Goal: Task Accomplishment & Management: Complete application form

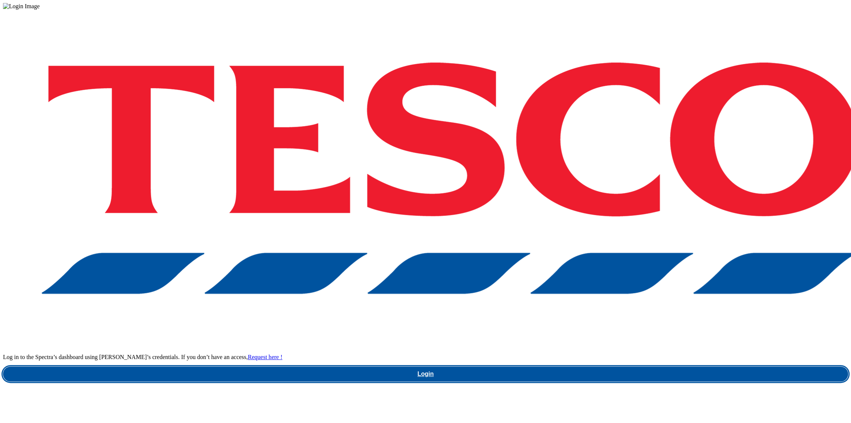
click at [628, 367] on link "Login" at bounding box center [425, 374] width 845 height 15
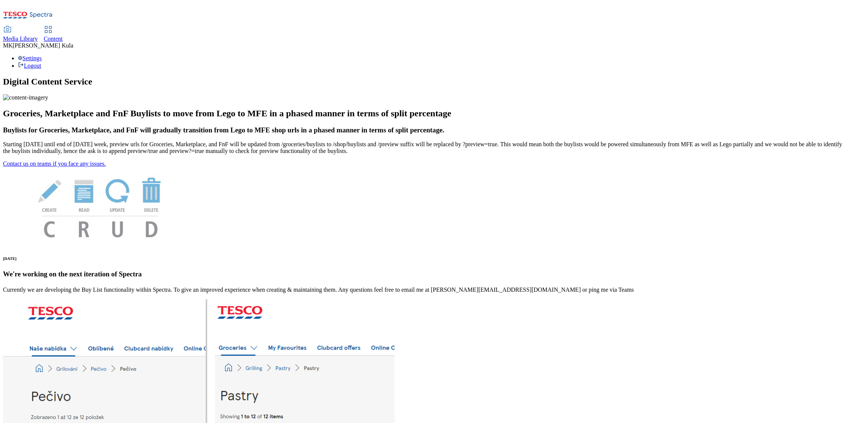
click at [38, 36] on span "Media Library" at bounding box center [20, 39] width 35 height 6
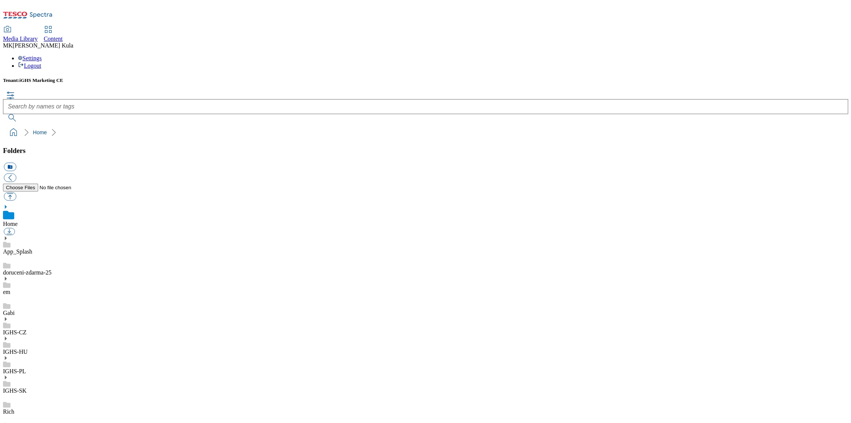
click at [58, 336] on div "IGHS-HU" at bounding box center [425, 345] width 845 height 19
click at [7, 328] on use at bounding box center [6, 330] width 2 height 4
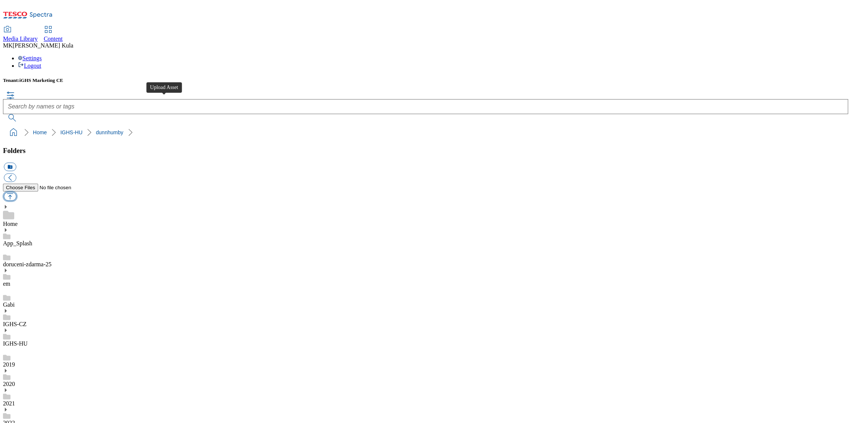
click at [16, 192] on button "button" at bounding box center [10, 196] width 12 height 9
type input "C:\fakepath\BordsEveHeader2.png"
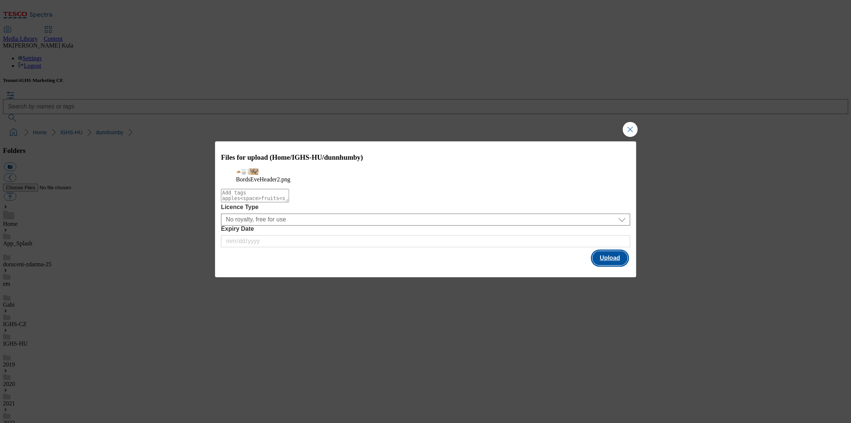
click at [607, 265] on button "Upload" at bounding box center [609, 258] width 35 height 14
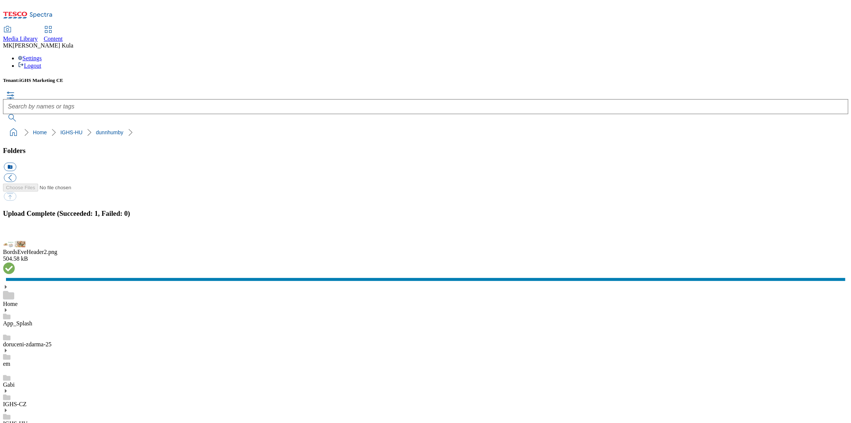
click at [15, 240] on button "button" at bounding box center [9, 236] width 11 height 7
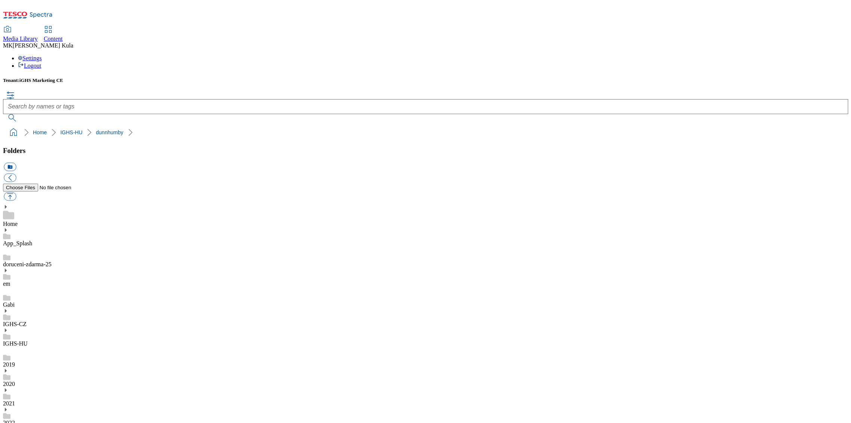
drag, startPoint x: 172, startPoint y: 13, endPoint x: 209, endPoint y: 13, distance: 37.8
click at [63, 36] on span "Content" at bounding box center [53, 39] width 19 height 6
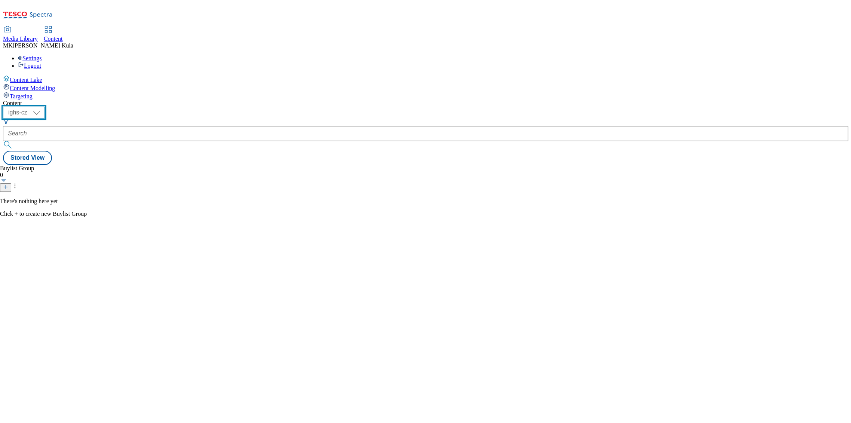
drag, startPoint x: 118, startPoint y: 57, endPoint x: 122, endPoint y: 65, distance: 9.0
click at [45, 107] on select "ighs-cz ighs-hu ighs-sk" at bounding box center [24, 113] width 42 height 12
select select "ighs-hu"
click at [45, 107] on select "ighs-cz ighs-hu ighs-sk" at bounding box center [24, 113] width 42 height 12
click at [19, 182] on icon at bounding box center [14, 185] width 7 height 7
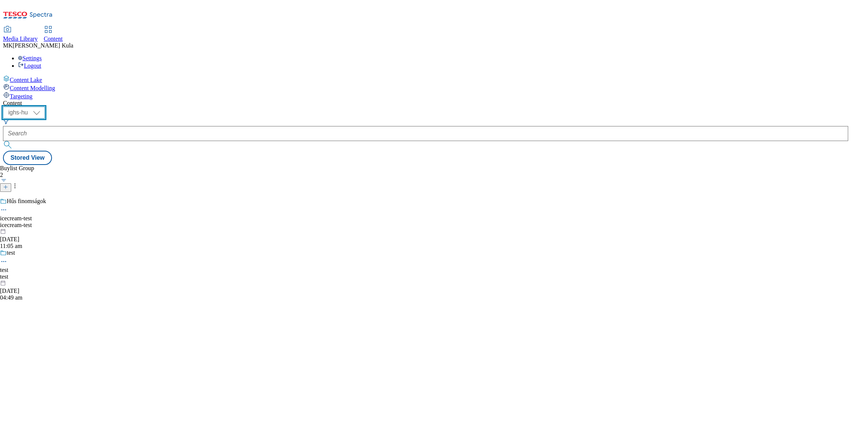
click at [45, 107] on select "ighs-cz ighs-hu ighs-sk" at bounding box center [24, 113] width 42 height 12
click at [8, 184] on icon at bounding box center [5, 186] width 5 height 5
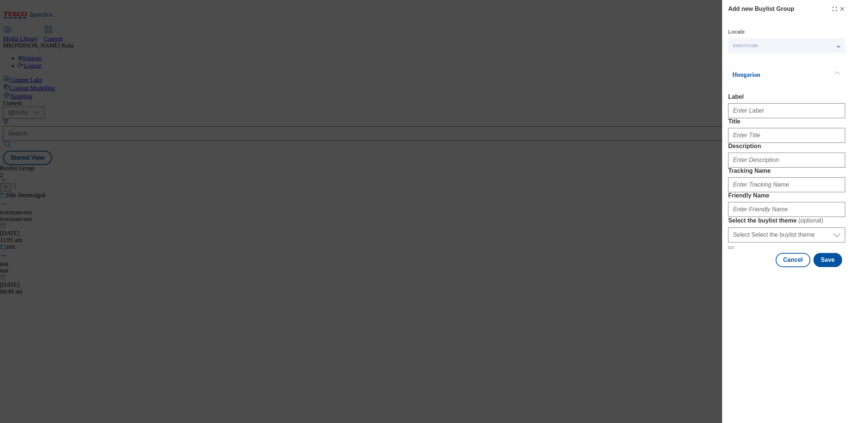
click at [780, 43] on div "Select locale" at bounding box center [786, 45] width 117 height 15
click at [772, 76] on span "English" at bounding box center [793, 76] width 94 height 7
click at [742, 76] on input "English" at bounding box center [737, 77] width 9 height 9
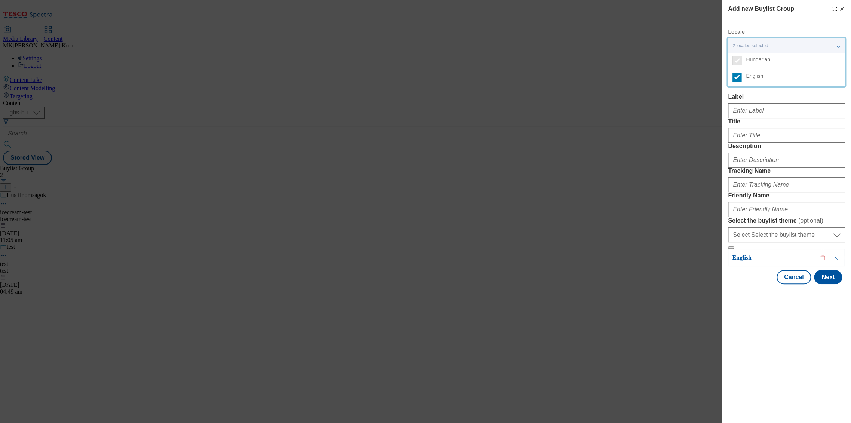
click at [773, 93] on div "Hungarian Label Title Description Tracking Name Friendly Name Select the buylis…" at bounding box center [786, 158] width 117 height 183
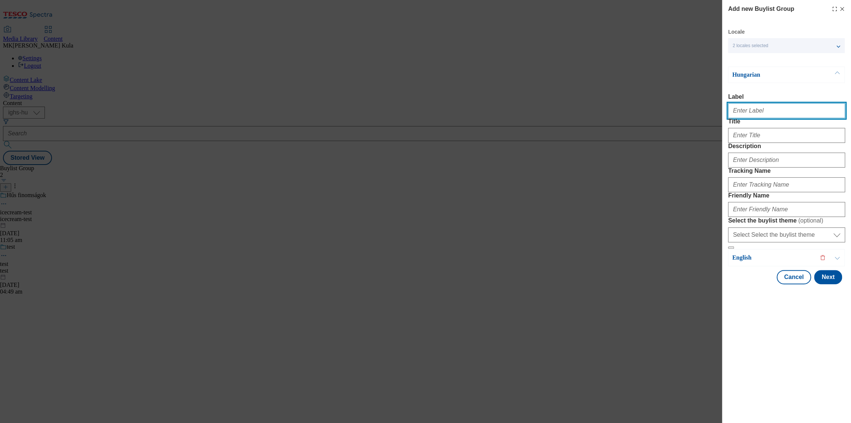
click at [775, 118] on input "Label" at bounding box center [786, 110] width 117 height 15
paste input "DH_WK30_AD13049"
type input "DH_WK30_AD13049"
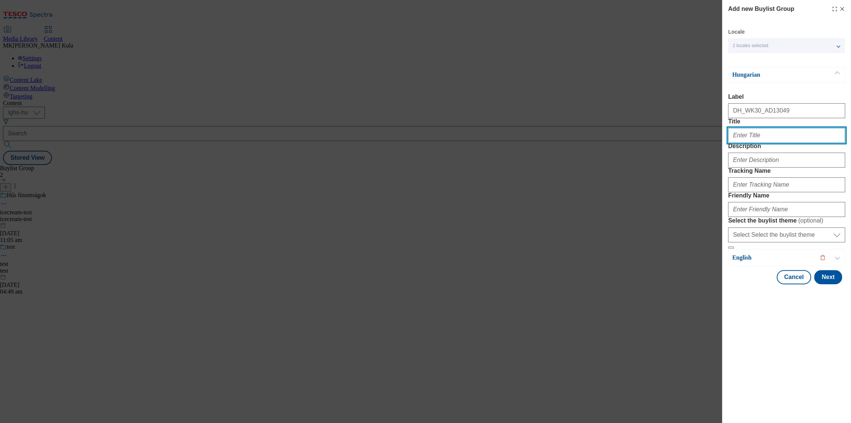
click at [762, 143] on input "Title" at bounding box center [786, 135] width 117 height 15
paste input "Magával ragadóan selymes, pont ahogy szeretem."
type input "Magával ragadóan selymes, pont ahogy szeretem."
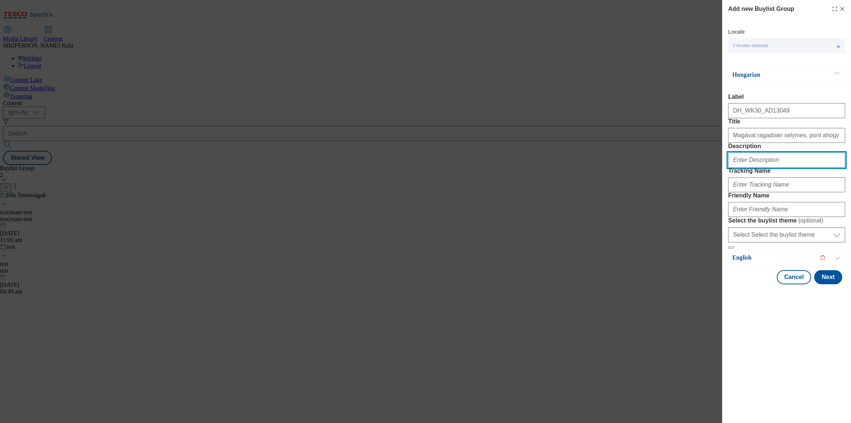
click at [754, 168] on input "Description" at bounding box center [786, 160] width 117 height 15
paste input "Bords Eve"
type input "Bords Eve"
click at [749, 168] on input "Bords Eve" at bounding box center [786, 160] width 117 height 15
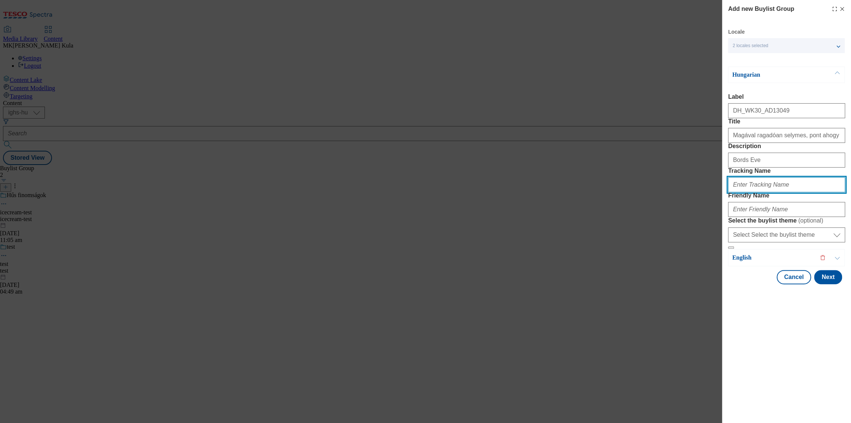
drag, startPoint x: 745, startPoint y: 224, endPoint x: 755, endPoint y: 224, distance: 10.5
click at [745, 192] on input "Tracking Name" at bounding box center [786, 184] width 117 height 15
paste input "DH_HU_AD13049_BH"
type input "DH_HU_AD13049_BH"
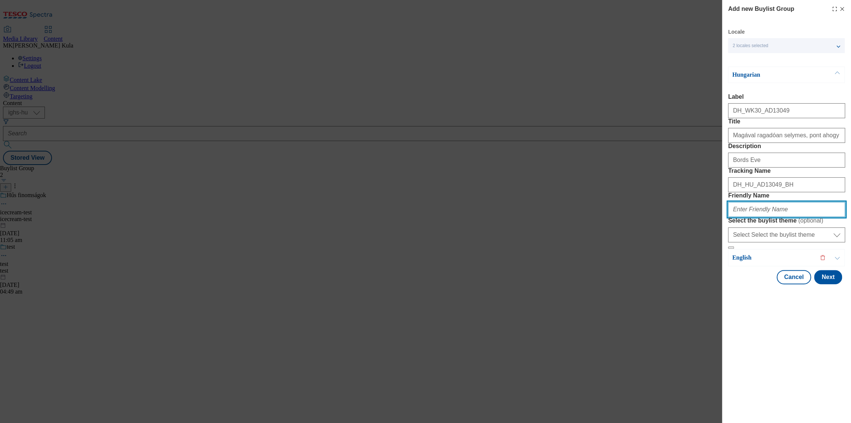
click at [743, 217] on input "Friendly Name" at bounding box center [786, 209] width 117 height 15
paste input "bunge"
type input "bunge"
click at [788, 392] on div "Add new Buylist Group Locale 2 locales selected Hungarian English Hungarian Lab…" at bounding box center [786, 211] width 129 height 423
click at [757, 76] on p "Hungarian" at bounding box center [771, 74] width 79 height 7
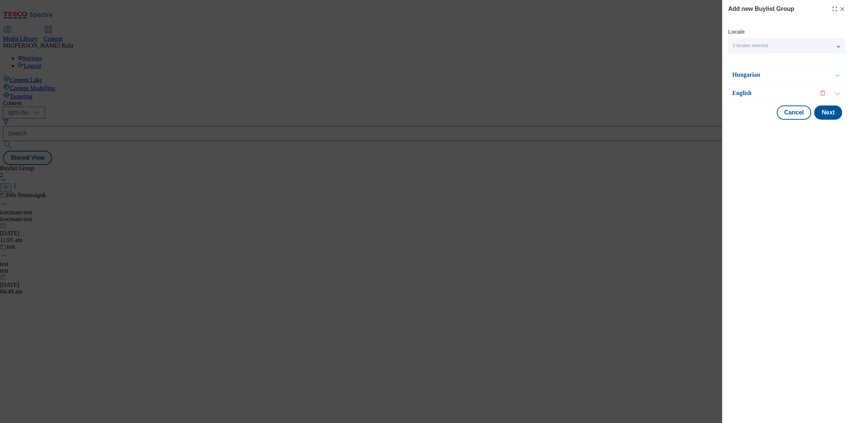
click at [751, 93] on p "English" at bounding box center [771, 92] width 79 height 7
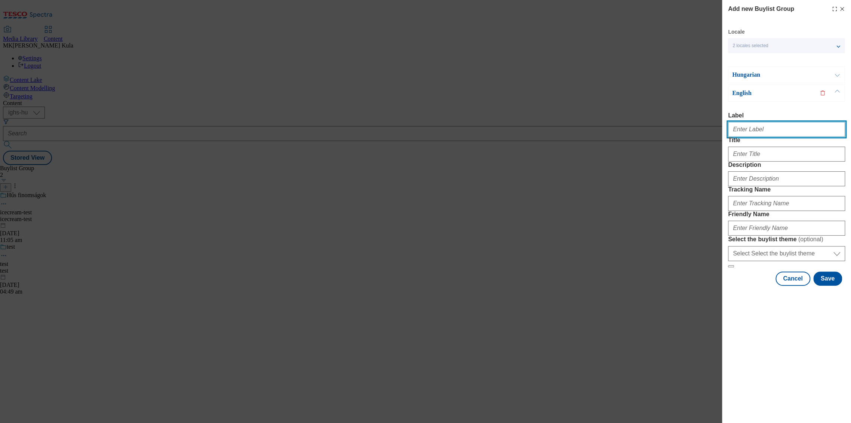
click at [771, 134] on input "Label" at bounding box center [786, 129] width 117 height 15
paste input "DH_WK30_AD13049"
type input "DH_WK30_AD13049"
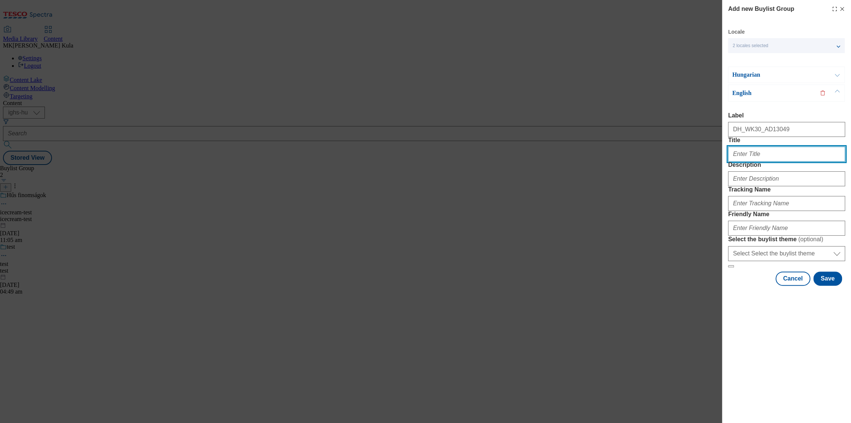
click at [767, 162] on input "Title" at bounding box center [786, 154] width 117 height 15
paste input "Captivatingly silky, just the way I like it."
type input "Captivatingly silky, just the way I like it."
click at [745, 186] on div "Modal" at bounding box center [786, 177] width 117 height 18
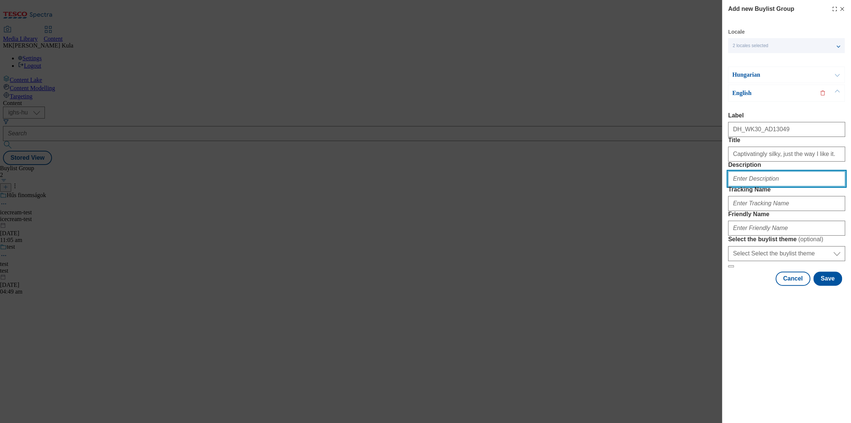
drag, startPoint x: 745, startPoint y: 208, endPoint x: 760, endPoint y: 213, distance: 15.7
click at [745, 186] on input "Description" at bounding box center [786, 178] width 117 height 15
paste input "Bords Eve"
click at [746, 186] on input "Bords Eve" at bounding box center [786, 178] width 117 height 15
paste input "DH_EN_AD13049_BH"
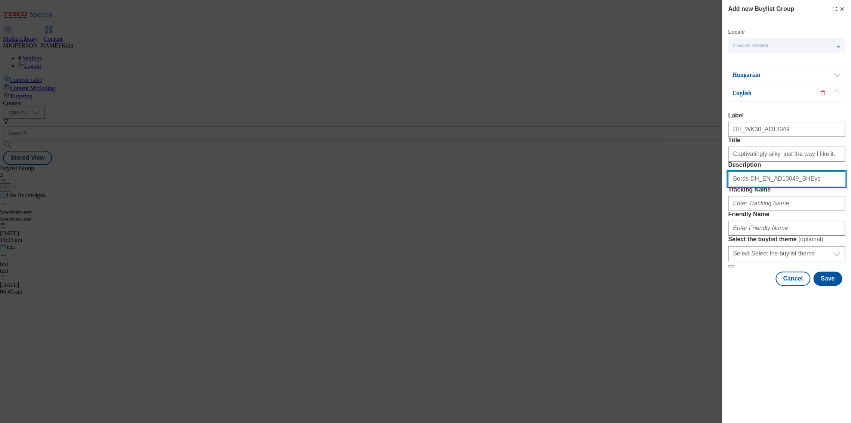
drag, startPoint x: 763, startPoint y: 211, endPoint x: 693, endPoint y: 211, distance: 70.7
click at [694, 211] on div "Add new Buylist Group Locale 2 locales selected Hungarian English Hungarian Lab…" at bounding box center [425, 211] width 851 height 423
type input "Bords DH_EN_AD13049_BHEve"
click at [682, 203] on div "Add new Buylist Group Locale 2 locales selected Hungarian English Hungarian Lab…" at bounding box center [425, 211] width 851 height 423
drag, startPoint x: 807, startPoint y: 208, endPoint x: 648, endPoint y: 208, distance: 158.9
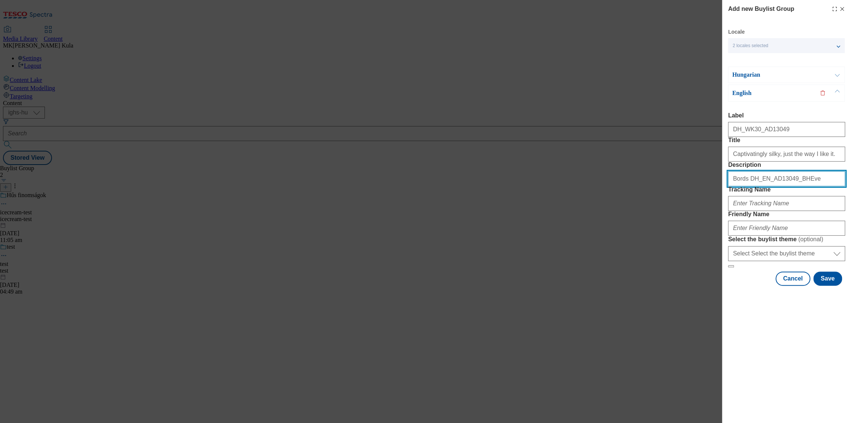
click at [650, 208] on div "Add new Buylist Group Locale 2 locales selected Hungarian English Hungarian Lab…" at bounding box center [425, 211] width 851 height 423
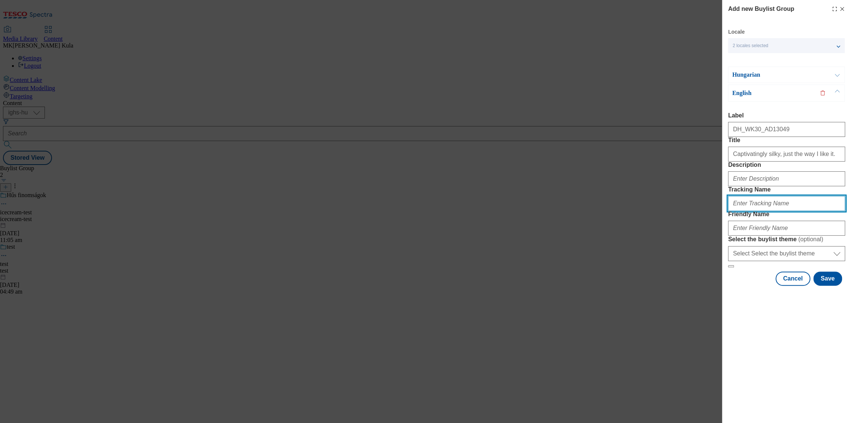
drag, startPoint x: 756, startPoint y: 246, endPoint x: 758, endPoint y: 249, distance: 4.3
click at [756, 211] on input "Tracking Name" at bounding box center [786, 203] width 117 height 15
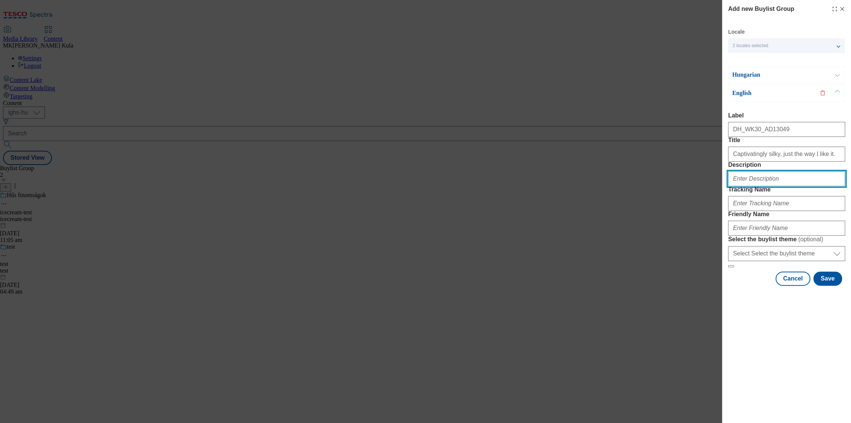
click at [768, 186] on input "Description" at bounding box center [786, 178] width 117 height 15
paste input "Bords Eve"
type input "Bords Eve"
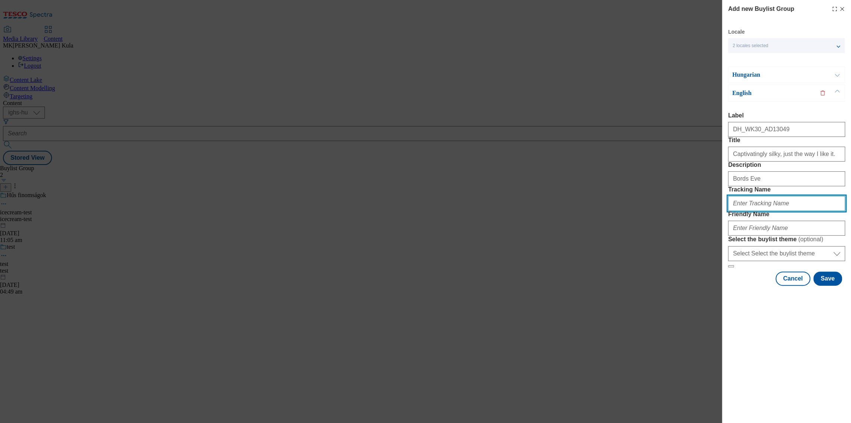
click at [769, 211] on input "Tracking Name" at bounding box center [786, 203] width 117 height 15
click at [748, 211] on input "Tracking Name" at bounding box center [786, 203] width 117 height 15
paste input "DH_EN_AD13049_BH"
type input "DH_EN_AD13049_BH"
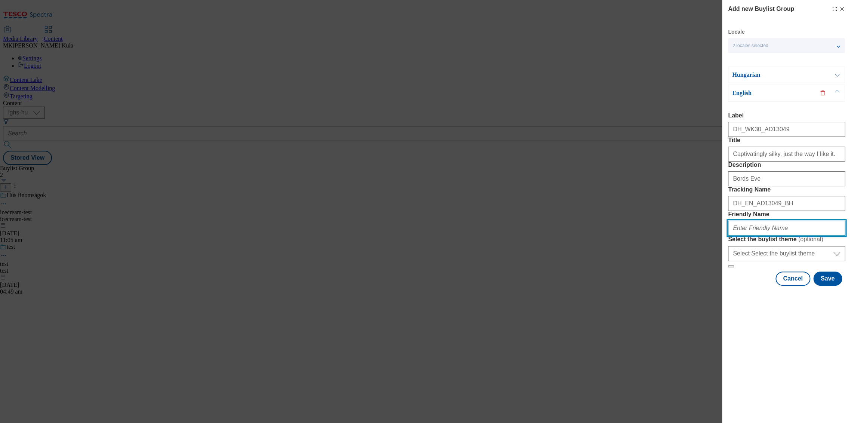
click at [764, 236] on input "Friendly Name" at bounding box center [786, 228] width 117 height 15
paste input "bunge"
type input "bunge"
click at [832, 286] on button "Save" at bounding box center [827, 279] width 29 height 14
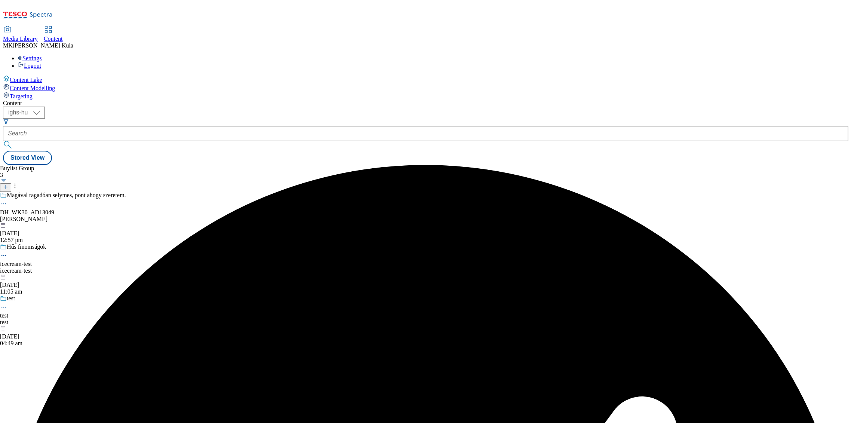
click at [126, 216] on div "bunge" at bounding box center [63, 219] width 126 height 7
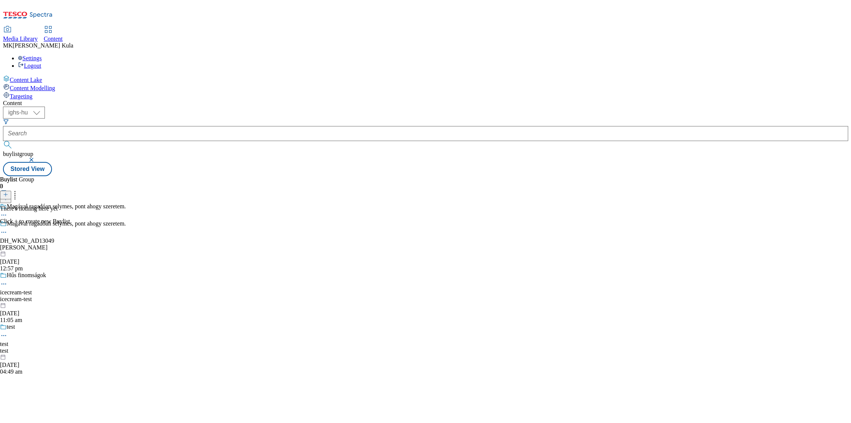
click at [8, 192] on icon at bounding box center [5, 194] width 5 height 5
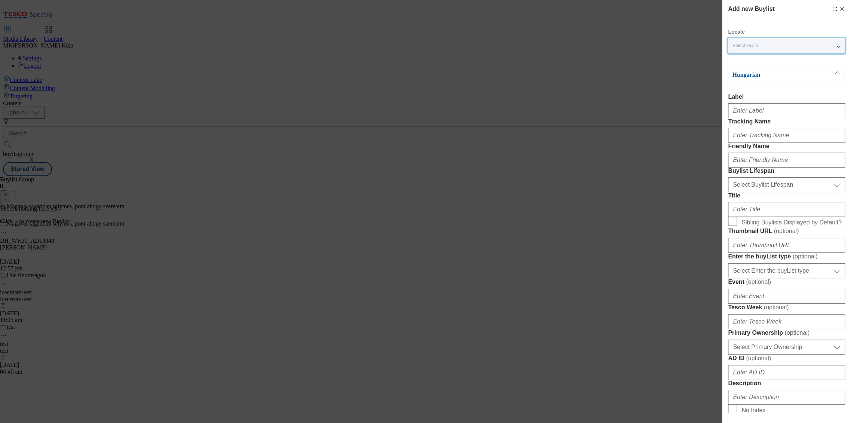
click at [786, 43] on div "Select locale" at bounding box center [786, 45] width 117 height 15
click at [772, 73] on span "English" at bounding box center [793, 76] width 94 height 7
click at [742, 73] on input "English" at bounding box center [737, 77] width 9 height 9
click at [714, 102] on div "Add new Buylist Locale 2 locales selected Hungarian English Hungarian Label Tra…" at bounding box center [425, 211] width 851 height 423
click at [770, 116] on input "Label" at bounding box center [786, 110] width 117 height 15
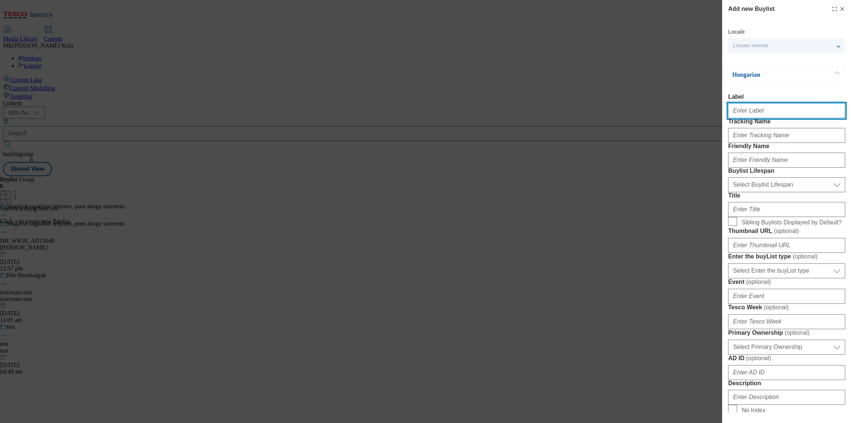
click at [758, 111] on input "Label" at bounding box center [786, 110] width 117 height 15
paste input "DH_WK30_AD13049"
type input "DH_WK30_AD13049"
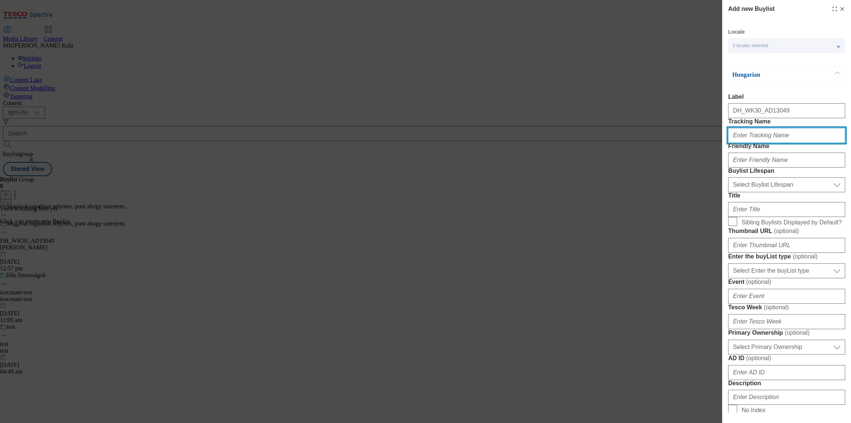
click at [754, 143] on input "Tracking Name" at bounding box center [786, 135] width 117 height 15
paste input "DH_HU_AD13049_BH"
type input "DH_HU_AD13049_BH"
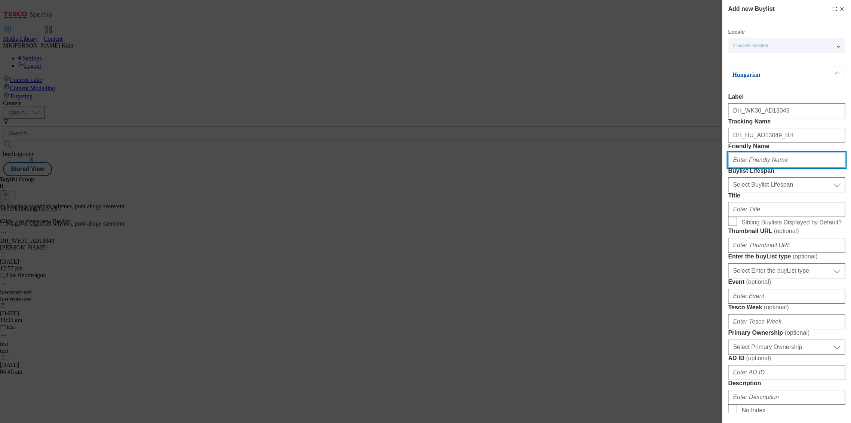
click at [757, 168] on input "Friendly Name" at bounding box center [786, 160] width 117 height 15
paste input "bords eve"
type input "bords eve"
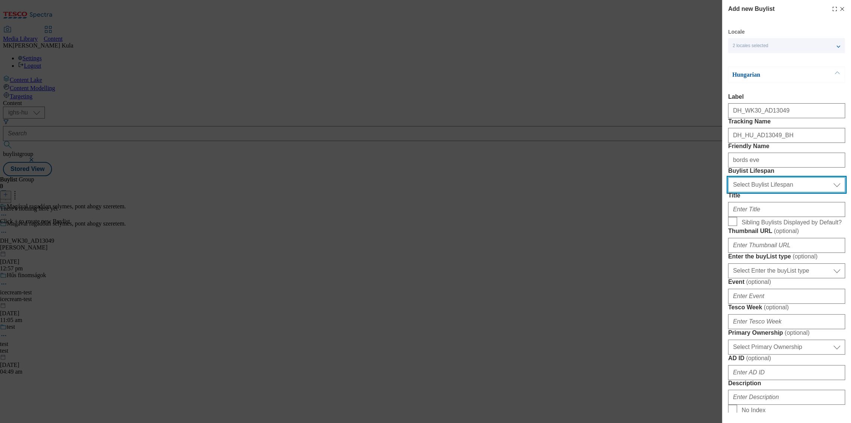
click at [754, 192] on select "Select Buylist Lifespan evergreen seasonal tactical" at bounding box center [786, 184] width 117 height 15
select select "evergreen"
click at [728, 192] on select "Select Buylist Lifespan evergreen seasonal tactical" at bounding box center [786, 184] width 117 height 15
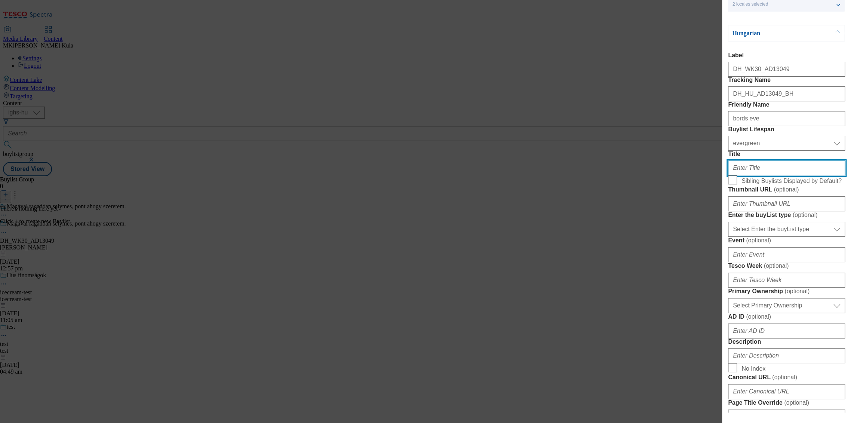
click at [753, 175] on input "Title" at bounding box center [786, 167] width 117 height 15
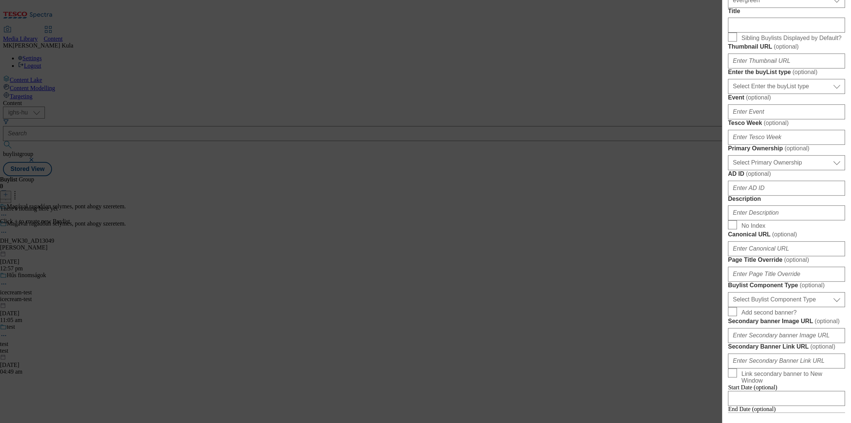
scroll to position [208, 0]
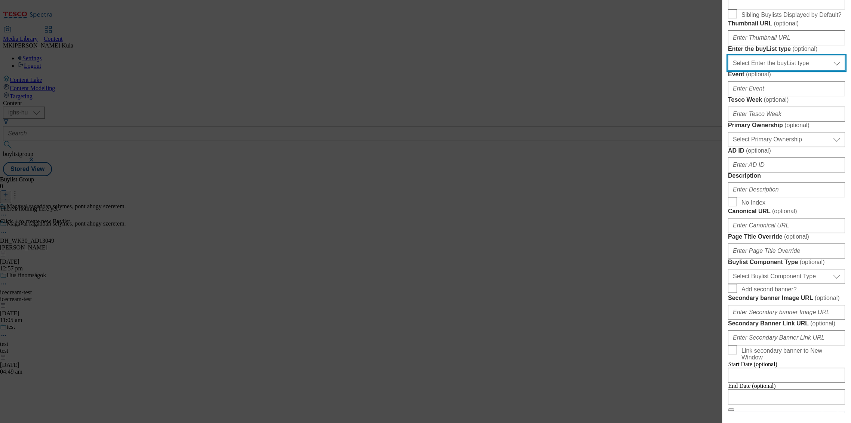
click at [766, 71] on select "Select Enter the buyList type event supplier funded long term >4 weeks supplier…" at bounding box center [786, 63] width 117 height 15
click at [698, 231] on div "Add new Buylist Locale 2 locales selected Hungarian English Hungarian Label DH_…" at bounding box center [425, 211] width 851 height 423
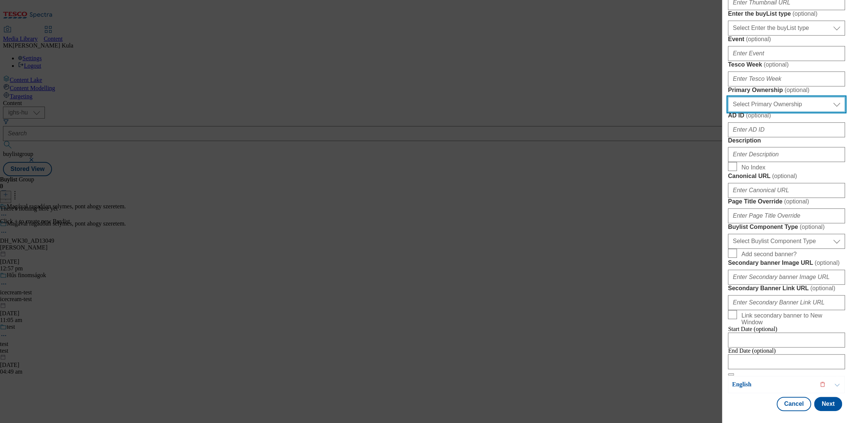
click at [776, 112] on select "Select Primary Ownership tesco dunnhumby" at bounding box center [786, 104] width 117 height 15
select select "dunnhumby"
click at [728, 112] on select "Select Primary Ownership tesco dunnhumby" at bounding box center [786, 104] width 117 height 15
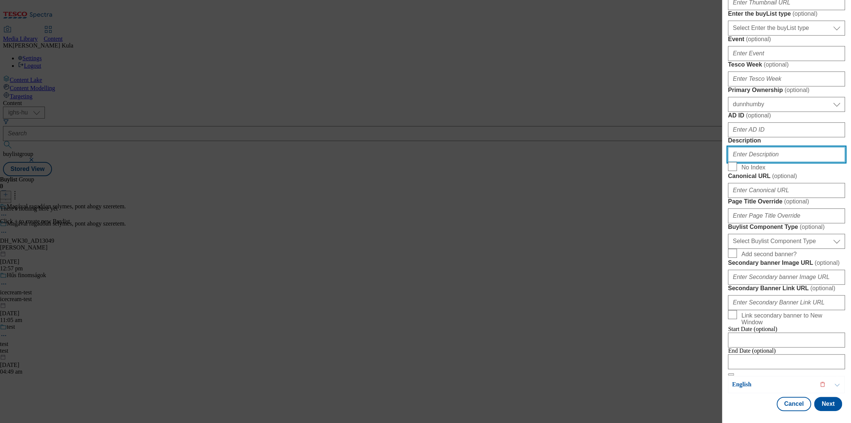
click at [764, 162] on input "Description" at bounding box center [786, 154] width 117 height 15
click at [757, 162] on input "Description" at bounding box center [786, 154] width 117 height 15
paste input "Bords Eve"
type input "Bords Eve"
click at [678, 201] on div "Add new Buylist Locale 2 locales selected Hungarian English Hungarian Label DH_…" at bounding box center [425, 211] width 851 height 423
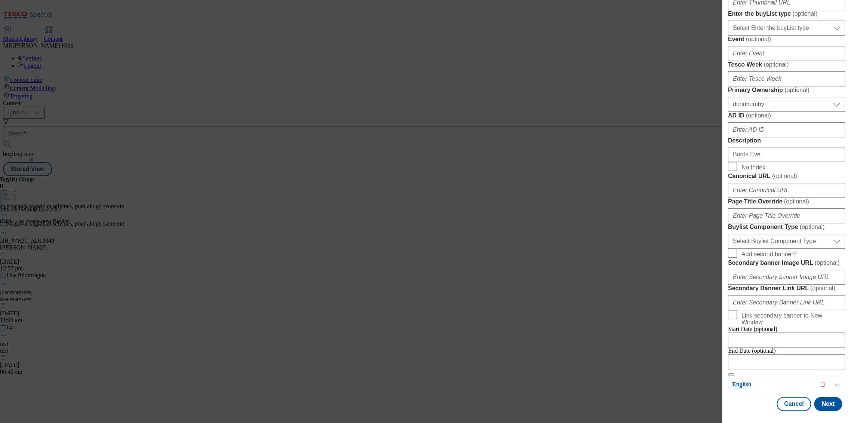
scroll to position [499, 0]
click at [772, 234] on select "Select Buylist Component Type Banner Competition Header Meal" at bounding box center [786, 241] width 117 height 15
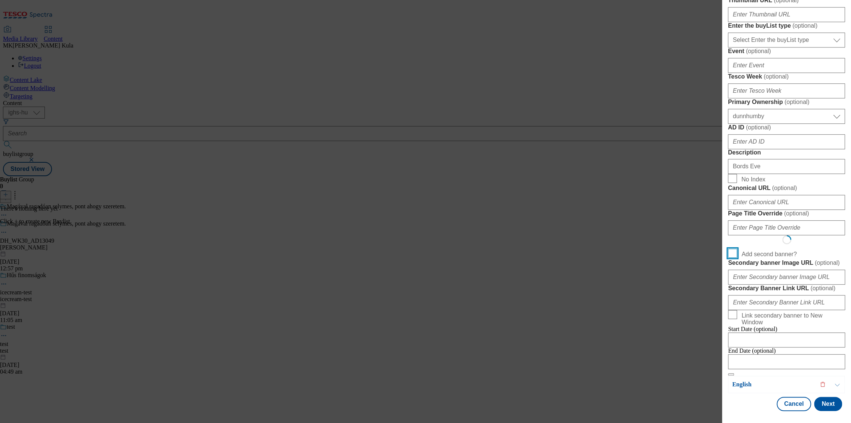
scroll to position [485, 0]
select select "Banner"
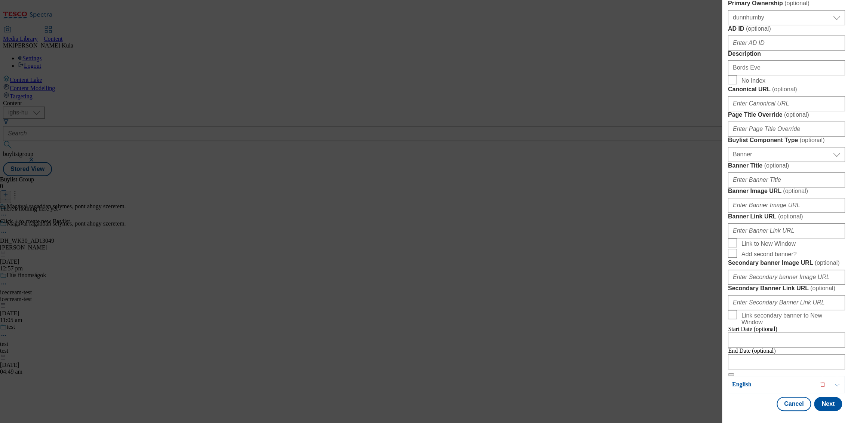
scroll to position [623, 0]
click at [768, 223] on input "Banner Link URL ( optional )" at bounding box center [786, 230] width 117 height 15
click at [776, 198] on input "Banner Image URL ( optional )" at bounding box center [786, 205] width 117 height 15
paste input "https://digitalcontent.api.tesco.com/v2/media/ighs-ce-mktg/2ddd8de2-00f9-4160-8…"
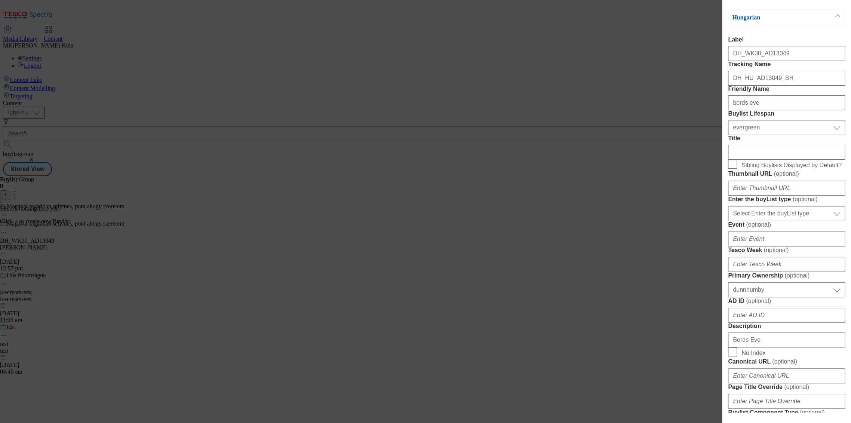
scroll to position [0, 0]
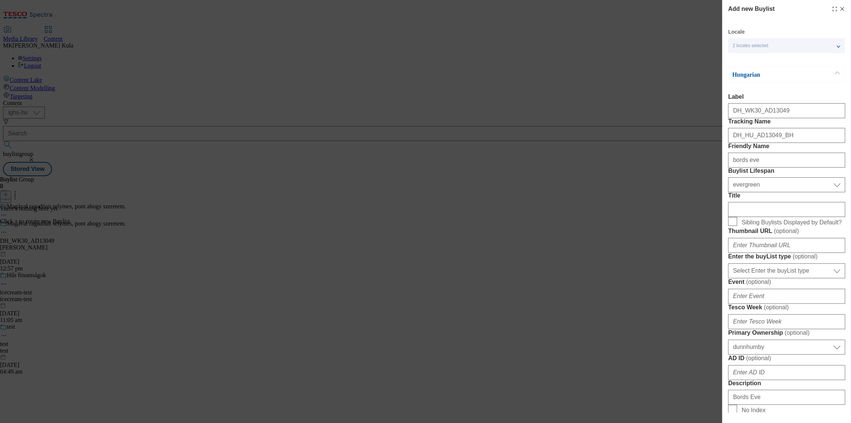
type input "https://digitalcontent.api.tesco.com/v2/media/ighs-ce-mktg/2ddd8de2-00f9-4160-8…"
click at [761, 79] on p "Hungarian" at bounding box center [771, 74] width 79 height 7
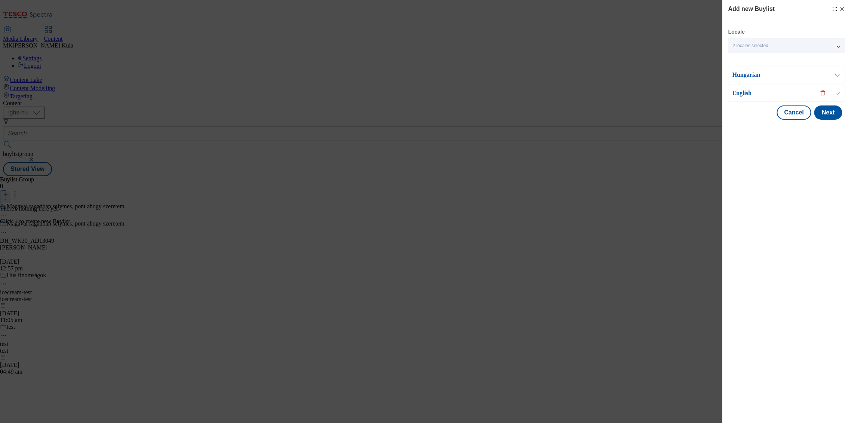
click at [757, 92] on p "English" at bounding box center [771, 92] width 79 height 7
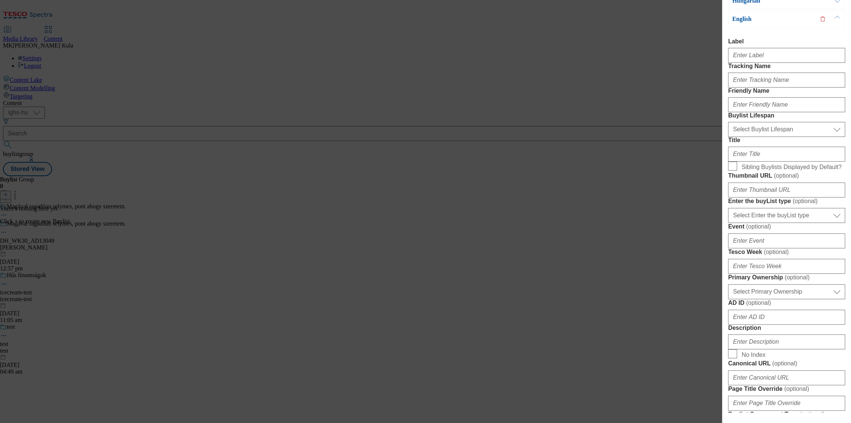
scroll to position [83, 0]
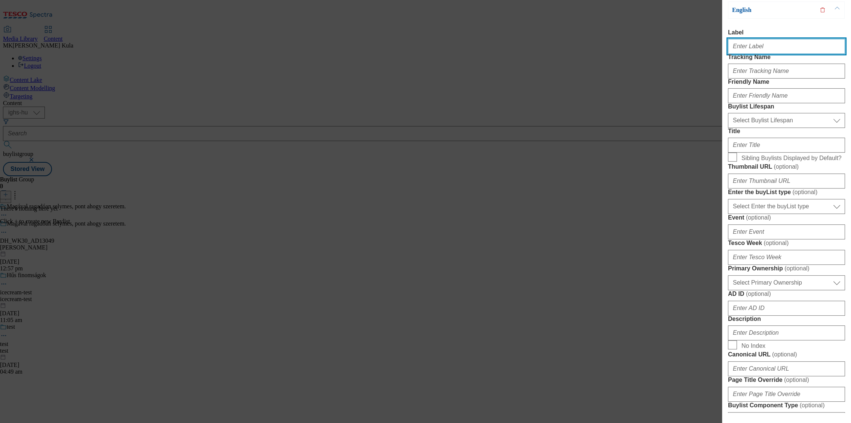
drag, startPoint x: 757, startPoint y: 46, endPoint x: 768, endPoint y: 50, distance: 11.5
click at [757, 45] on input "Label" at bounding box center [786, 46] width 117 height 15
paste input "DH_WK30_AD13049"
type input "DH_WK30_AD13049"
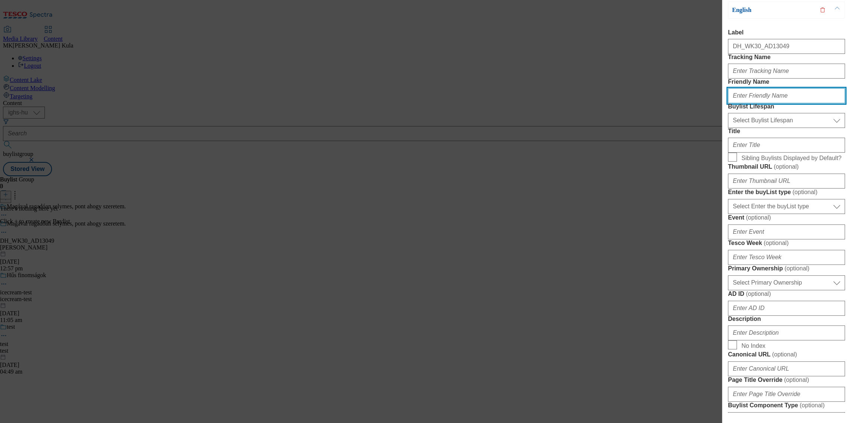
click at [750, 103] on input "Friendly Name" at bounding box center [786, 95] width 117 height 15
click at [751, 76] on div "Modal" at bounding box center [786, 70] width 117 height 18
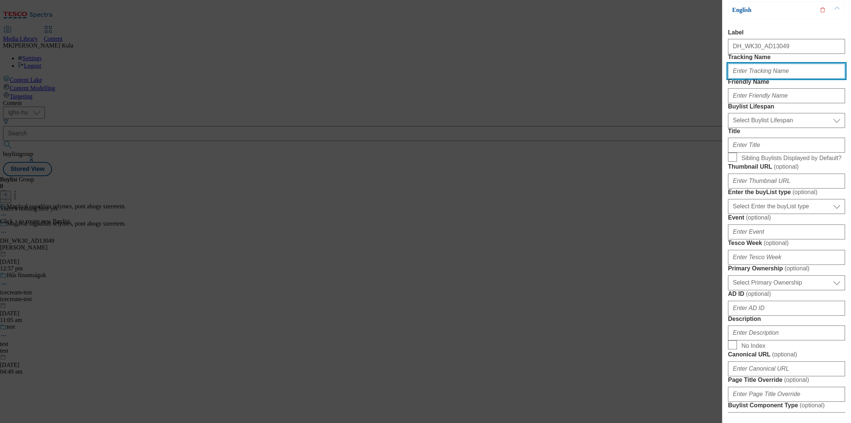
click at [752, 79] on input "Tracking Name" at bounding box center [786, 71] width 117 height 15
paste input "DH_EN_AD13049_BH"
type input "DH_EN_AD13049_BH"
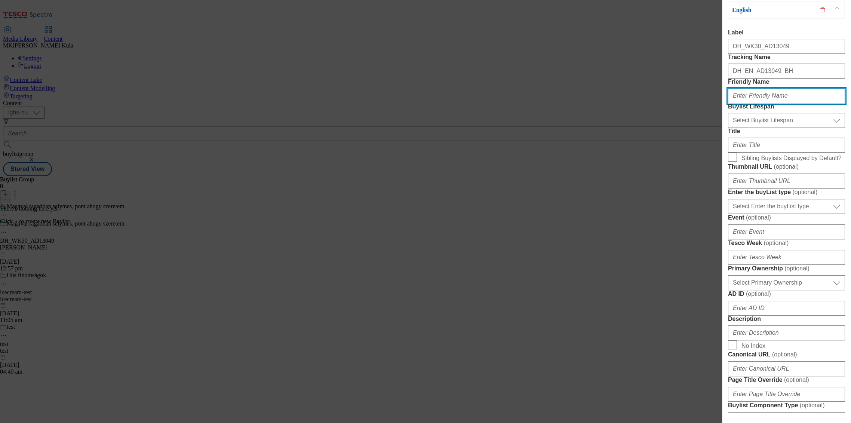
drag, startPoint x: 754, startPoint y: 119, endPoint x: 797, endPoint y: 130, distance: 44.3
click at [754, 103] on input "Friendly Name" at bounding box center [786, 95] width 117 height 15
paste input "bords eve"
type input "bords eve"
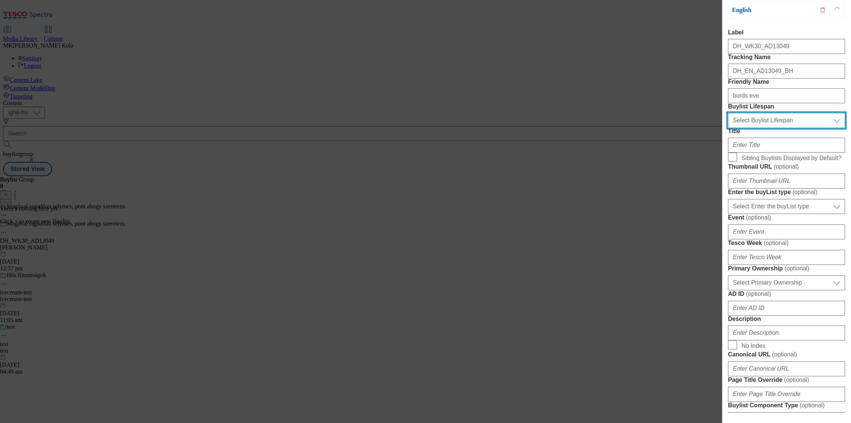
click at [765, 128] on select "Select Buylist Lifespan evergreen seasonal tactical" at bounding box center [786, 120] width 117 height 15
select select "evergreen"
click at [728, 128] on select "Select Buylist Lifespan evergreen seasonal tactical" at bounding box center [786, 120] width 117 height 15
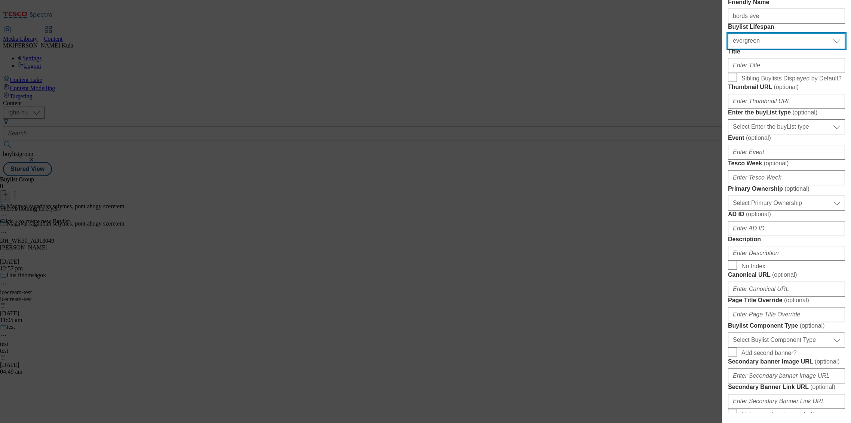
scroll to position [166, 0]
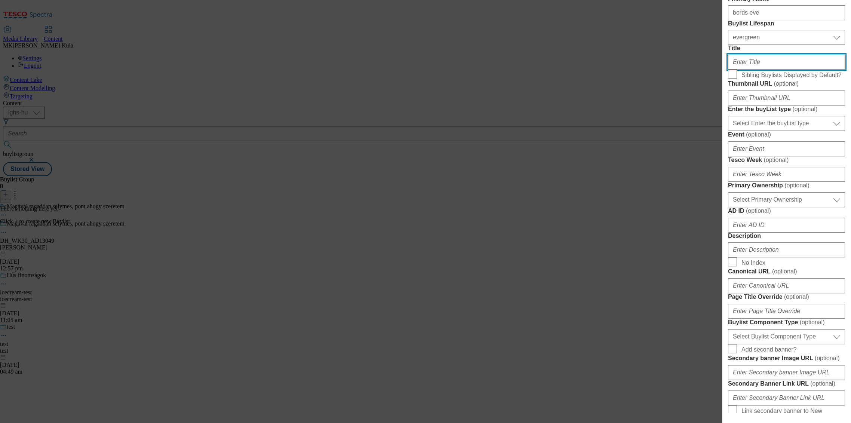
click at [771, 70] on input "Title" at bounding box center [786, 62] width 117 height 15
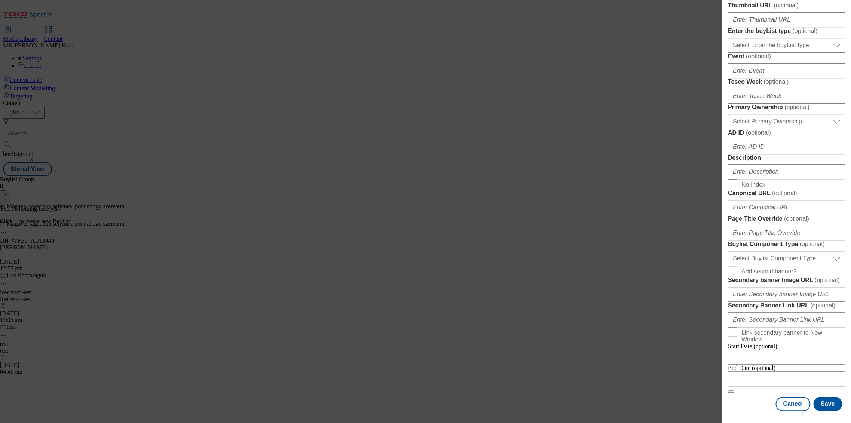
scroll to position [291, 0]
drag, startPoint x: 755, startPoint y: 202, endPoint x: 751, endPoint y: 203, distance: 4.6
click at [755, 129] on select "Select Primary Ownership tesco dunnhumby" at bounding box center [786, 121] width 117 height 15
select select "dunnhumby"
click at [728, 129] on select "Select Primary Ownership tesco dunnhumby" at bounding box center [786, 121] width 117 height 15
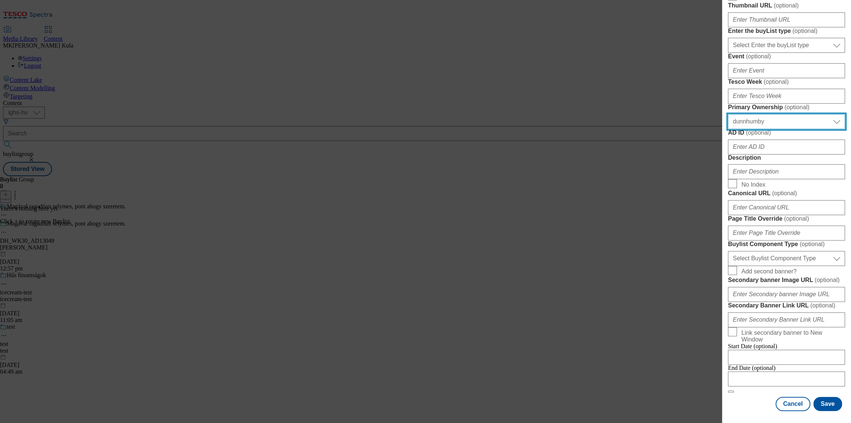
scroll to position [499, 0]
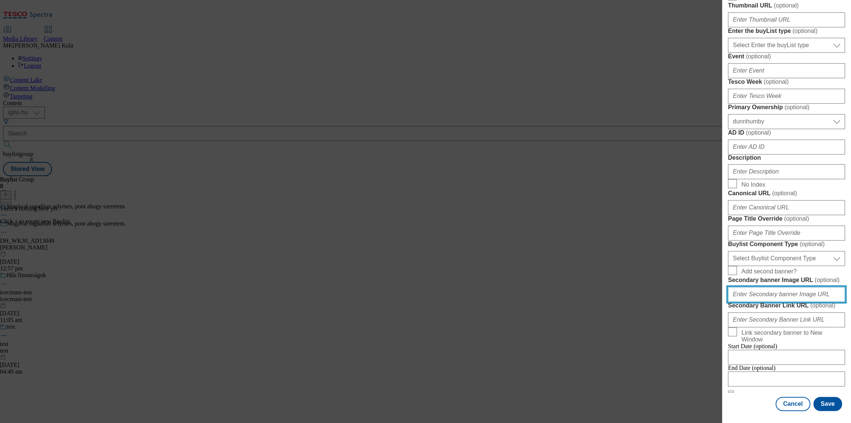
click at [783, 287] on input "Secondary banner Image URL ( optional )" at bounding box center [786, 294] width 117 height 15
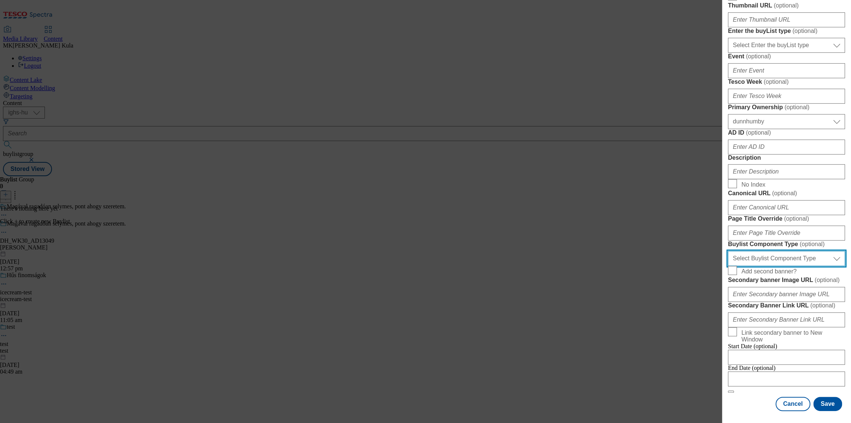
click at [760, 251] on select "Select Buylist Component Type Banner Competition Header Meal" at bounding box center [786, 258] width 117 height 15
select select "Banner"
click at [728, 251] on select "Select Buylist Component Type Banner Competition Header Meal" at bounding box center [786, 258] width 117 height 15
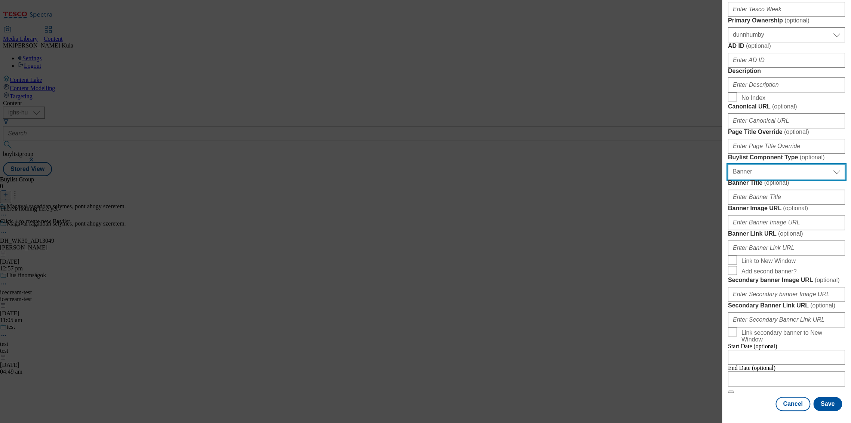
scroll to position [623, 0]
click at [756, 215] on input "Banner Image URL ( optional )" at bounding box center [786, 222] width 117 height 15
paste input "https://digitalcontent.api.tesco.com/v2/media/ighs-ce-mktg/2ddd8de2-00f9-4160-8…"
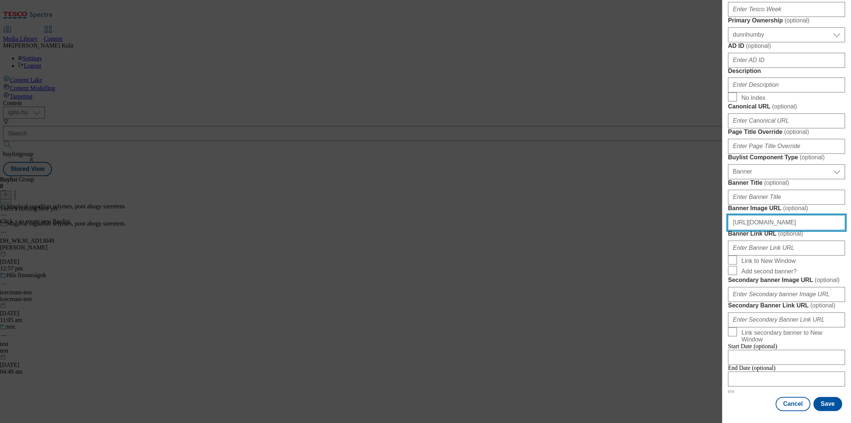
scroll to position [644, 0]
type input "https://digitalcontent.api.tesco.com/v2/media/ighs-ce-mktg/2ddd8de2-00f9-4160-8…"
click at [821, 407] on button "Save" at bounding box center [827, 404] width 29 height 14
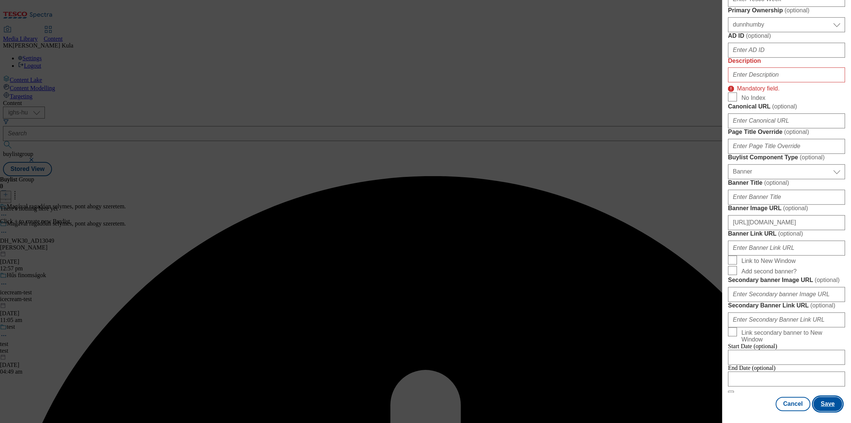
scroll to position [386, 0]
click at [751, 82] on input "Description" at bounding box center [786, 74] width 117 height 15
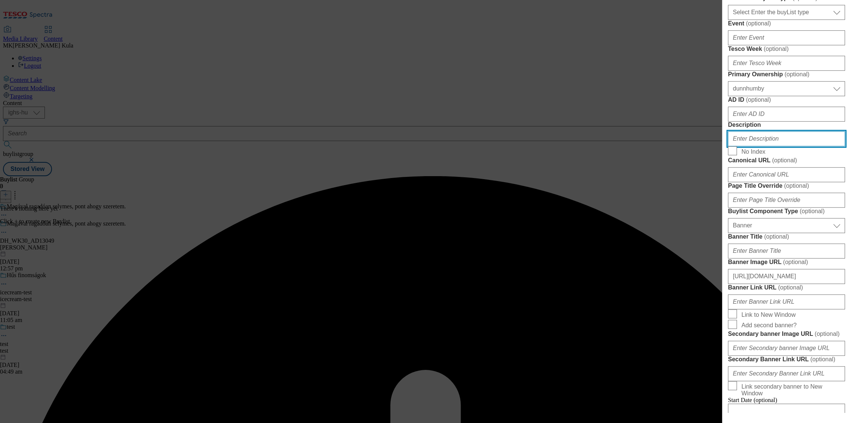
click at [754, 146] on input "Description" at bounding box center [786, 138] width 117 height 15
paste input "Bords Eve"
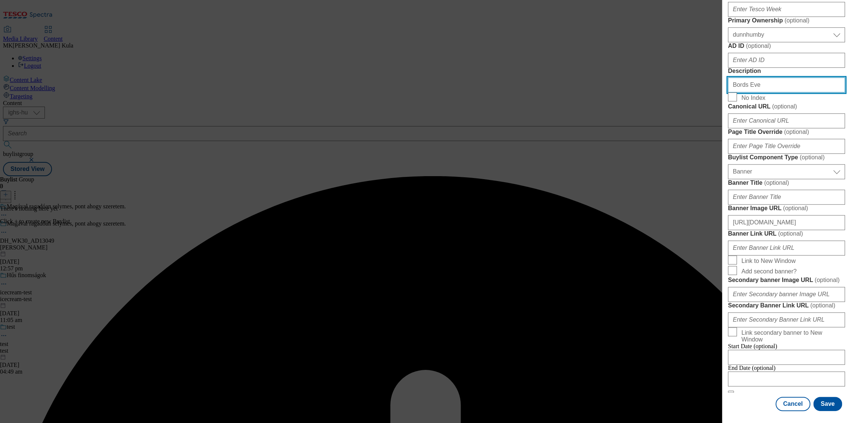
scroll to position [667, 0]
type input "Bords Eve"
click at [824, 411] on button "Save" at bounding box center [827, 404] width 29 height 14
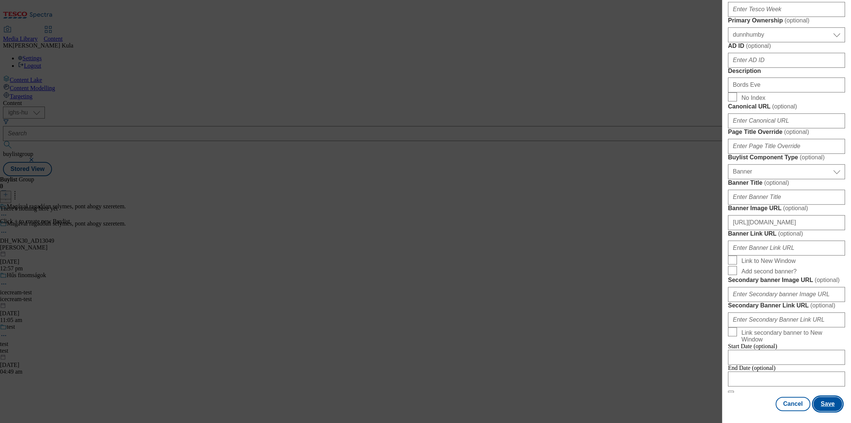
click at [829, 408] on button "Save" at bounding box center [827, 404] width 29 height 14
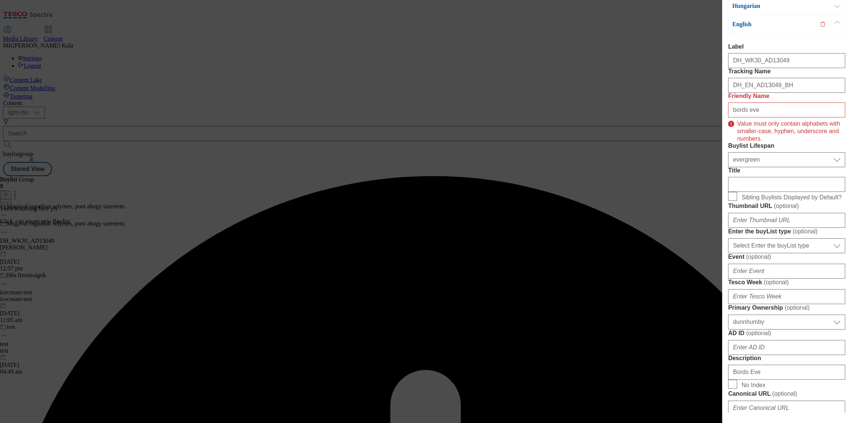
scroll to position [0, 0]
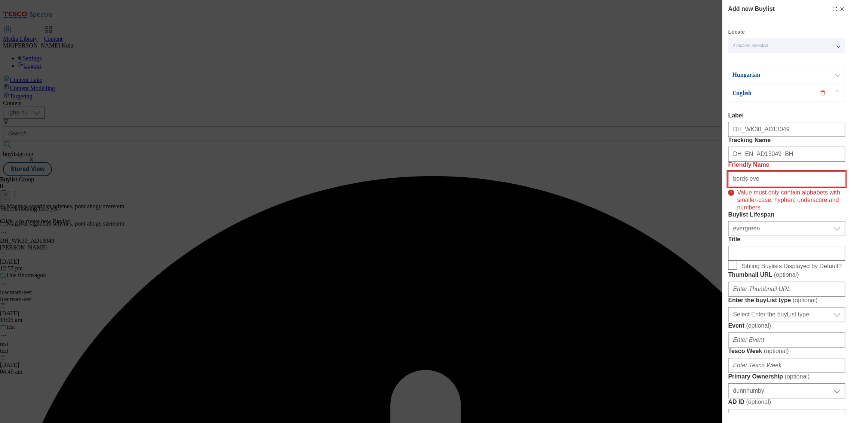
click at [743, 186] on input "bords eve" at bounding box center [786, 178] width 117 height 15
click at [748, 186] on input "bords eve" at bounding box center [786, 178] width 117 height 15
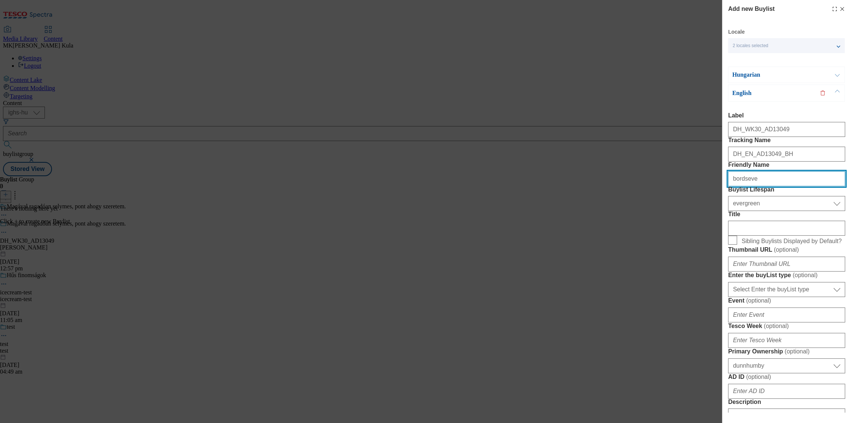
type input "bordseve"
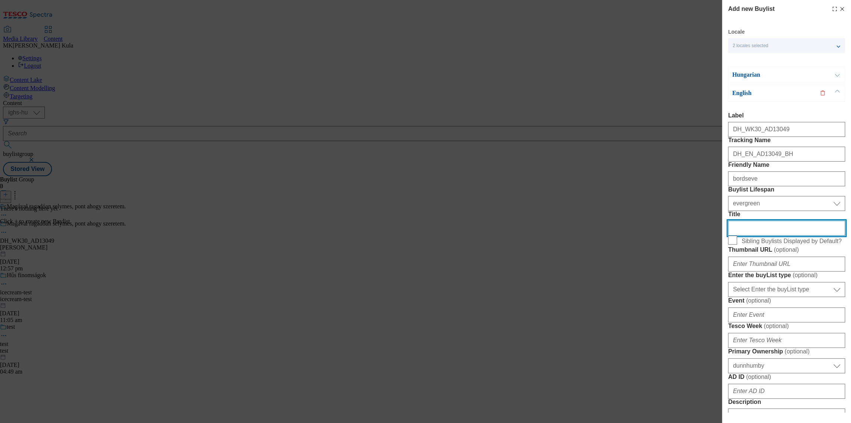
click at [752, 236] on input "Title" at bounding box center [786, 228] width 117 height 15
drag, startPoint x: 720, startPoint y: 276, endPoint x: 697, endPoint y: 277, distance: 22.9
click at [697, 277] on div "Add new Buylist Locale 2 locales selected Hungarian English Hungarian Label DH_…" at bounding box center [425, 211] width 851 height 423
click at [755, 77] on p "Hungarian" at bounding box center [771, 74] width 79 height 7
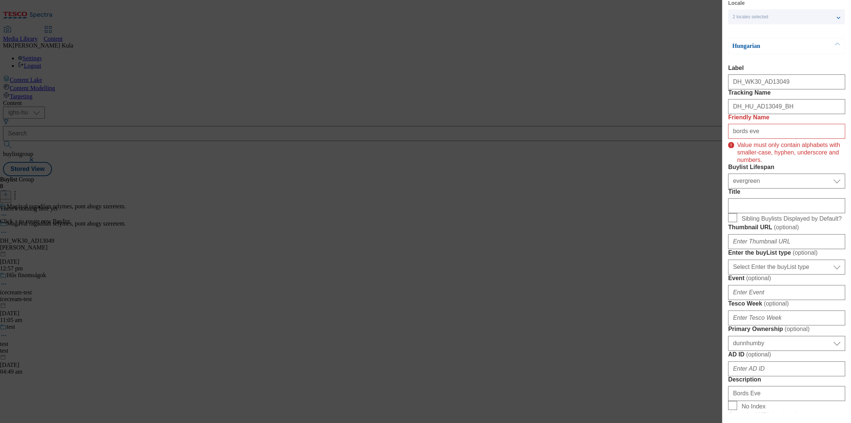
scroll to position [42, 0]
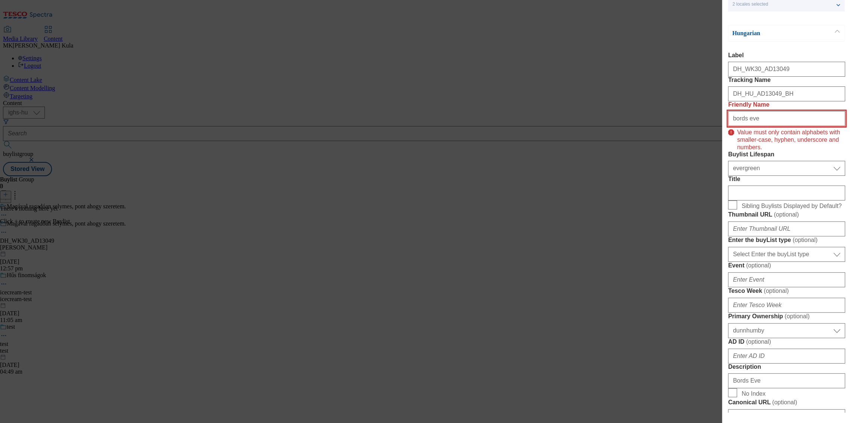
click at [755, 126] on input "bords eve" at bounding box center [786, 118] width 117 height 15
click at [746, 126] on input "bords eve" at bounding box center [786, 118] width 117 height 15
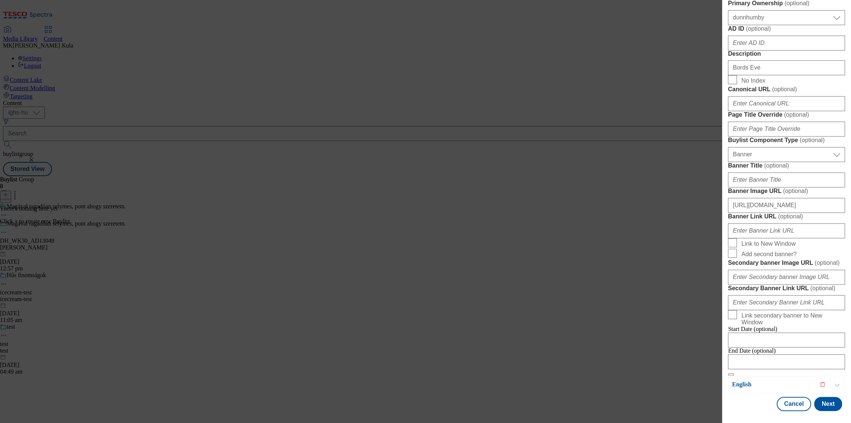
scroll to position [643, 0]
type input "bordseve"
click at [819, 408] on button "Next" at bounding box center [828, 404] width 28 height 14
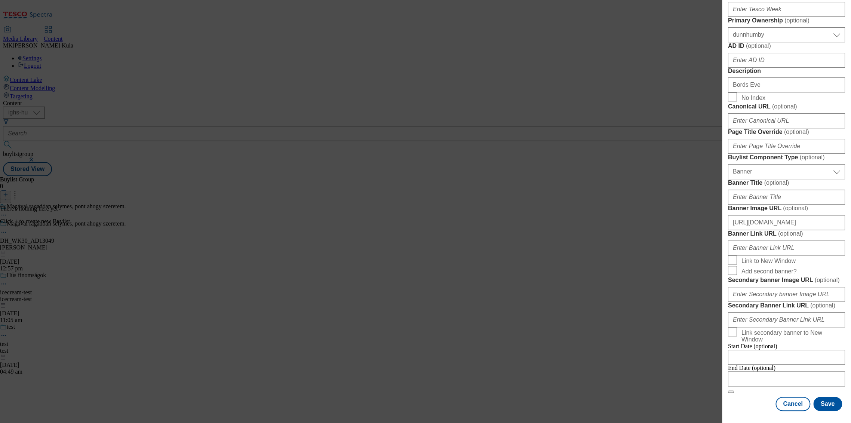
click at [826, 414] on div "Modal" at bounding box center [786, 418] width 129 height 10
click at [826, 409] on button "Save" at bounding box center [827, 404] width 29 height 14
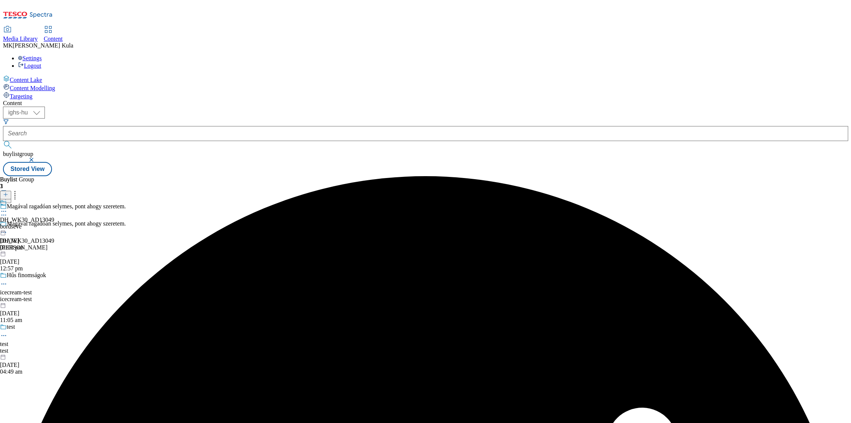
click at [7, 208] on icon at bounding box center [3, 211] width 7 height 7
click at [7, 199] on span at bounding box center [7, 203] width 0 height 8
click at [8, 192] on icon at bounding box center [5, 194] width 5 height 5
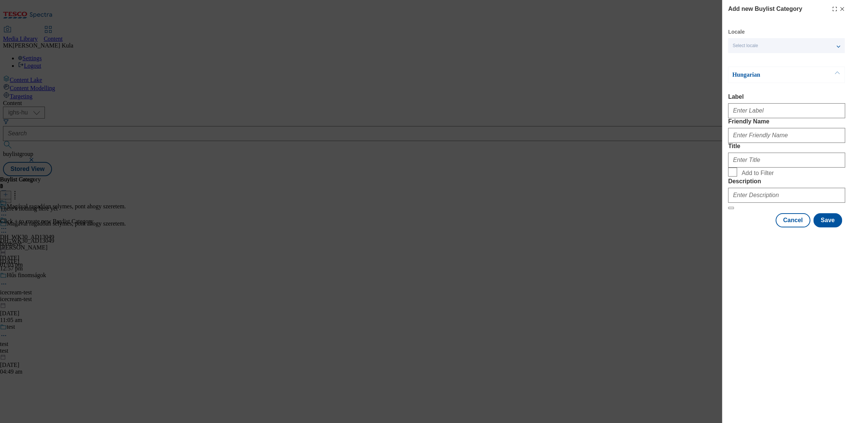
click at [776, 47] on div "Select locale" at bounding box center [786, 45] width 117 height 15
click at [760, 75] on span "English" at bounding box center [754, 76] width 17 height 4
click at [742, 75] on input "English" at bounding box center [737, 77] width 9 height 9
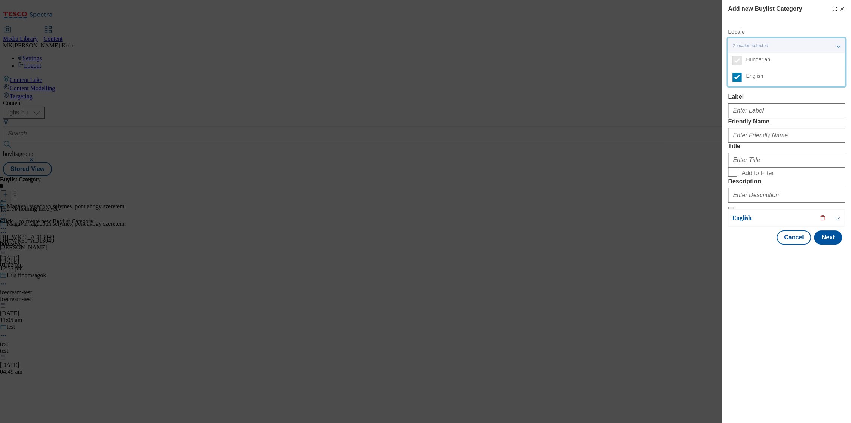
click at [810, 125] on label "Friendly Name" at bounding box center [786, 121] width 117 height 7
click at [810, 135] on input "Friendly Name" at bounding box center [786, 135] width 117 height 15
click at [774, 114] on input "Label" at bounding box center [786, 110] width 117 height 15
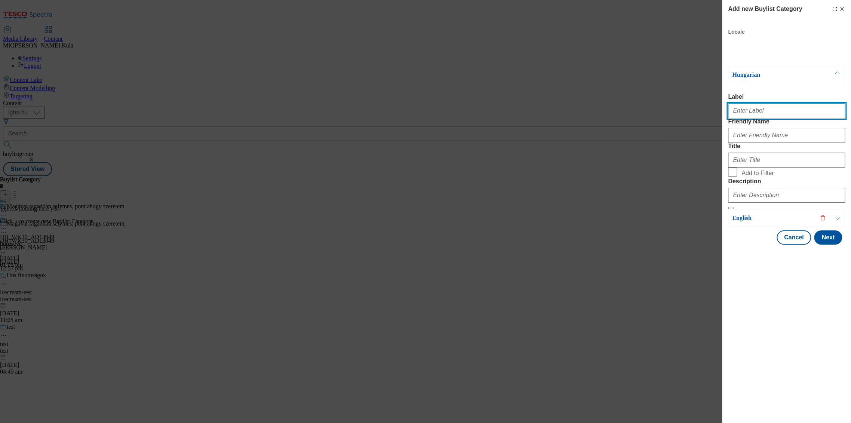
paste input "DH_WK30_AD13049"
type input "DH_WK30_AD13049"
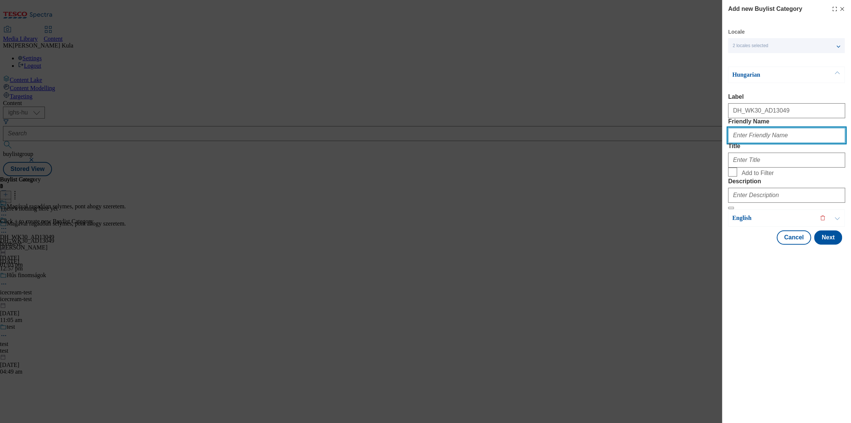
drag, startPoint x: 749, startPoint y: 152, endPoint x: 798, endPoint y: 150, distance: 49.4
click at [749, 143] on input "Friendly Name" at bounding box center [786, 135] width 117 height 15
click at [760, 143] on input "Friendly Name" at bounding box center [786, 135] width 117 height 15
paste input "bunge"
type input "bunge"
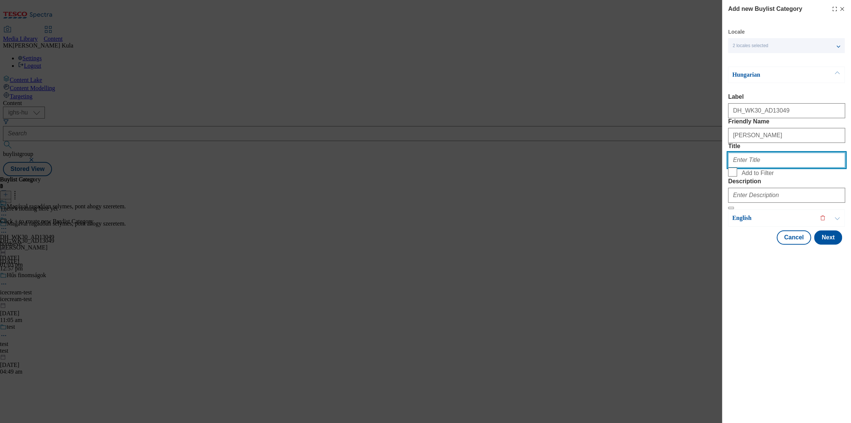
click at [759, 168] on input "Title" at bounding box center [786, 160] width 117 height 15
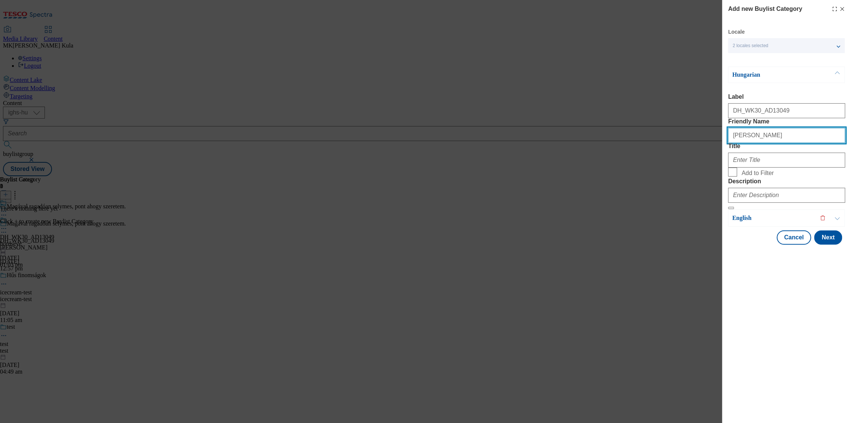
click at [755, 143] on input "bunge" at bounding box center [786, 135] width 117 height 15
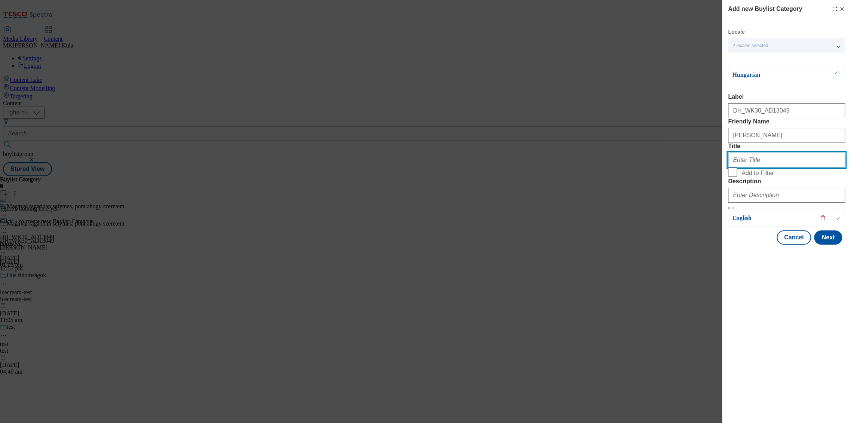
click at [754, 168] on input "Title" at bounding box center [786, 160] width 117 height 15
paste input "Magával ragadóan selymes, pont ahogy szeretem."
type input "Magával ragadóan selymes, pont ahogy szeretem."
drag, startPoint x: 839, startPoint y: 189, endPoint x: 662, endPoint y: 188, distance: 177.3
click at [662, 188] on div "Add new Buylist Category Locale 2 locales selected Hungarian English Hungarian …" at bounding box center [425, 211] width 851 height 423
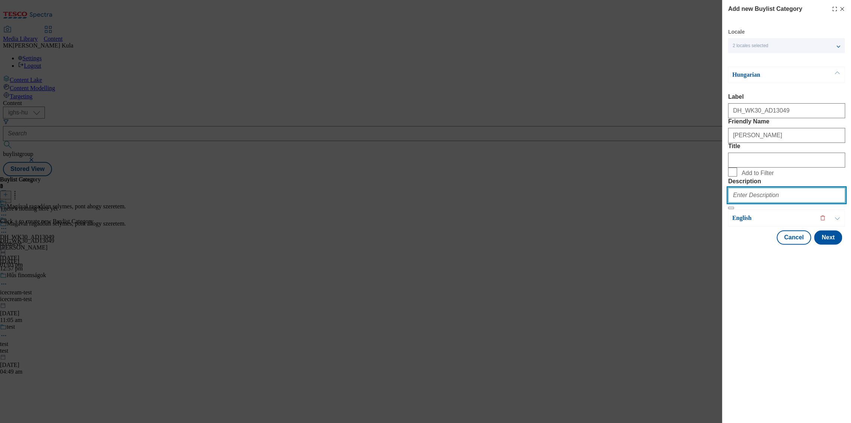
click at [770, 203] on input "Description" at bounding box center [786, 195] width 117 height 15
click at [761, 203] on input "Description" at bounding box center [786, 195] width 117 height 15
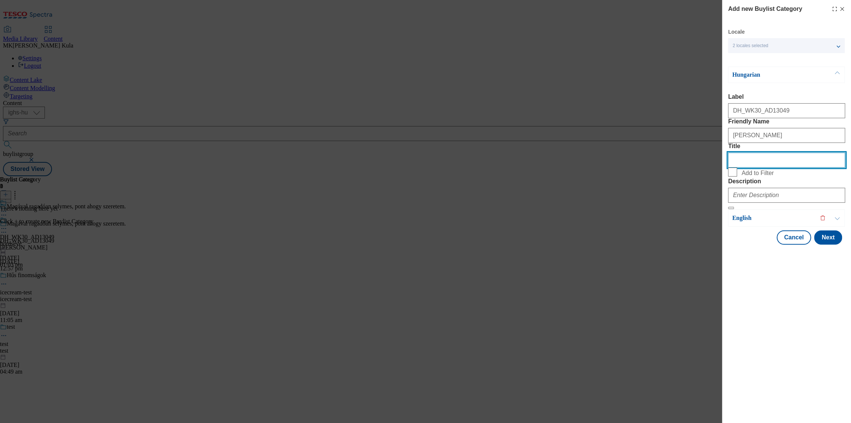
click at [760, 168] on input "Title" at bounding box center [786, 160] width 117 height 15
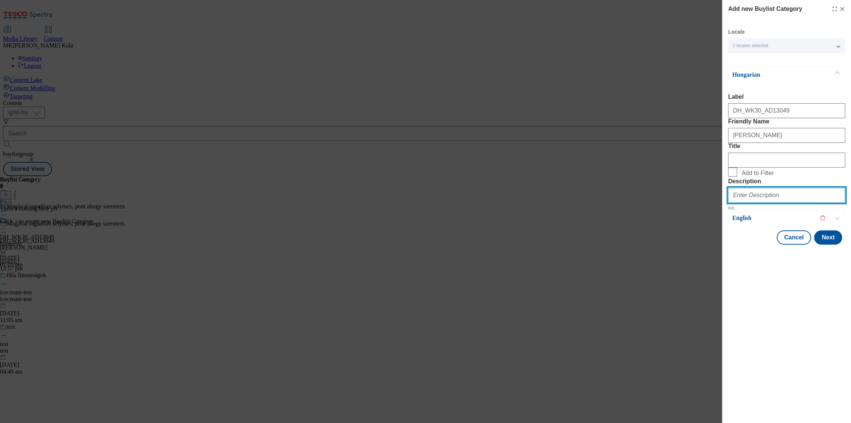
click at [748, 203] on input "Description" at bounding box center [786, 195] width 117 height 15
paste input "Bords Eve"
type input "Bords Eve"
click at [777, 348] on div "Add new Buylist Category Locale 2 locales selected Hungarian English Hungarian …" at bounding box center [786, 211] width 129 height 423
click at [800, 76] on p "Hungarian" at bounding box center [771, 74] width 79 height 7
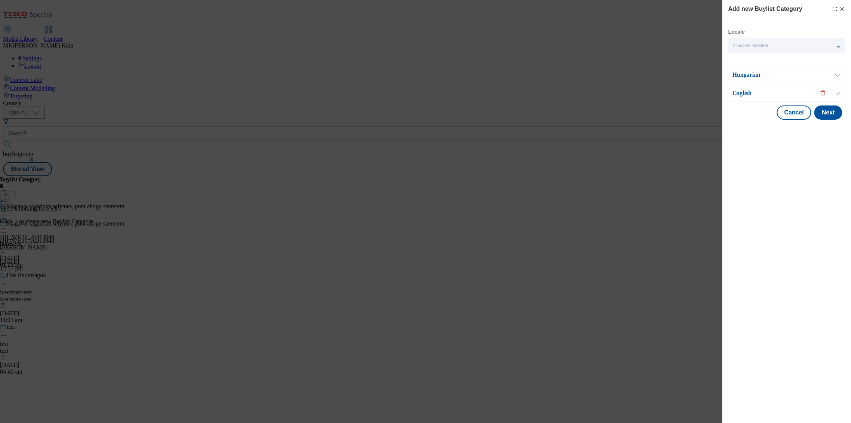
click at [742, 93] on p "English" at bounding box center [771, 92] width 79 height 7
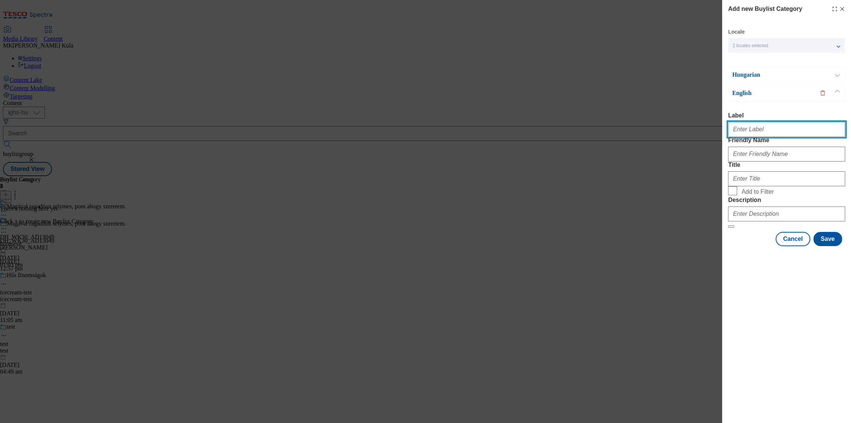
click at [748, 131] on input "Label" at bounding box center [786, 129] width 117 height 15
click at [746, 132] on input "Label" at bounding box center [786, 129] width 117 height 15
paste input "DH_WK30_AD13049"
type input "DH_WK30_AD13049"
click at [778, 341] on div "Add new Buylist Category Locale 2 locales selected Hungarian English Hungarian …" at bounding box center [786, 211] width 129 height 423
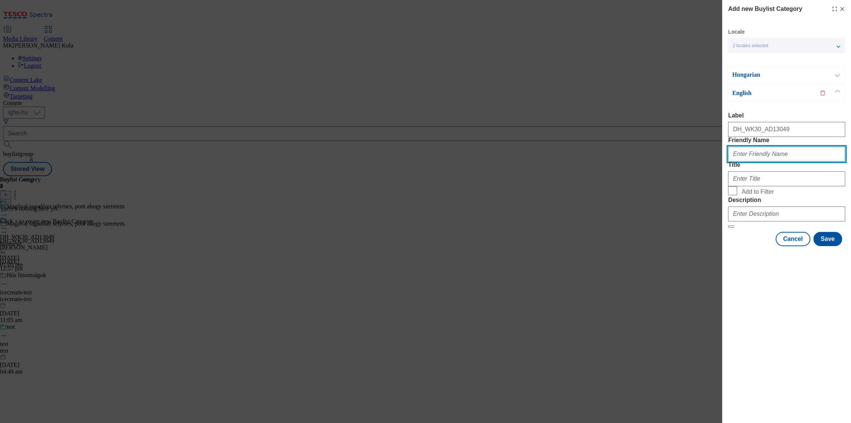
click at [753, 162] on input "Friendly Name" at bounding box center [786, 154] width 117 height 15
click at [740, 162] on input "Friendly Name" at bounding box center [786, 154] width 117 height 15
paste input "bunge"
type input "bunge"
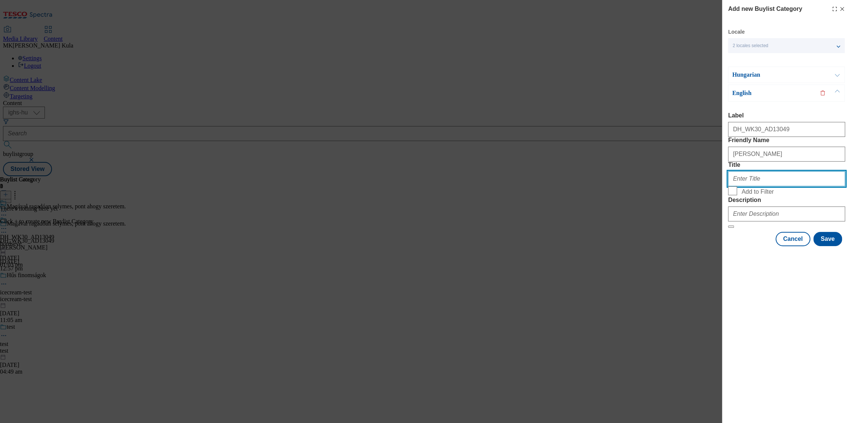
click at [744, 186] on input "Title" at bounding box center [786, 178] width 117 height 15
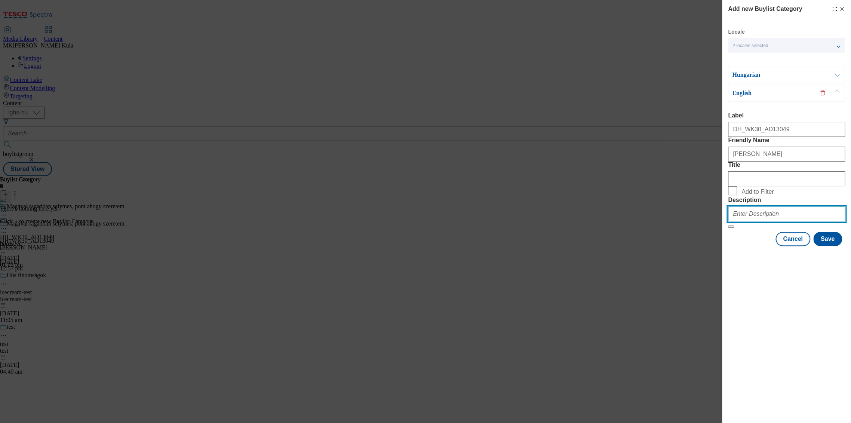
click at [766, 221] on input "Description" at bounding box center [786, 213] width 117 height 15
click at [742, 221] on input "Description" at bounding box center [786, 213] width 117 height 15
paste input "Bords Eve"
type input "Bords Eve"
click at [742, 329] on div "Add new Buylist Category Locale 2 locales selected Hungarian English Hungarian …" at bounding box center [786, 211] width 129 height 423
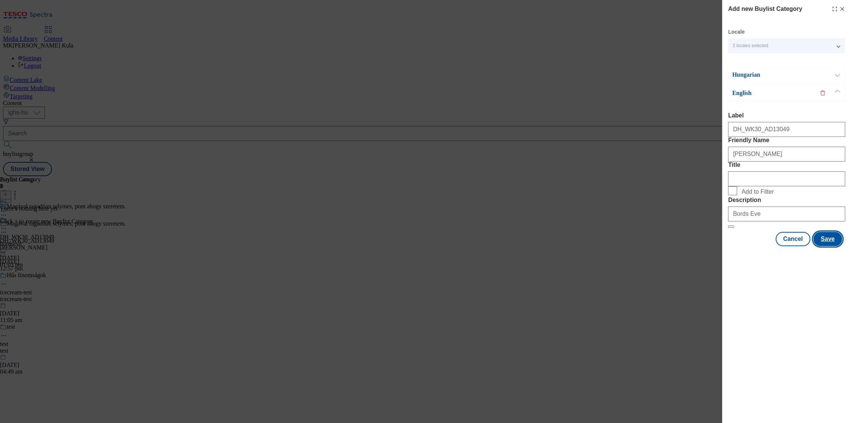
click at [827, 246] on button "Save" at bounding box center [827, 239] width 29 height 14
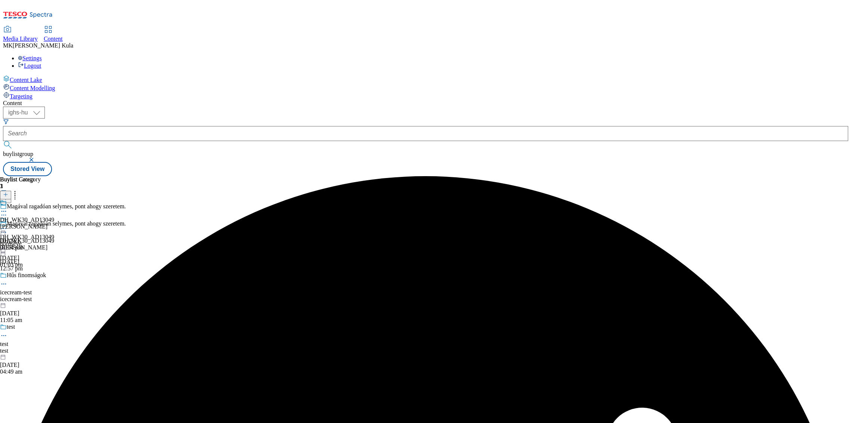
click at [54, 223] on div "bunge" at bounding box center [27, 226] width 54 height 7
click at [11, 191] on button at bounding box center [5, 195] width 11 height 9
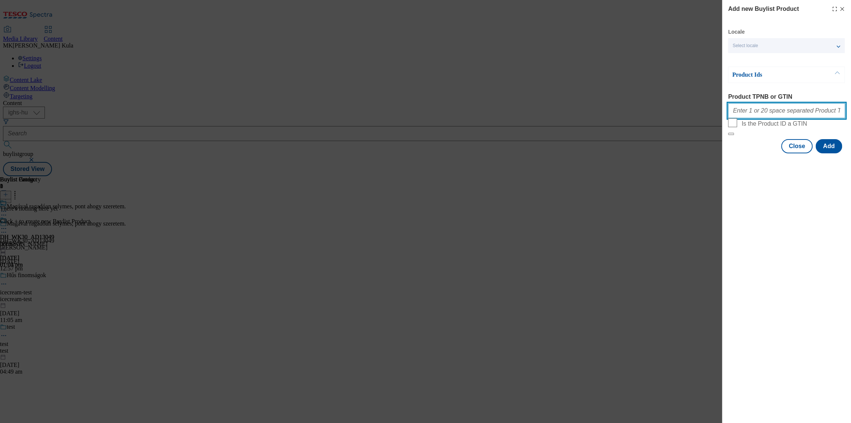
click at [754, 111] on input "Product TPNB or GTIN" at bounding box center [786, 110] width 117 height 15
paste input "207640878 209543580 206975193 208718262 210132155"
type input "207640878 209543580 206975193 208718262 210132155"
click at [772, 247] on div "Add new Buylist Product Locale Select locale Hungarian English Product Ids Prod…" at bounding box center [786, 211] width 129 height 423
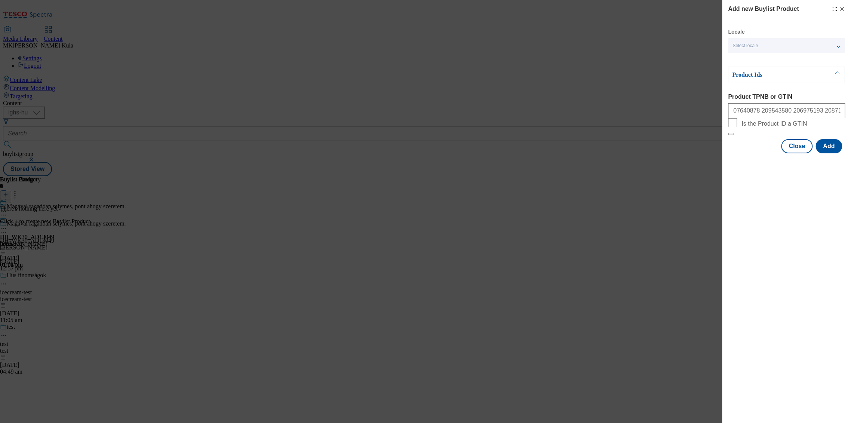
scroll to position [0, 0]
click at [763, 46] on div "Select locale" at bounding box center [786, 45] width 117 height 15
click at [757, 77] on span "English" at bounding box center [754, 76] width 17 height 4
click at [742, 77] on input "English" at bounding box center [737, 77] width 9 height 9
click at [786, 232] on div "Add new Buylist Product Locale 2 locales selected Hungarian English Product Ids…" at bounding box center [786, 211] width 129 height 423
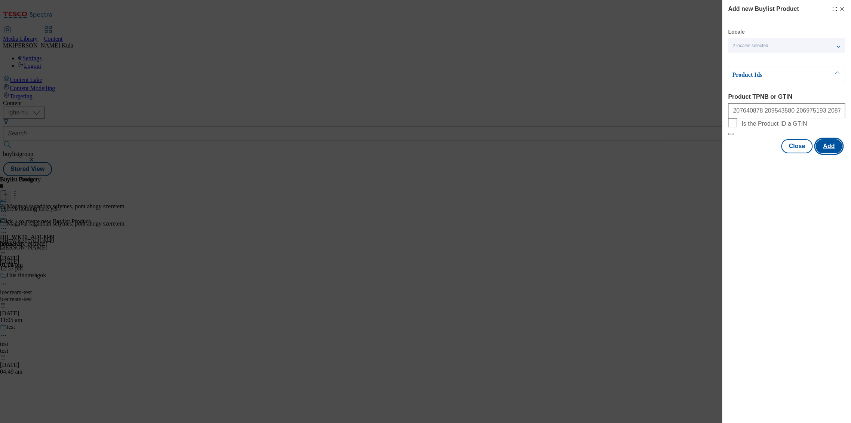
click at [831, 153] on button "Add" at bounding box center [829, 146] width 27 height 14
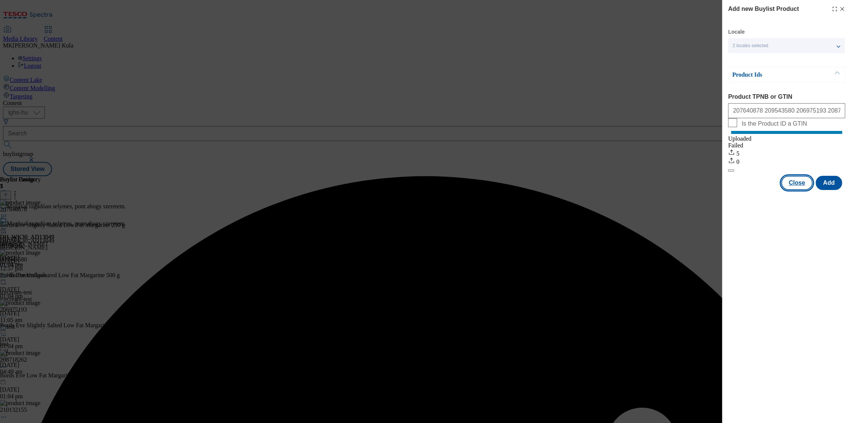
drag, startPoint x: 798, startPoint y: 192, endPoint x: 795, endPoint y: 196, distance: 5.1
click at [798, 190] on button "Close" at bounding box center [796, 183] width 31 height 14
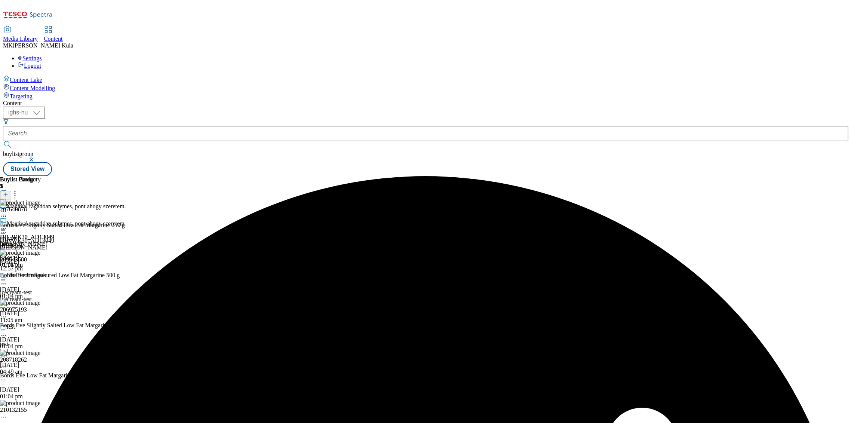
click at [54, 217] on div at bounding box center [27, 225] width 54 height 17
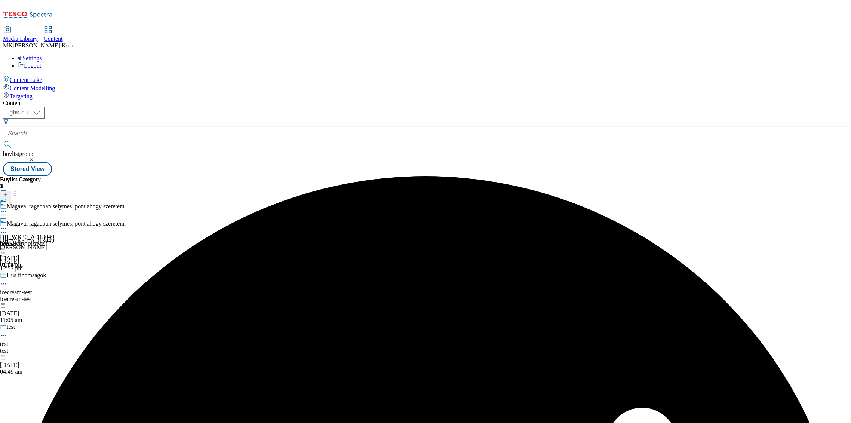
click at [7, 225] on icon at bounding box center [3, 228] width 7 height 7
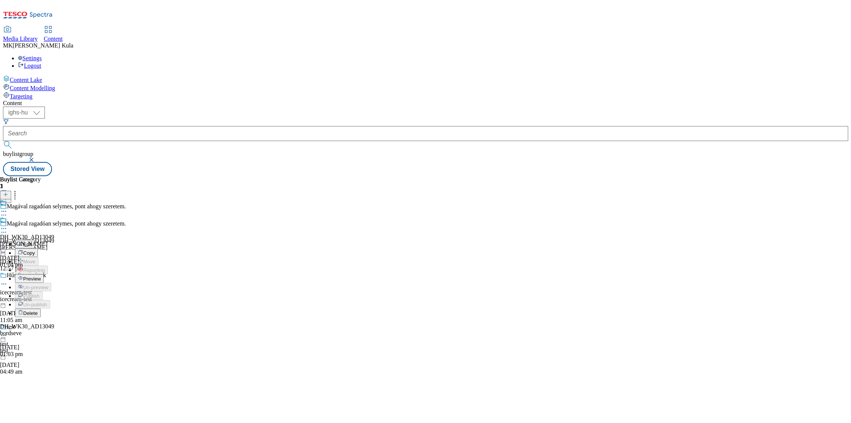
click at [44, 274] on button "Preview" at bounding box center [29, 278] width 29 height 9
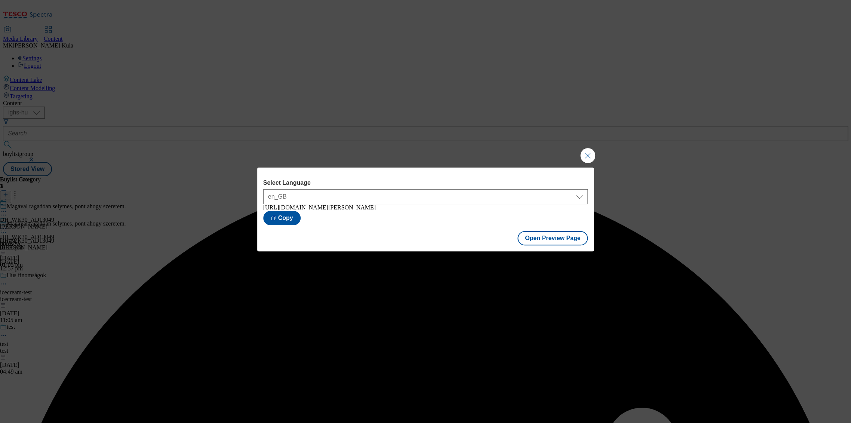
drag, startPoint x: 589, startPoint y: 151, endPoint x: 523, endPoint y: 156, distance: 66.0
click at [589, 151] on button "Close Modal" at bounding box center [587, 155] width 15 height 15
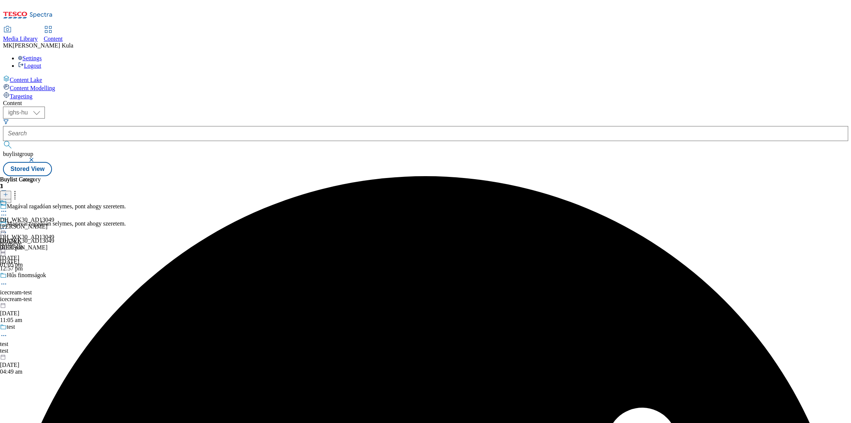
click at [54, 217] on div "DH_WK30_AD13049 bordseve 9 Sept 2025 01:05 pm" at bounding box center [27, 243] width 54 height 52
click at [7, 225] on icon at bounding box center [3, 228] width 7 height 7
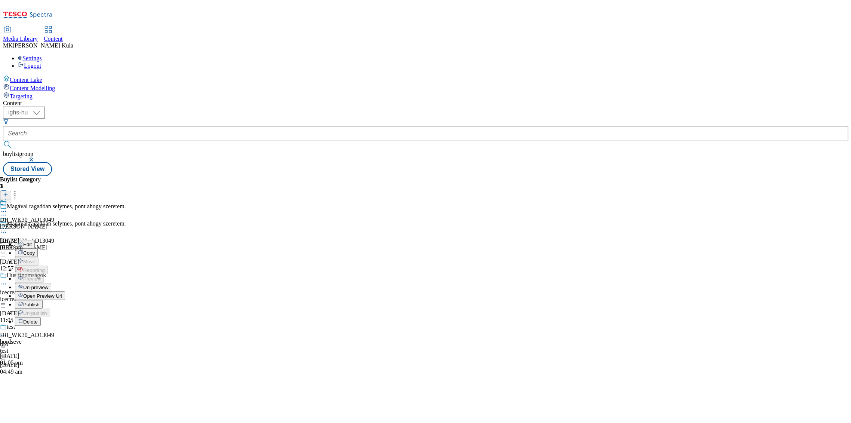
click at [43, 300] on button "Publish" at bounding box center [29, 304] width 28 height 9
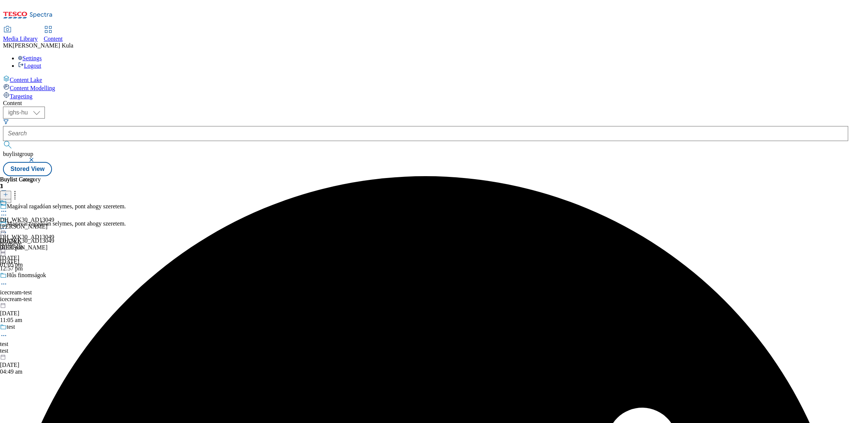
click at [7, 225] on icon at bounding box center [3, 228] width 7 height 7
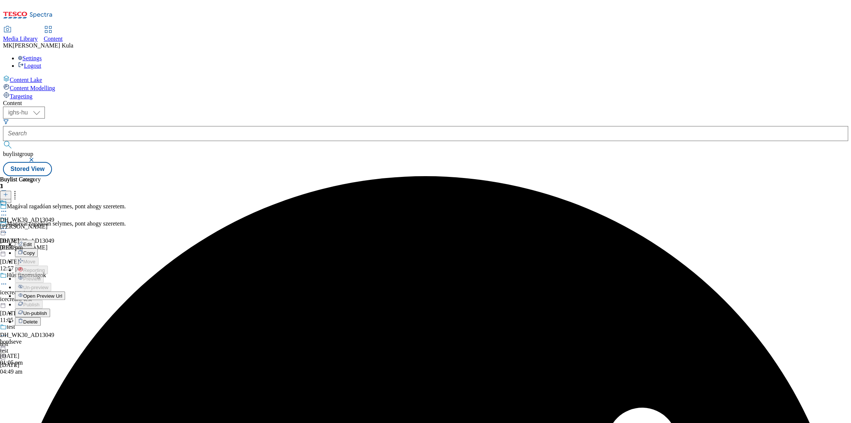
click at [62, 293] on span "Open Preview Url" at bounding box center [42, 296] width 39 height 6
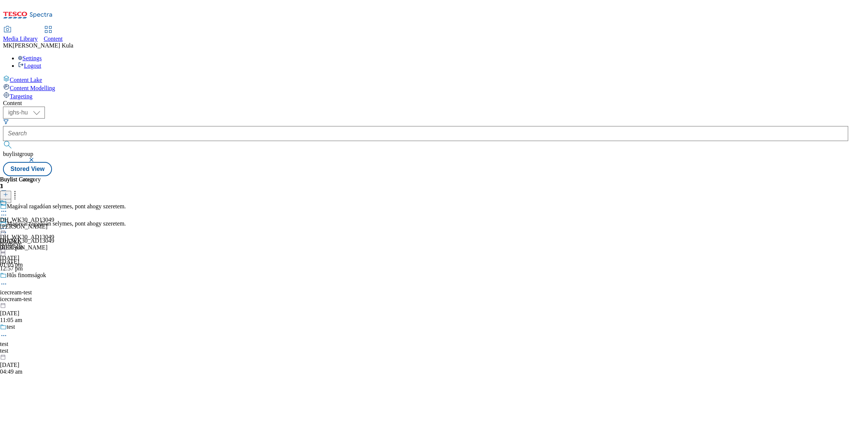
click at [7, 225] on icon at bounding box center [3, 228] width 7 height 7
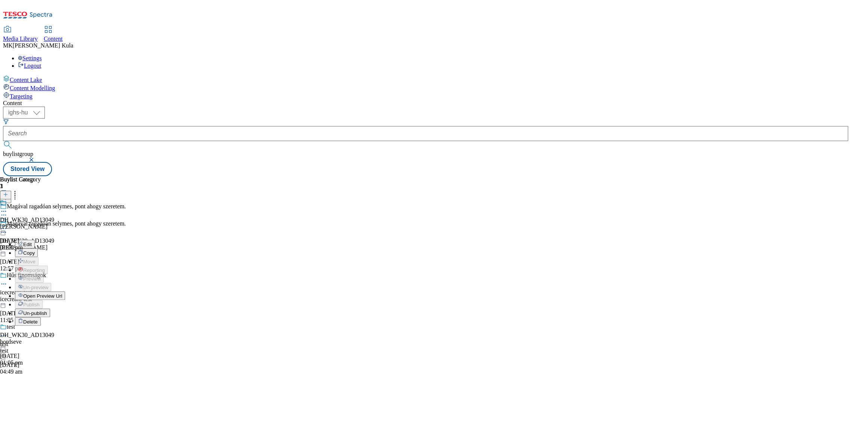
click at [47, 310] on span "Un-publish" at bounding box center [35, 313] width 24 height 6
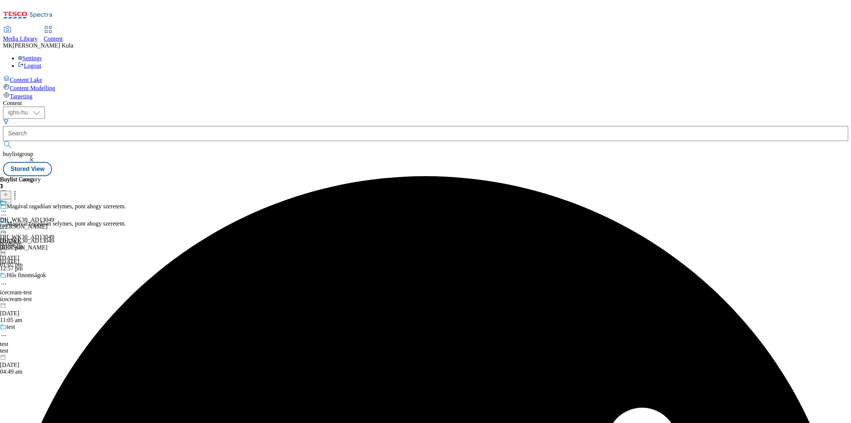
click at [6, 228] on circle at bounding box center [5, 228] width 1 height 1
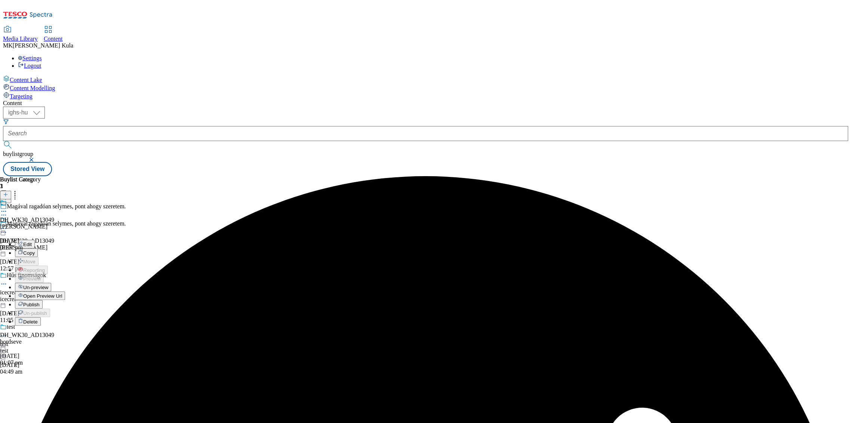
click at [51, 283] on button "Un-preview" at bounding box center [33, 287] width 36 height 9
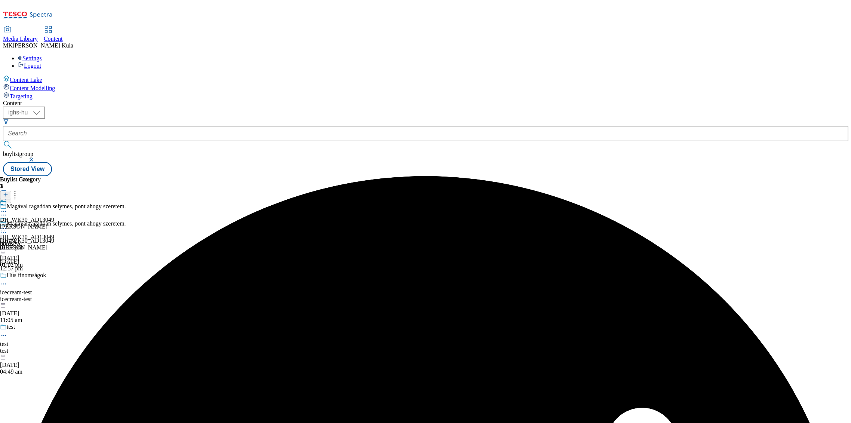
click at [4, 228] on circle at bounding box center [3, 228] width 1 height 1
click at [35, 240] on button "Edit" at bounding box center [25, 244] width 20 height 9
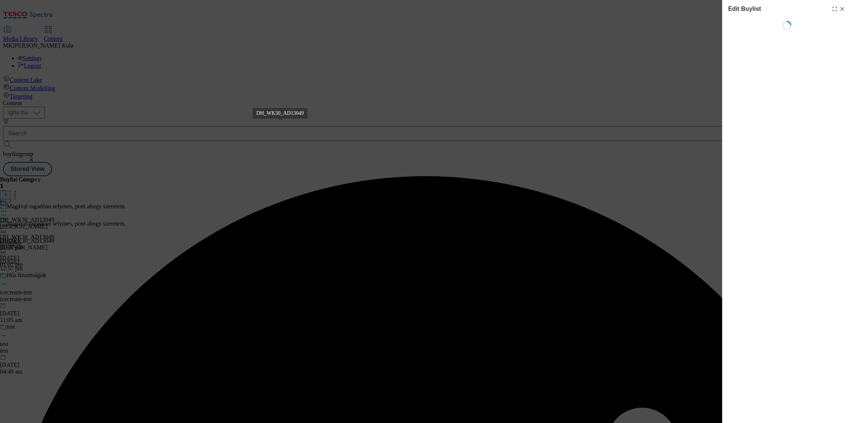
select select "evergreen"
select select "dunnhumby"
select select "Banner"
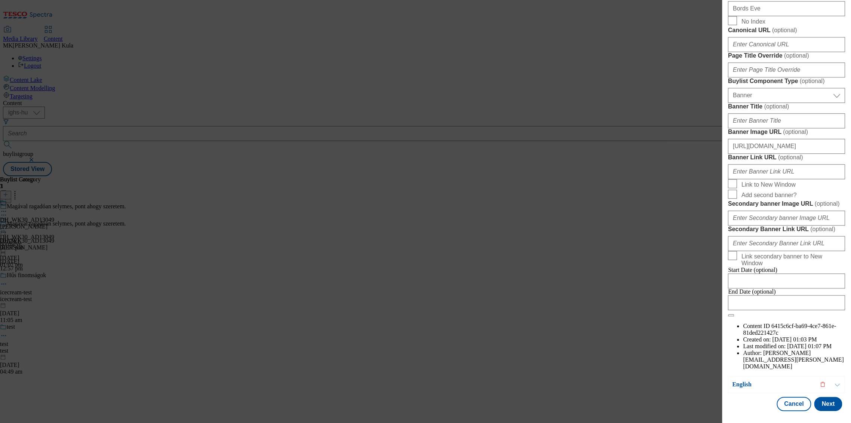
scroll to position [582, 0]
click at [760, 103] on select "Select Buylist Component Type Banner Competition Header Meal" at bounding box center [786, 95] width 117 height 15
select select "Modal"
click at [728, 103] on select "Select Buylist Component Type Banner Competition Header Meal" at bounding box center [786, 95] width 117 height 15
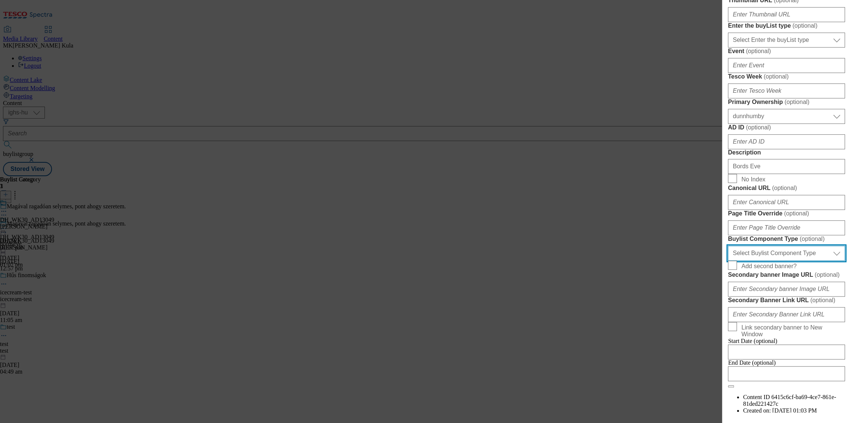
scroll to position [0, 0]
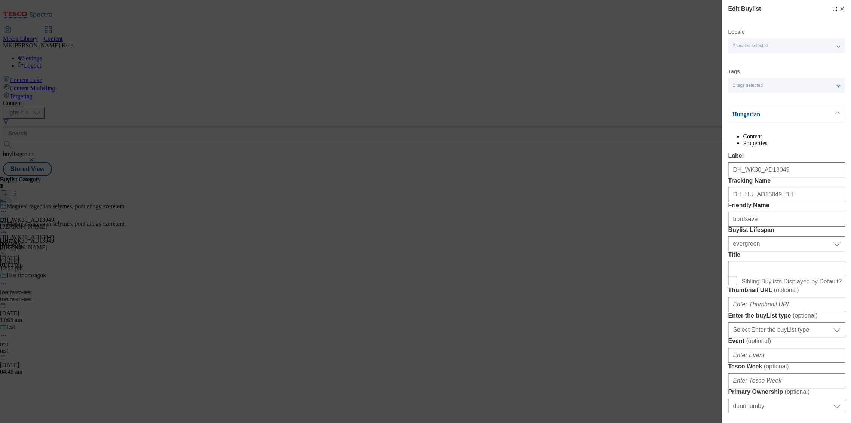
click at [784, 116] on p "Hungarian" at bounding box center [771, 114] width 79 height 7
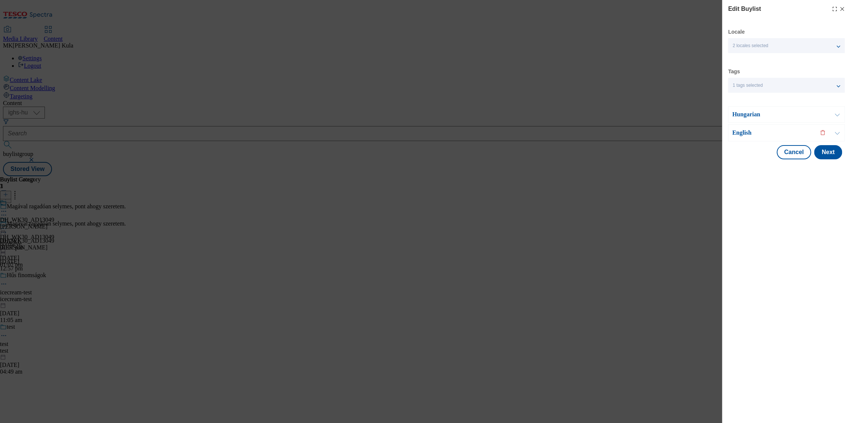
click at [763, 135] on p "English" at bounding box center [771, 132] width 79 height 7
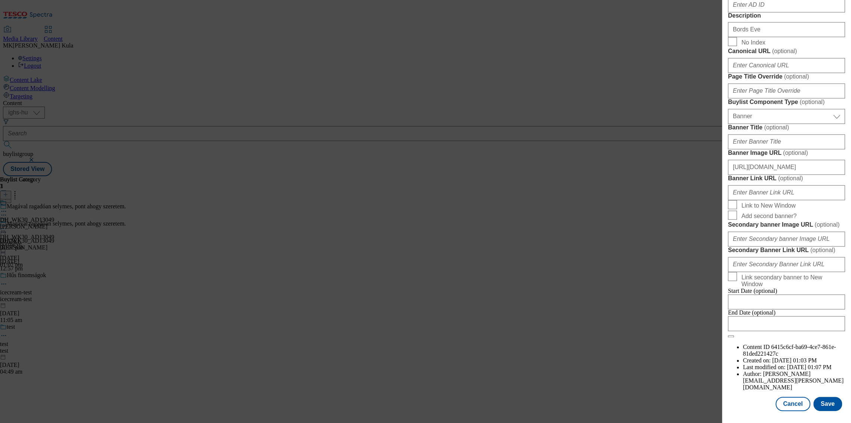
scroll to position [623, 0]
click at [766, 124] on select "Select Buylist Component Type Banner Competition Header Meal" at bounding box center [786, 116] width 117 height 15
select select "Modal"
click at [728, 124] on select "Select Buylist Component Type Banner Competition Header Meal" at bounding box center [786, 116] width 117 height 15
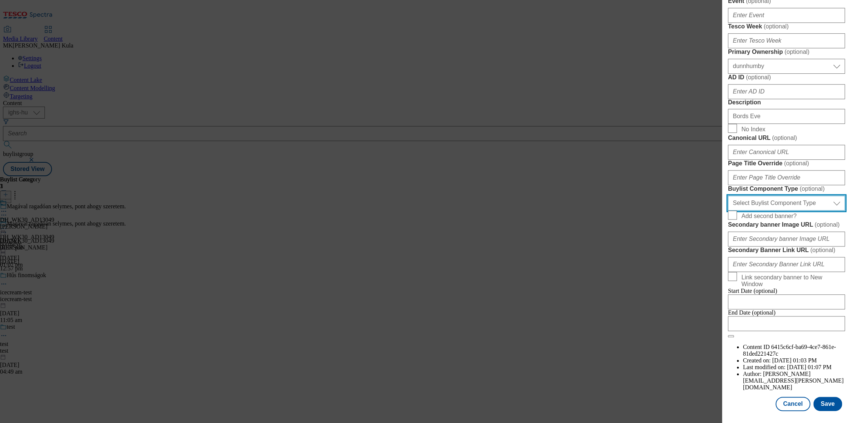
scroll to position [582, 0]
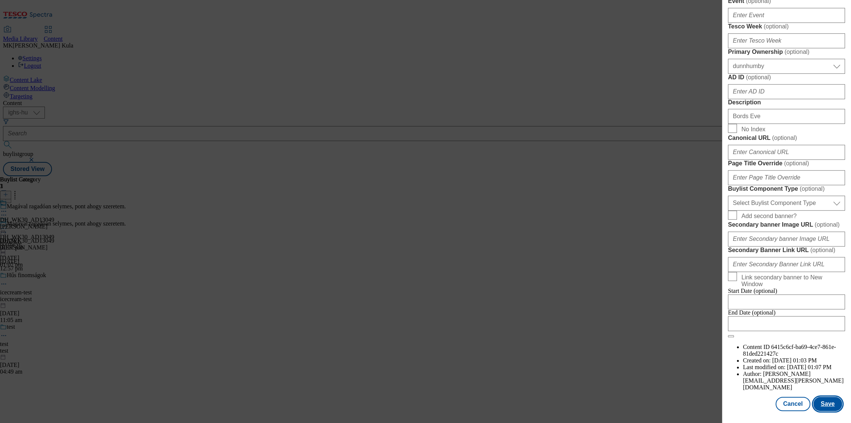
click at [825, 404] on button "Save" at bounding box center [827, 404] width 29 height 14
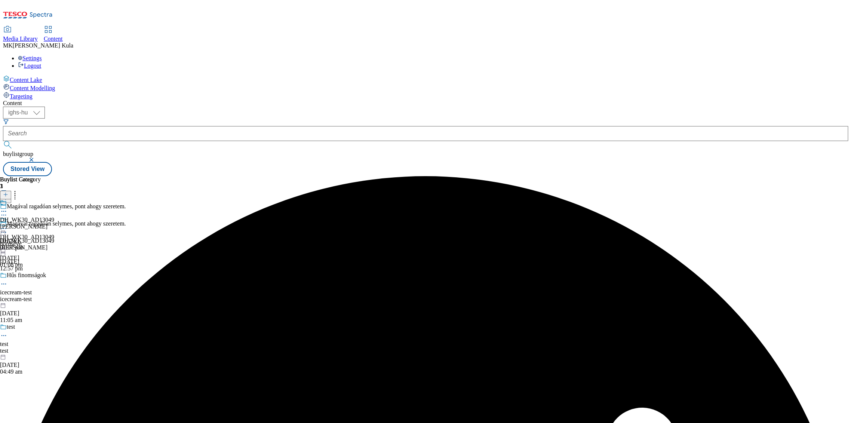
click at [7, 225] on icon at bounding box center [3, 228] width 7 height 7
click at [44, 274] on button "Preview" at bounding box center [29, 278] width 29 height 9
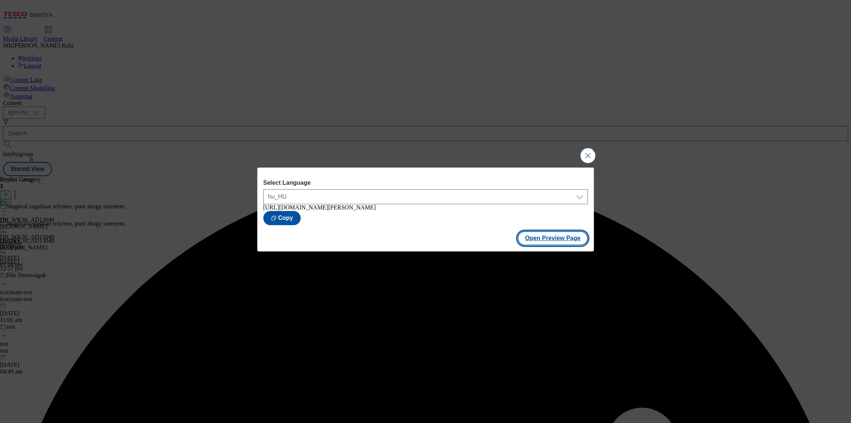
click at [569, 245] on button "Open Preview Page" at bounding box center [553, 238] width 71 height 14
click at [595, 155] on button "Close Modal" at bounding box center [587, 155] width 15 height 15
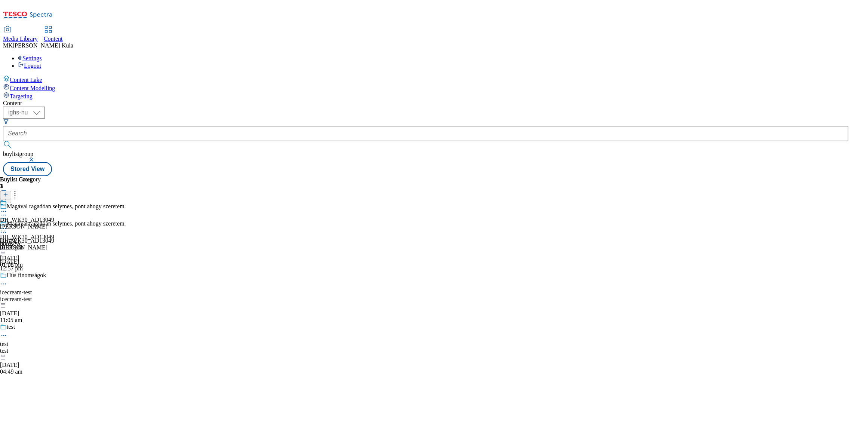
click at [7, 225] on icon at bounding box center [3, 228] width 7 height 7
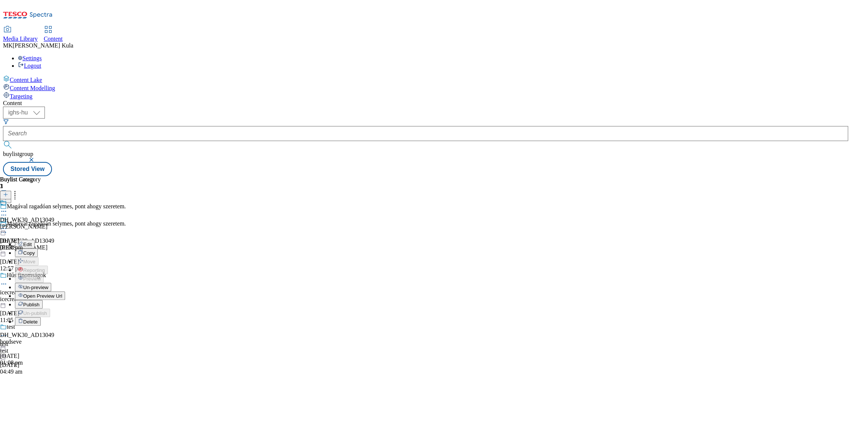
click at [40, 302] on span "Publish" at bounding box center [31, 305] width 16 height 6
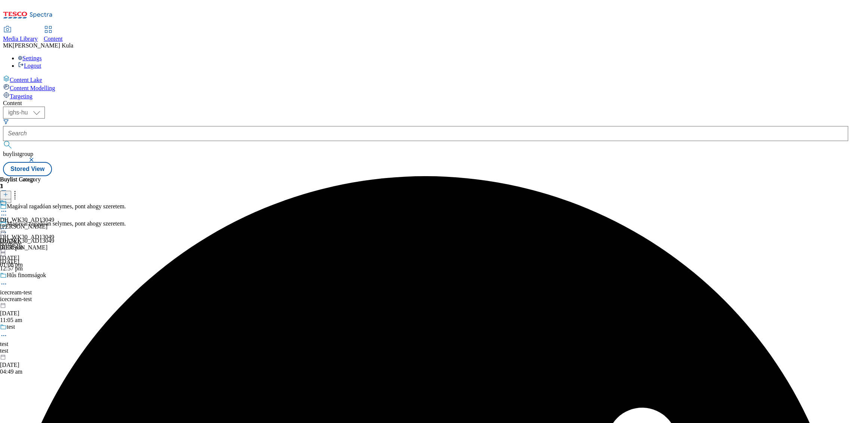
click at [7, 225] on icon at bounding box center [3, 228] width 7 height 7
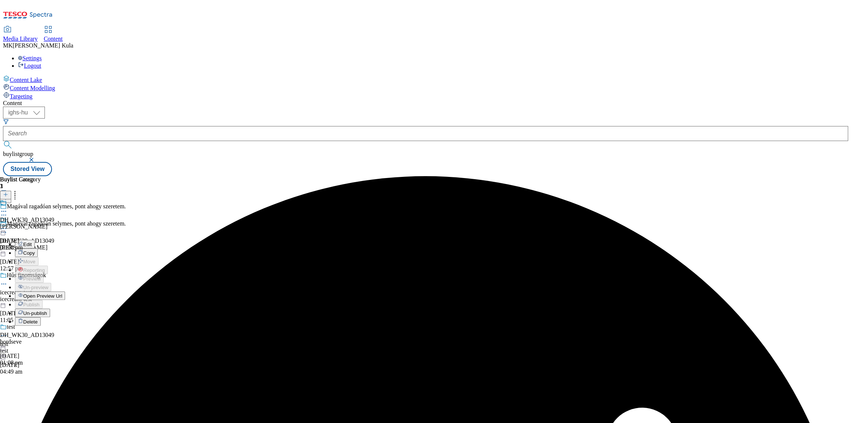
click at [62, 293] on span "Open Preview Url" at bounding box center [42, 296] width 39 height 6
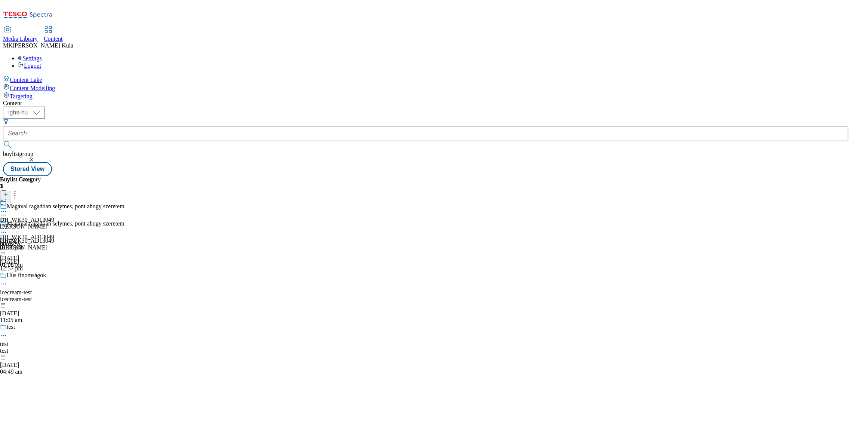
click at [7, 225] on icon at bounding box center [3, 228] width 7 height 7
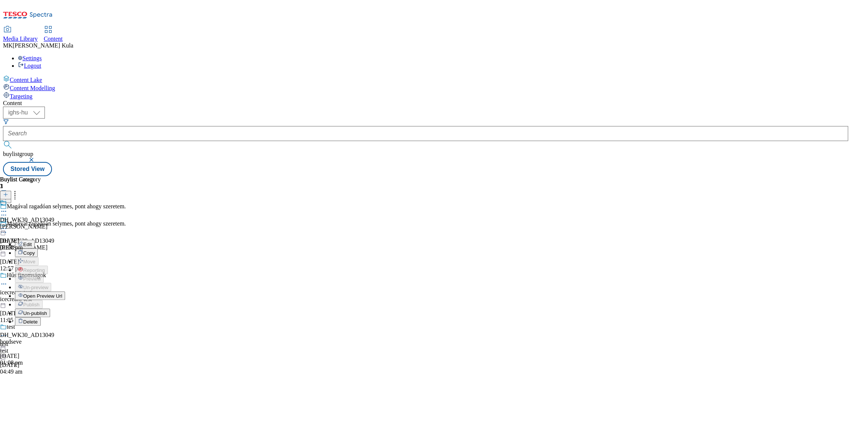
click at [62, 293] on span "Open Preview Url" at bounding box center [42, 296] width 39 height 6
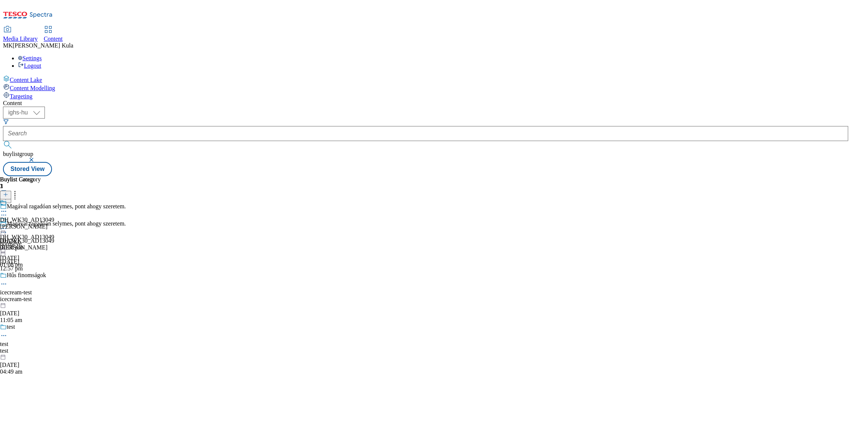
click at [7, 225] on icon at bounding box center [3, 228] width 7 height 7
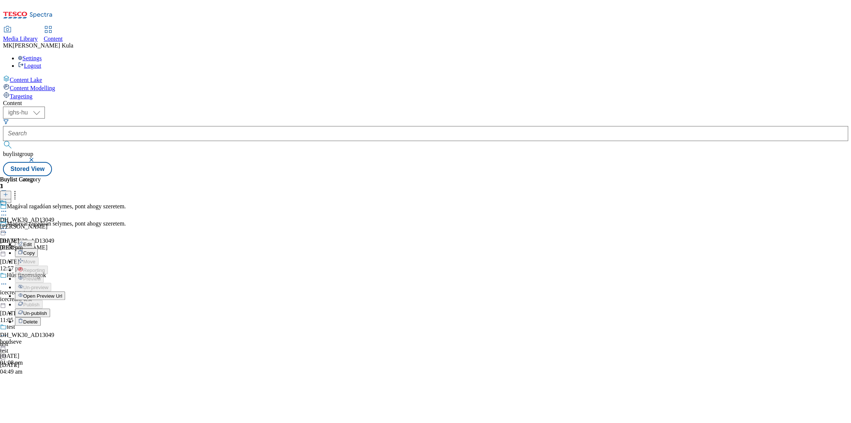
click at [47, 310] on span "Un-publish" at bounding box center [35, 313] width 24 height 6
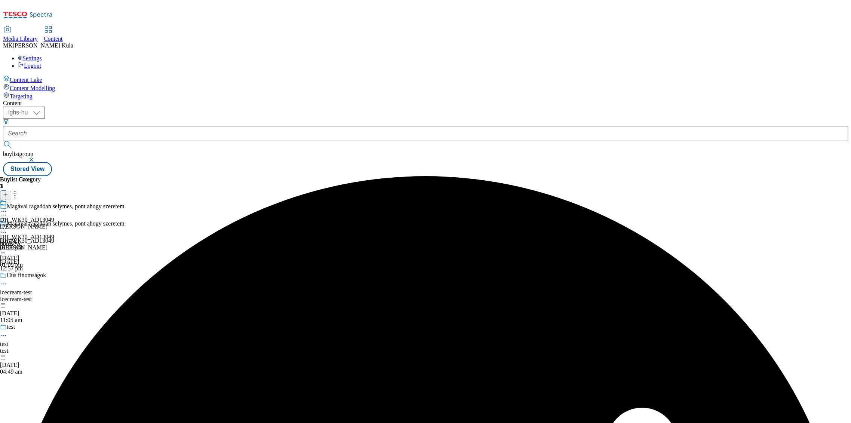
click at [7, 225] on icon at bounding box center [3, 228] width 7 height 7
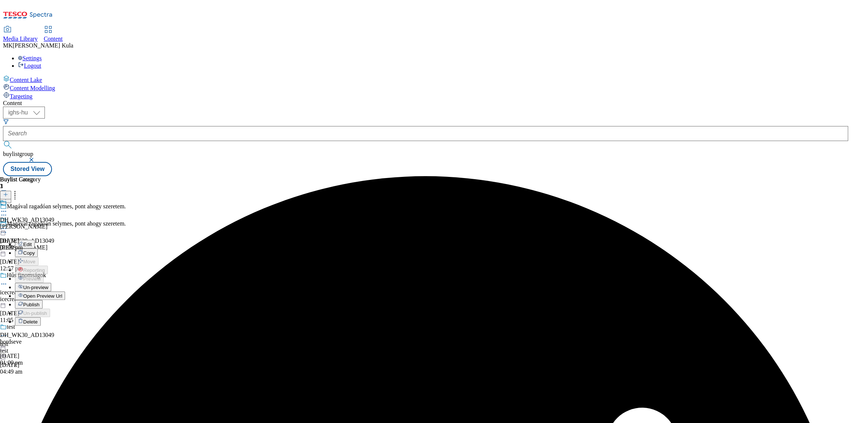
click at [48, 285] on span "Un-preview" at bounding box center [35, 288] width 25 height 6
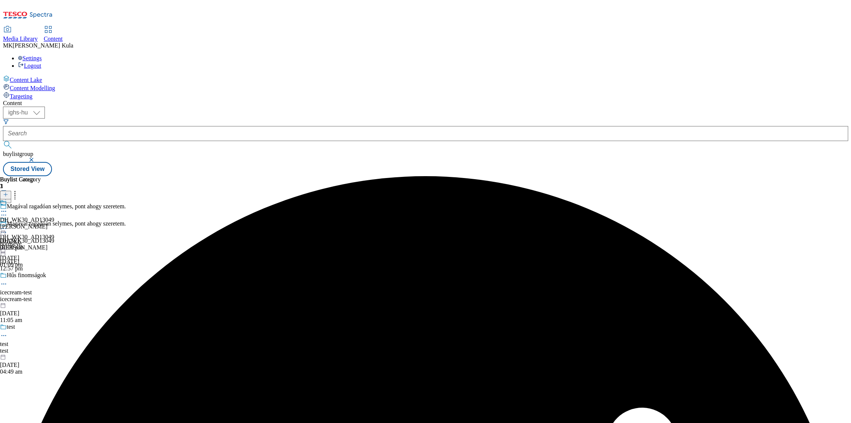
click at [7, 225] on icon at bounding box center [3, 228] width 7 height 7
click at [35, 240] on button "Edit" at bounding box center [25, 244] width 20 height 9
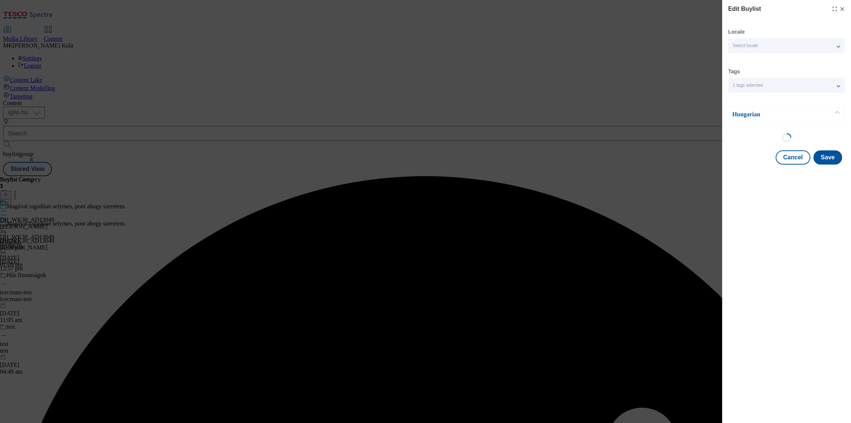
select select "evergreen"
select select "dunnhumby"
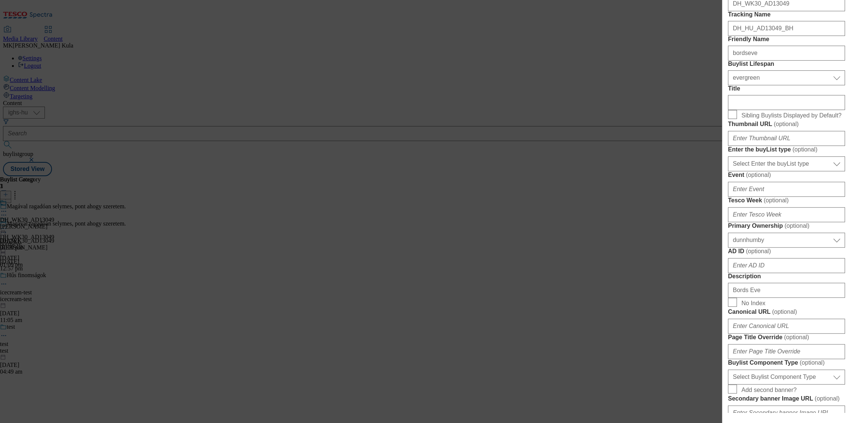
scroll to position [0, 0]
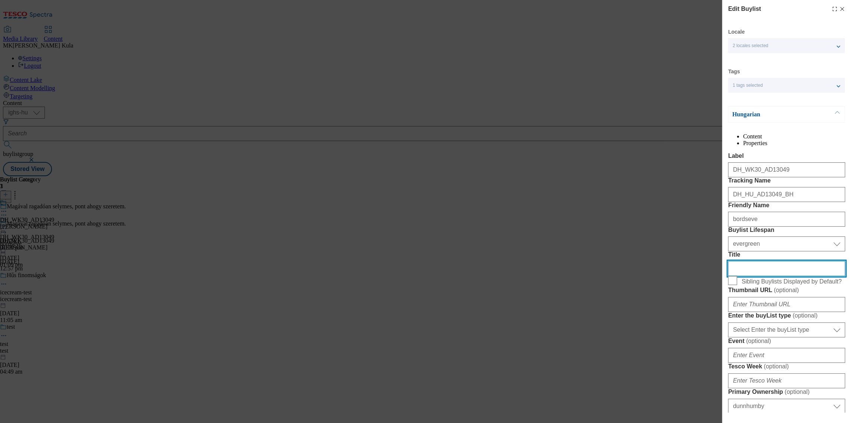
drag, startPoint x: 748, startPoint y: 335, endPoint x: 754, endPoint y: 335, distance: 5.6
click at [748, 276] on input "Title" at bounding box center [786, 268] width 117 height 15
drag, startPoint x: 757, startPoint y: 335, endPoint x: 696, endPoint y: 337, distance: 61.7
click at [696, 337] on div "Edit Buylist Locale 2 locales selected Hungarian English Tags 1 tags selected b…" at bounding box center [425, 211] width 851 height 423
paste input "Magával ragadóan selymes, pont ahogy szeretem."
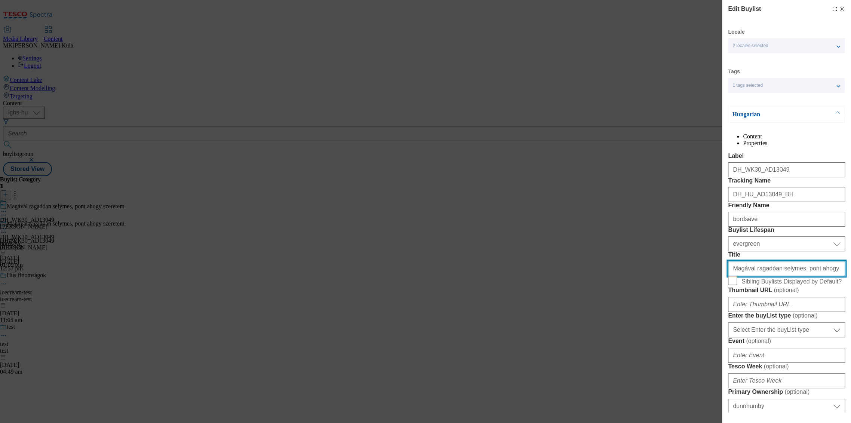
type input "Magával ragadóan selymes, pont ahogy szeretem."
click at [782, 114] on p "Hungarian" at bounding box center [771, 114] width 79 height 7
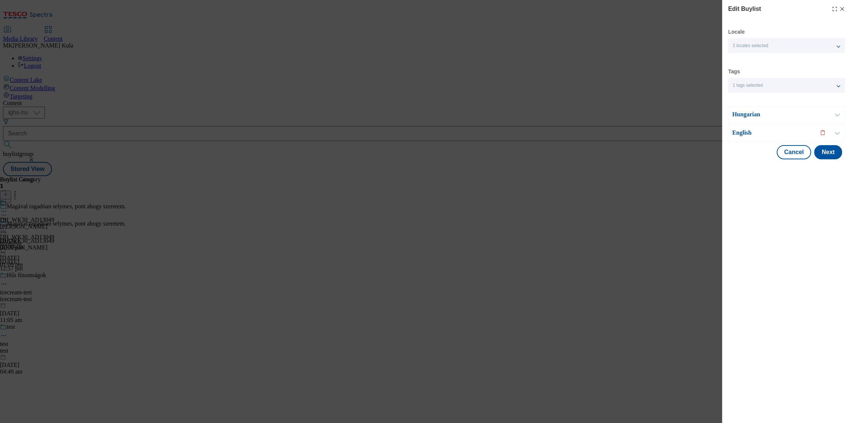
click at [745, 131] on p "English" at bounding box center [771, 132] width 79 height 7
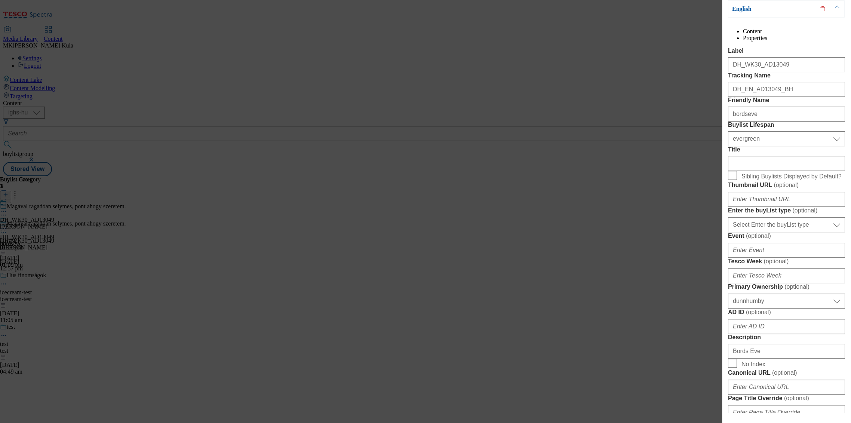
scroll to position [83, 0]
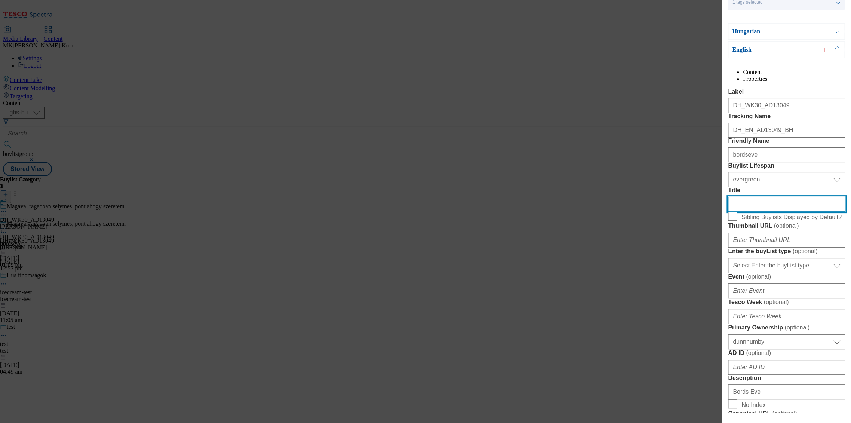
click at [754, 212] on input "Title" at bounding box center [786, 204] width 117 height 15
drag, startPoint x: 761, startPoint y: 269, endPoint x: 661, endPoint y: 270, distance: 99.9
click at [661, 270] on div "Edit Buylist Locale 2 locales selected Hungarian English Tags 1 tags selected b…" at bounding box center [425, 211] width 851 height 423
paste input "Captivatingly silky, just the way I like it."
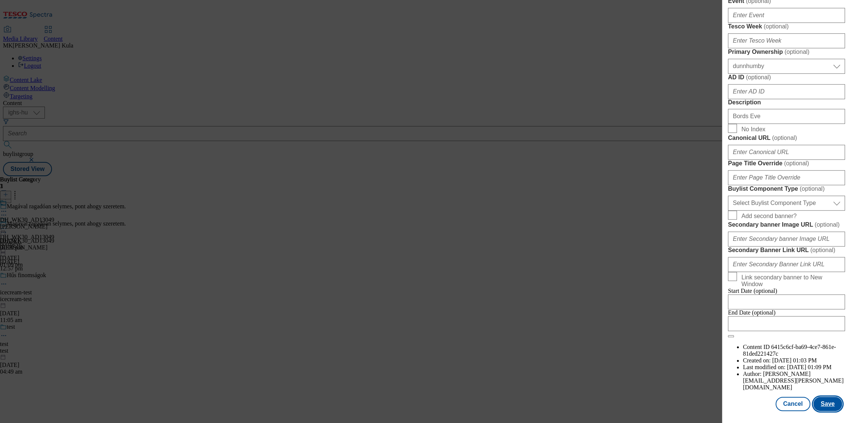
scroll to position [582, 0]
type input "Captivatingly silky, just the way I like it."
click at [824, 403] on button "Save" at bounding box center [827, 404] width 29 height 14
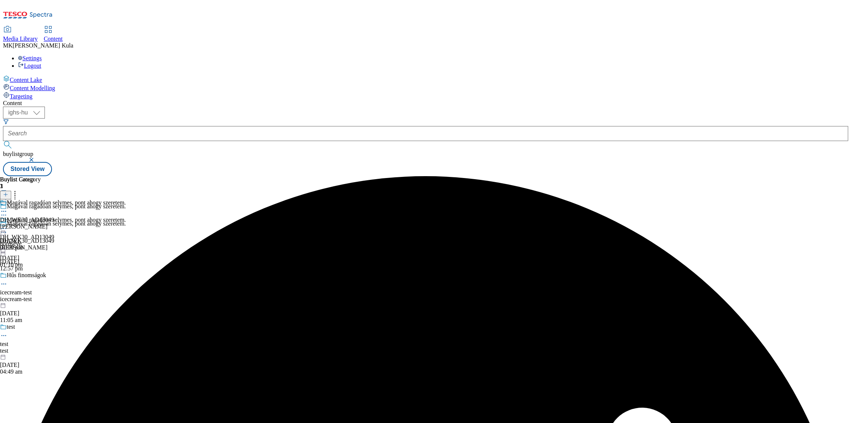
click at [7, 229] on icon at bounding box center [3, 232] width 7 height 7
click at [35, 243] on button "Edit" at bounding box center [25, 247] width 20 height 9
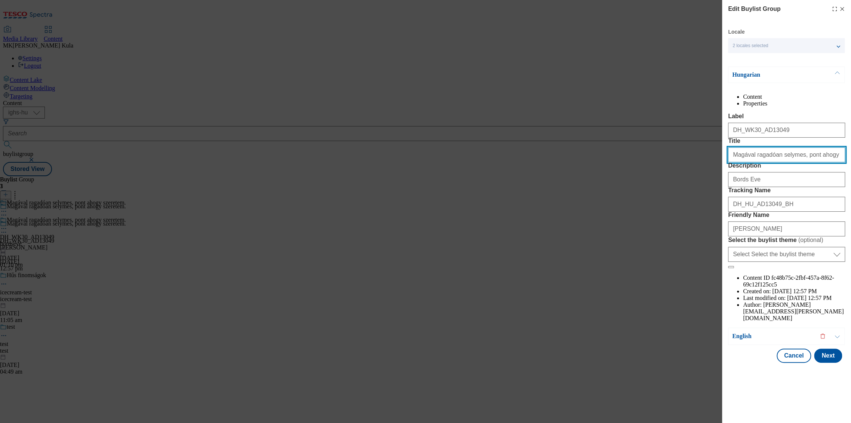
drag, startPoint x: 834, startPoint y: 186, endPoint x: 643, endPoint y: 190, distance: 191.2
click at [643, 190] on div "Edit Buylist Group Locale 2 locales selected Hungarian English Hungarian Conten…" at bounding box center [425, 211] width 851 height 423
click at [774, 70] on div "Hungarian" at bounding box center [786, 75] width 117 height 16
click at [763, 76] on p "Hungarian" at bounding box center [771, 74] width 79 height 7
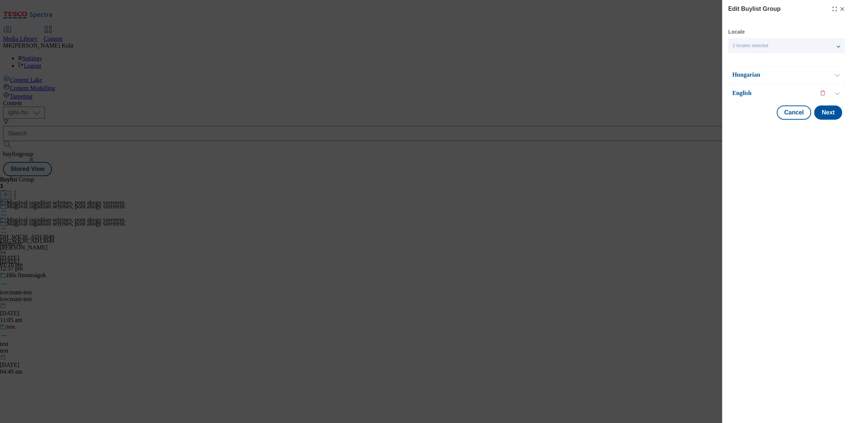
click at [756, 94] on p "English" at bounding box center [771, 92] width 79 height 7
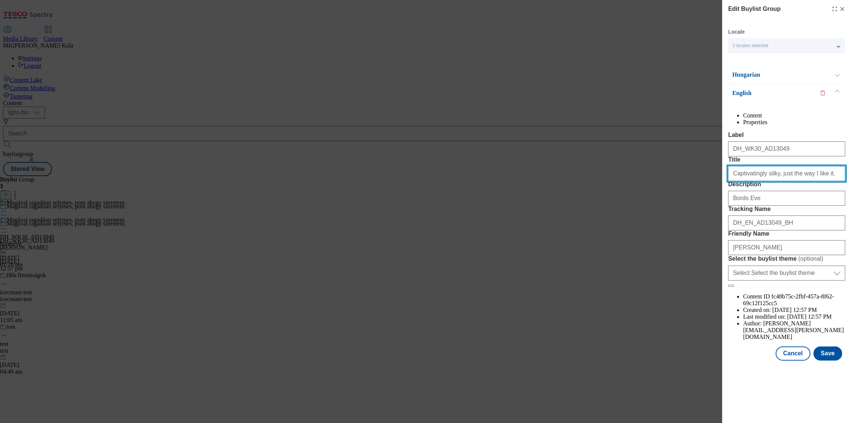
drag, startPoint x: 820, startPoint y: 202, endPoint x: 674, endPoint y: 201, distance: 145.9
click at [674, 201] on div "Edit Buylist Group Locale 2 locales selected Hungarian English Hungarian Conten…" at bounding box center [425, 211] width 851 height 423
click at [827, 361] on button "Save" at bounding box center [827, 353] width 29 height 14
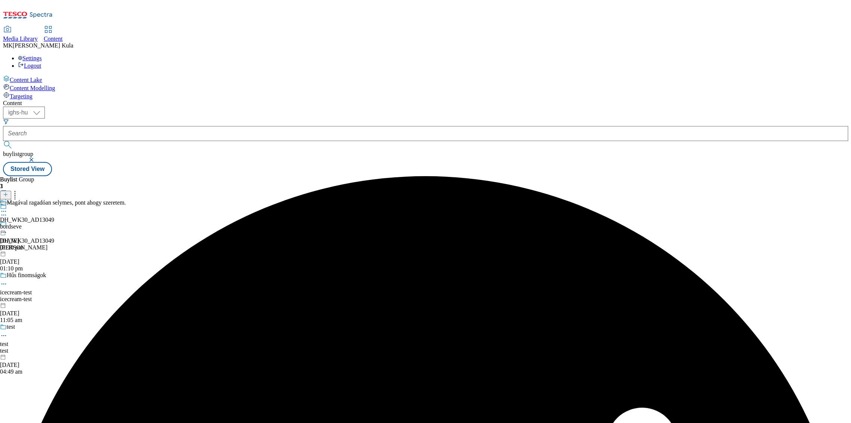
click at [7, 208] on icon at bounding box center [3, 211] width 7 height 7
click at [41, 259] on span "Preview" at bounding box center [32, 262] width 18 height 6
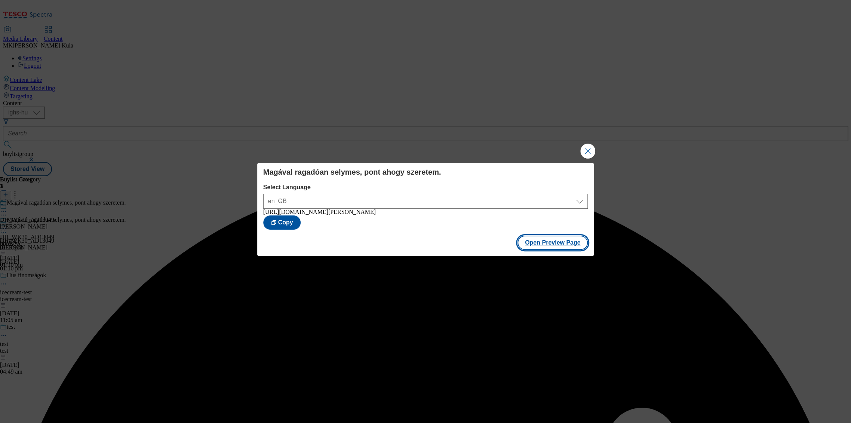
click at [565, 249] on button "Open Preview Page" at bounding box center [553, 243] width 71 height 14
click at [586, 148] on button "Close Modal" at bounding box center [587, 151] width 15 height 15
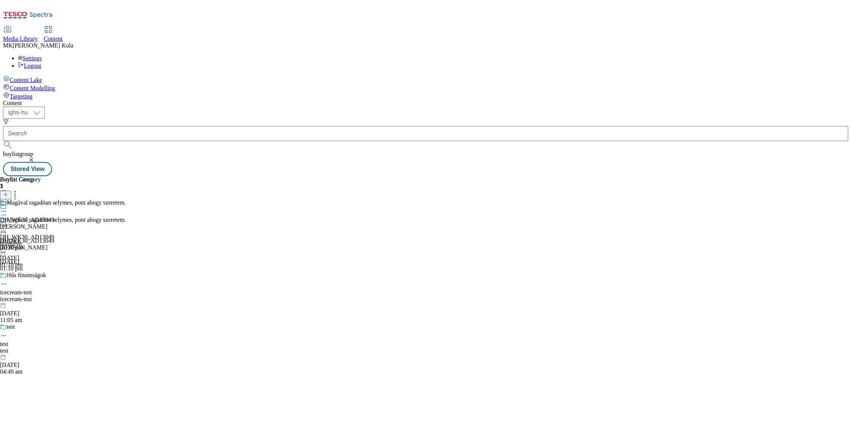
click at [7, 225] on icon at bounding box center [3, 228] width 7 height 7
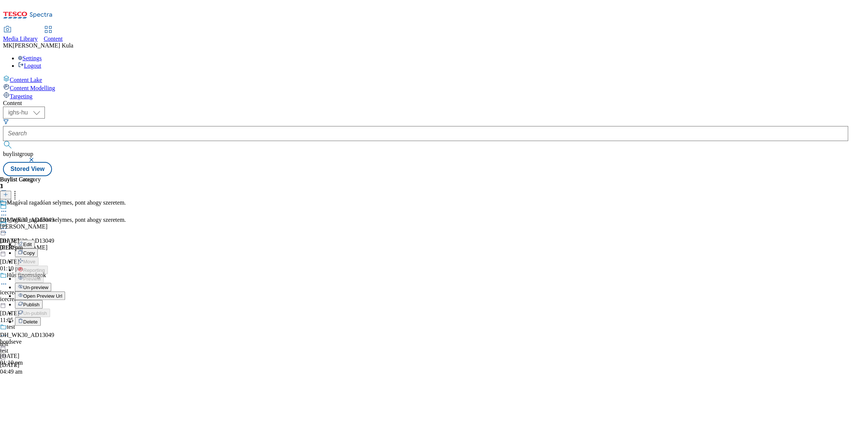
click at [48, 285] on span "Un-preview" at bounding box center [35, 288] width 25 height 6
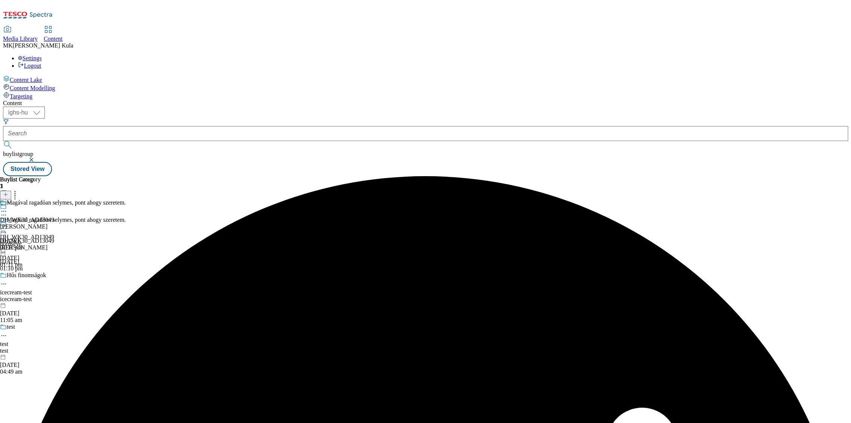
click at [126, 217] on div "Magával ragadóan selymes, pont ahogy szeretem." at bounding box center [63, 225] width 126 height 17
click at [7, 225] on icon at bounding box center [3, 228] width 7 height 7
click at [35, 240] on button "Edit" at bounding box center [25, 244] width 20 height 9
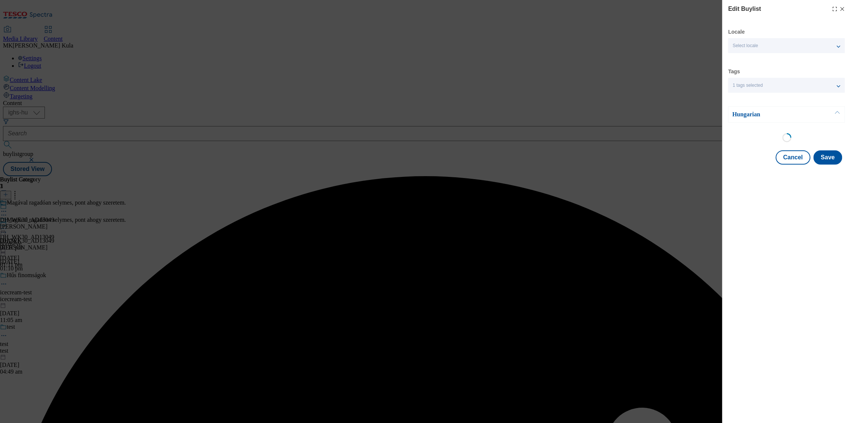
select select "evergreen"
select select "dunnhumby"
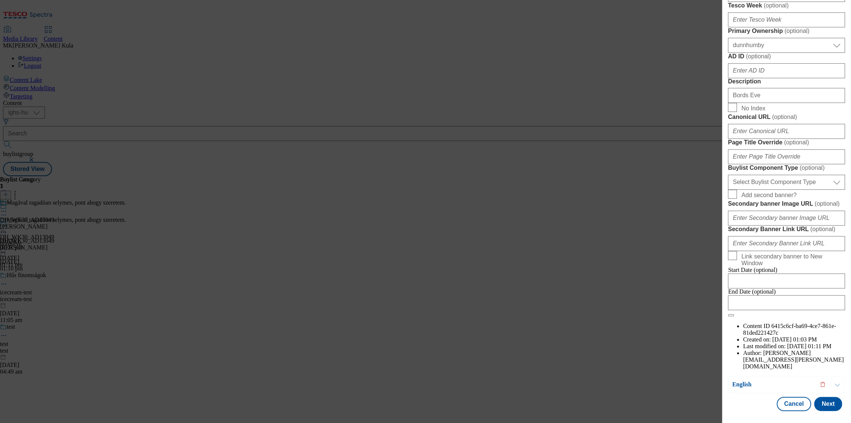
scroll to position [580, 0]
click at [754, 175] on select "Select Buylist Component Type Banner Competition Header Meal" at bounding box center [786, 182] width 117 height 15
select select "Banner"
click at [728, 175] on select "Select Buylist Component Type Banner Competition Header Meal" at bounding box center [786, 182] width 117 height 15
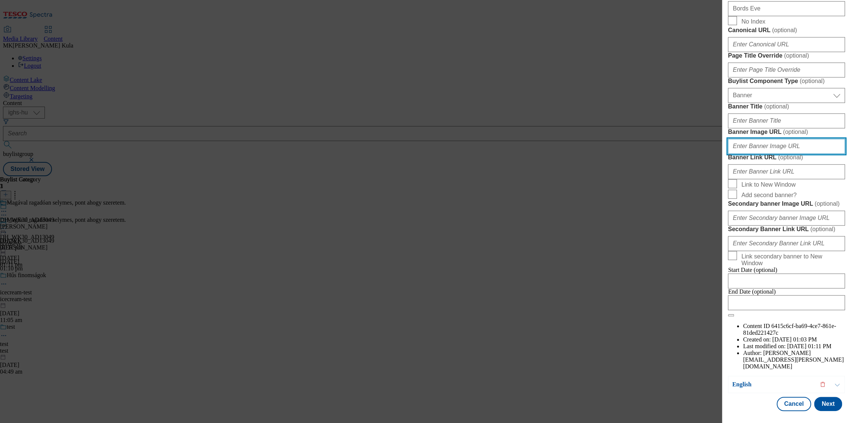
click at [764, 154] on input "Banner Image URL ( optional )" at bounding box center [786, 146] width 117 height 15
paste input "https://digitalcontent.api.tesco.com/v2/media/ighs-ce-mktg/2ddd8de2-00f9-4160-8…"
type input "https://digitalcontent.api.tesco.com/v2/media/ighs-ce-mktg/2ddd8de2-00f9-4160-8…"
click at [825, 402] on button "Next" at bounding box center [828, 404] width 28 height 14
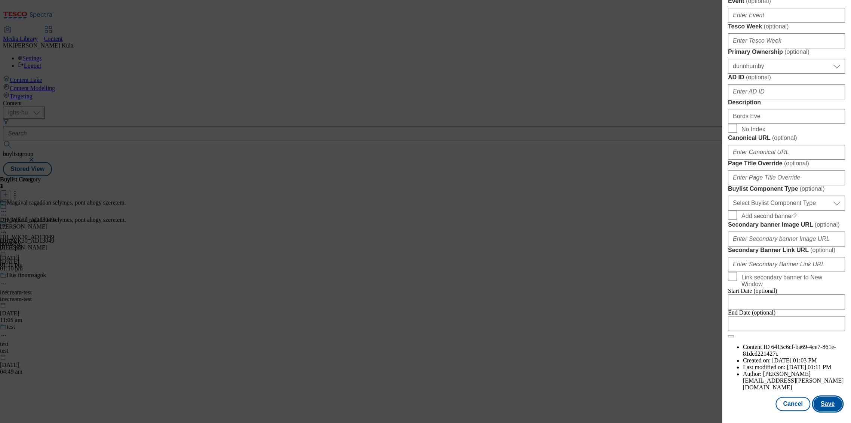
scroll to position [582, 0]
click at [829, 405] on button "Save" at bounding box center [827, 404] width 29 height 14
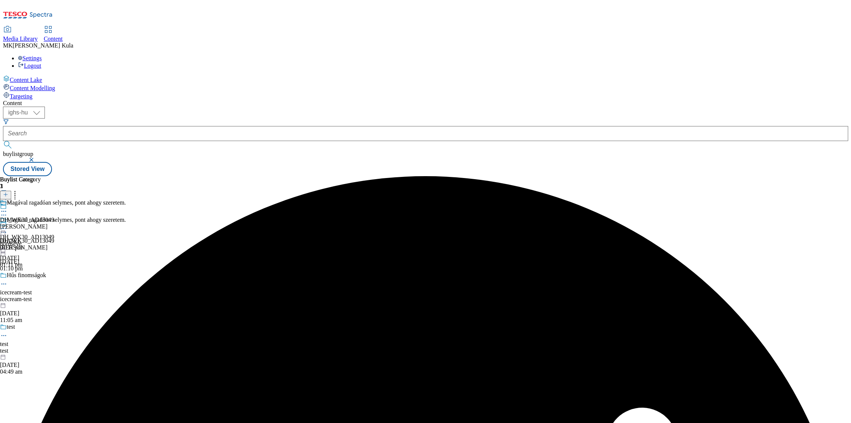
click at [7, 225] on icon at bounding box center [3, 228] width 7 height 7
click at [44, 274] on button "Preview" at bounding box center [29, 278] width 29 height 9
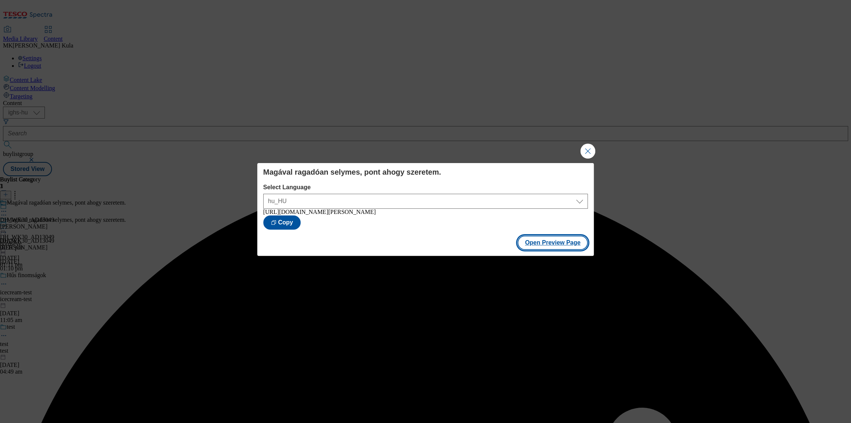
click at [562, 245] on button "Open Preview Page" at bounding box center [553, 243] width 71 height 14
click at [588, 144] on button "Close Modal" at bounding box center [587, 151] width 15 height 15
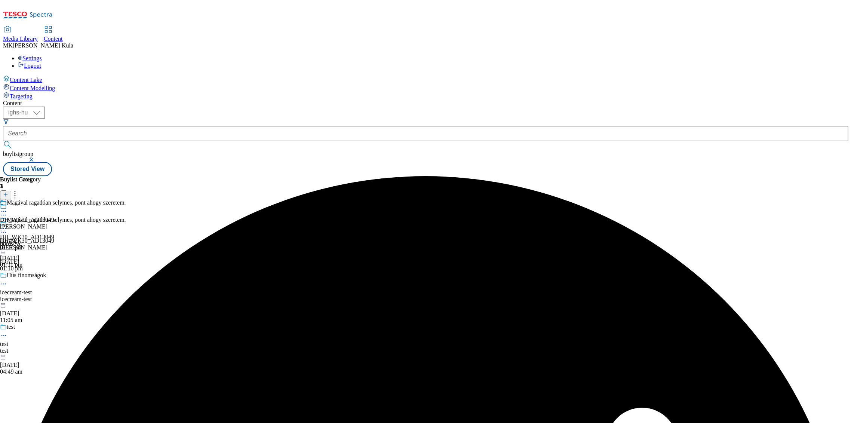
click at [7, 225] on icon at bounding box center [3, 228] width 7 height 7
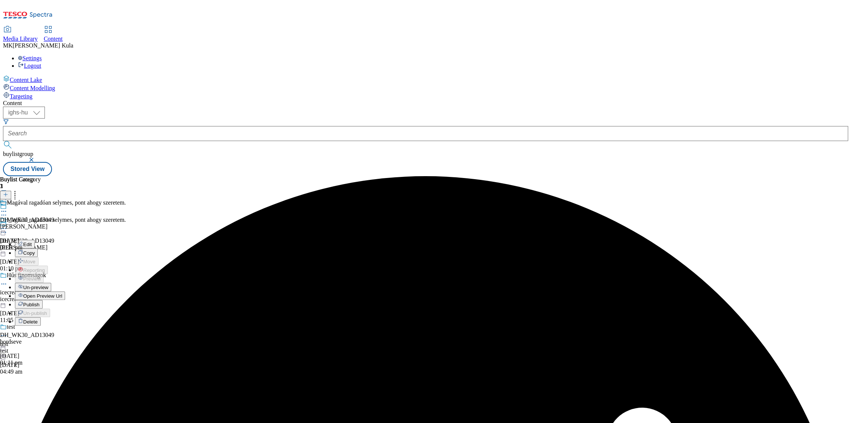
click at [35, 240] on button "Edit" at bounding box center [25, 244] width 20 height 9
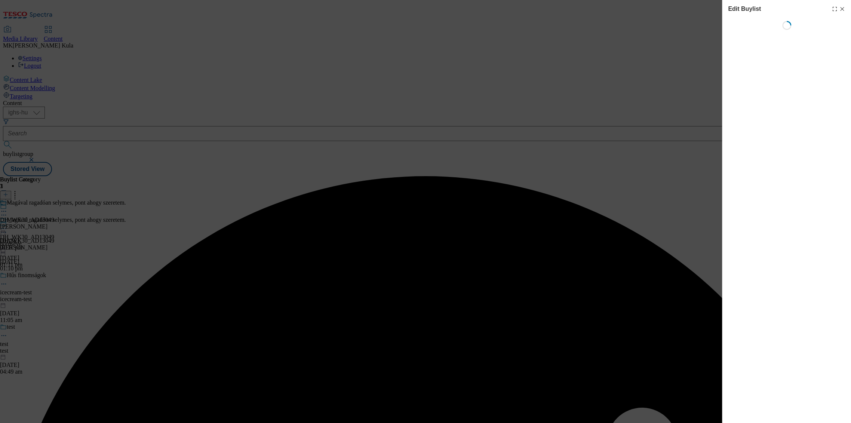
select select "evergreen"
select select "dunnhumby"
select select "Banner"
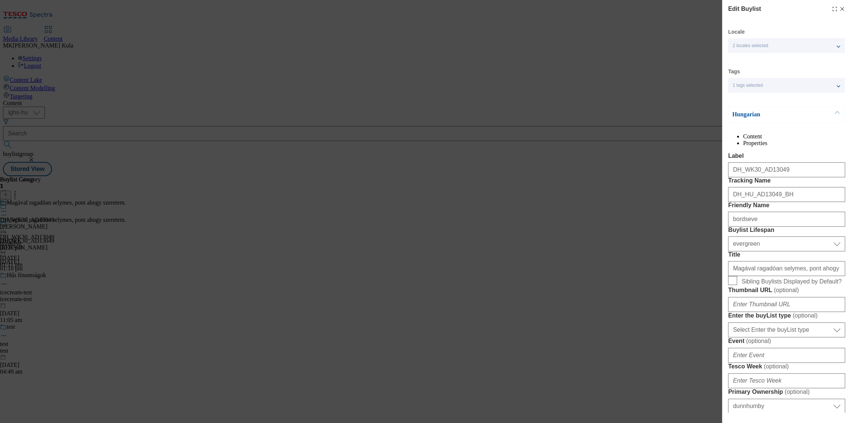
click at [780, 115] on p "Hungarian" at bounding box center [771, 114] width 79 height 7
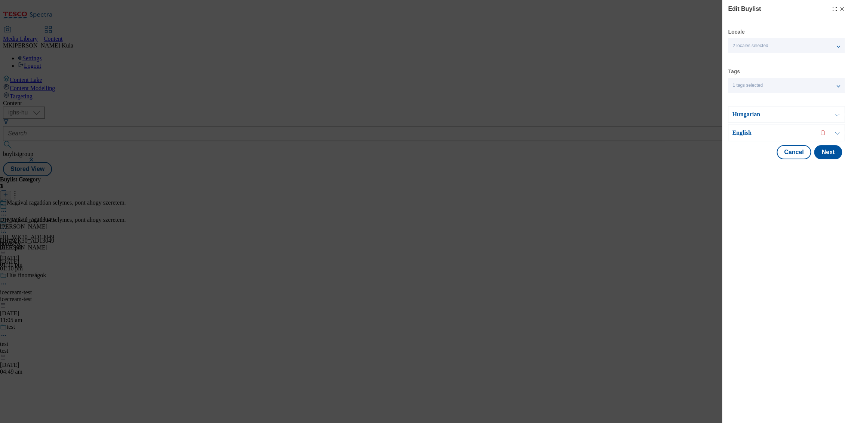
click at [773, 132] on p "English" at bounding box center [771, 132] width 79 height 7
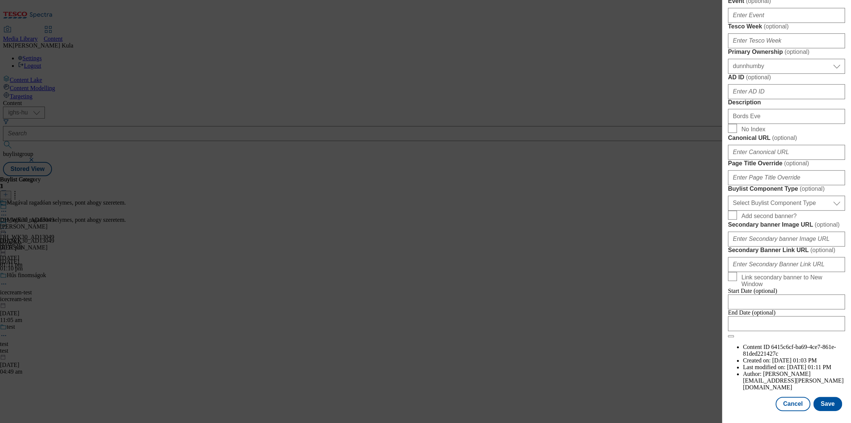
scroll to position [499, 0]
click at [789, 211] on select "Select Buylist Component Type Banner Competition Header Meal" at bounding box center [786, 203] width 117 height 15
select select "Banner"
click at [728, 211] on select "Select Buylist Component Type Banner Competition Header Meal" at bounding box center [786, 203] width 117 height 15
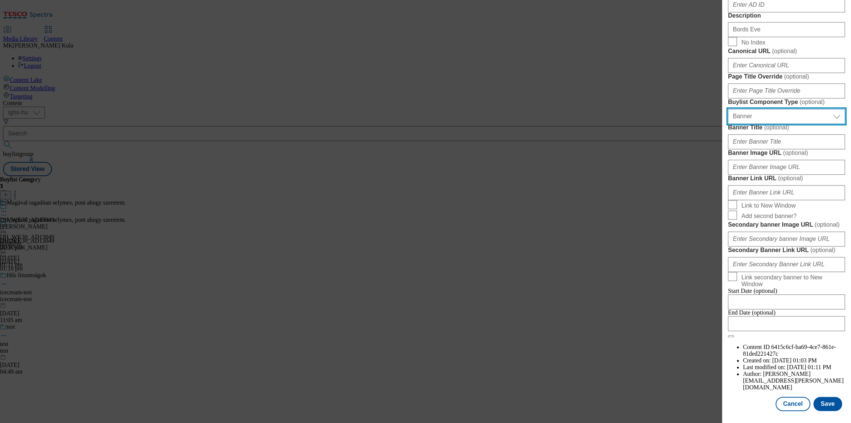
scroll to position [582, 0]
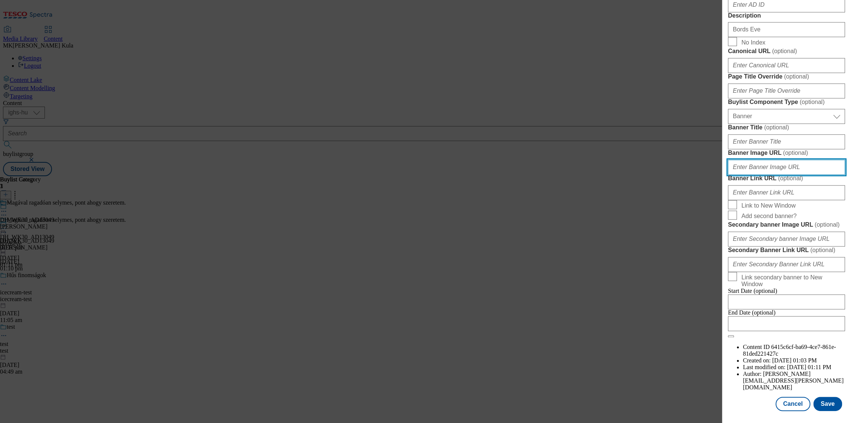
click at [786, 175] on input "Banner Image URL ( optional )" at bounding box center [786, 167] width 117 height 15
paste input "https://digitalcontent.api.tesco.com/v2/media/ighs-ce-mktg/2ddd8de2-00f9-4160-8…"
drag, startPoint x: 837, startPoint y: 129, endPoint x: 835, endPoint y: 206, distance: 76.3
click at [835, 192] on form "Label DH_WK30_AD13049 Tracking Name DH_EN_AD13049_BH Friendly Name bordseve Buy…" at bounding box center [786, 32] width 117 height 612
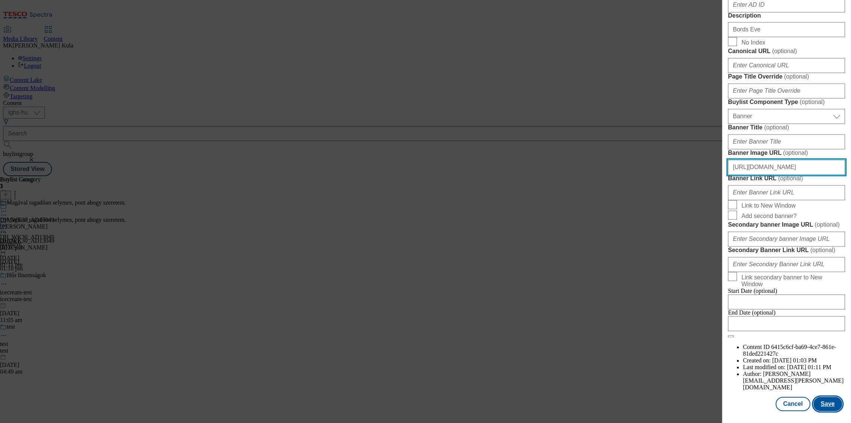
type input "https://digitalcontent.api.tesco.com/v2/media/ighs-ce-mktg/2ddd8de2-00f9-4160-8…"
click at [826, 404] on button "Save" at bounding box center [827, 404] width 29 height 14
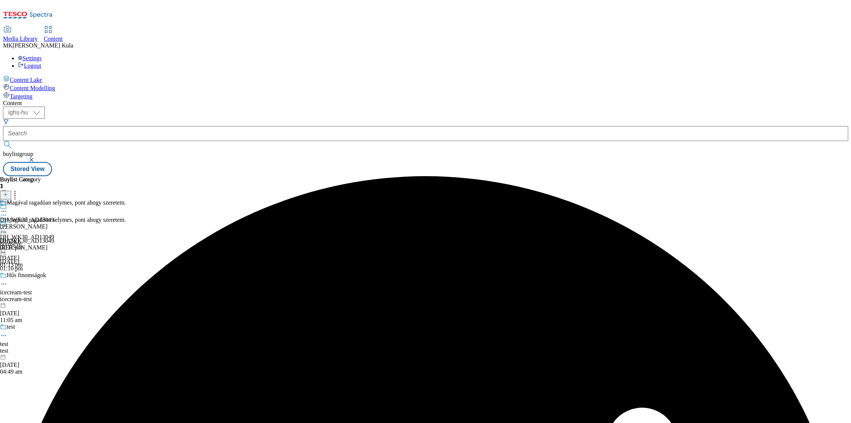
click at [7, 225] on icon at bounding box center [3, 228] width 7 height 7
click at [44, 274] on button "Preview" at bounding box center [29, 278] width 29 height 9
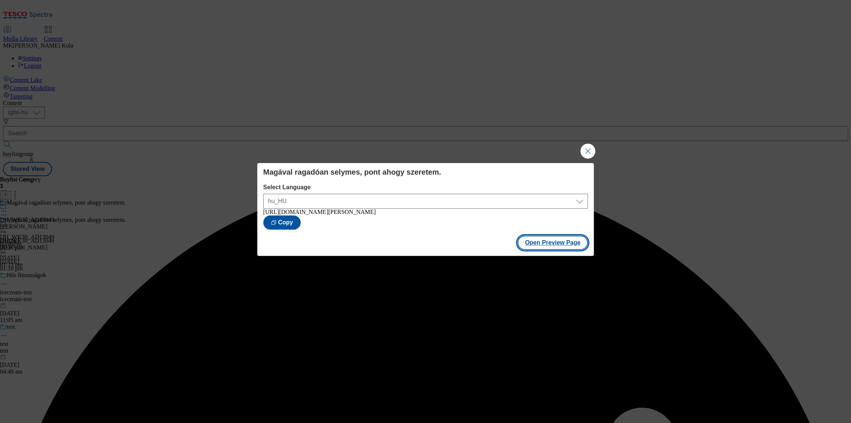
click at [552, 248] on button "Open Preview Page" at bounding box center [553, 243] width 71 height 14
click at [592, 147] on button "Close Modal" at bounding box center [587, 151] width 15 height 15
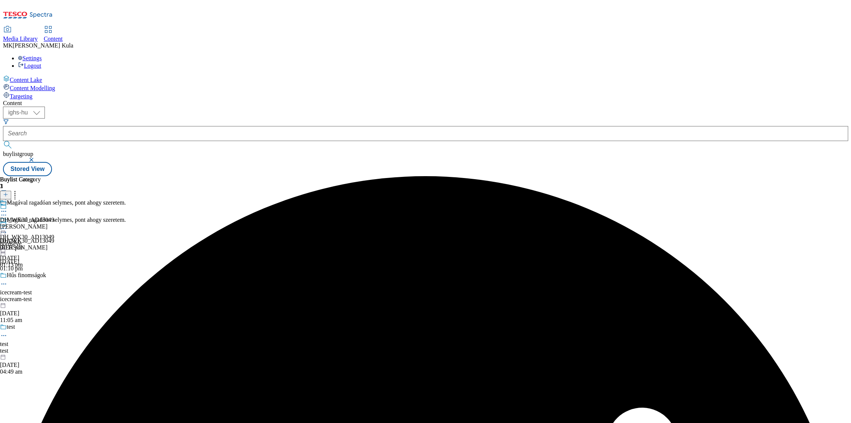
click at [7, 225] on icon at bounding box center [3, 228] width 7 height 7
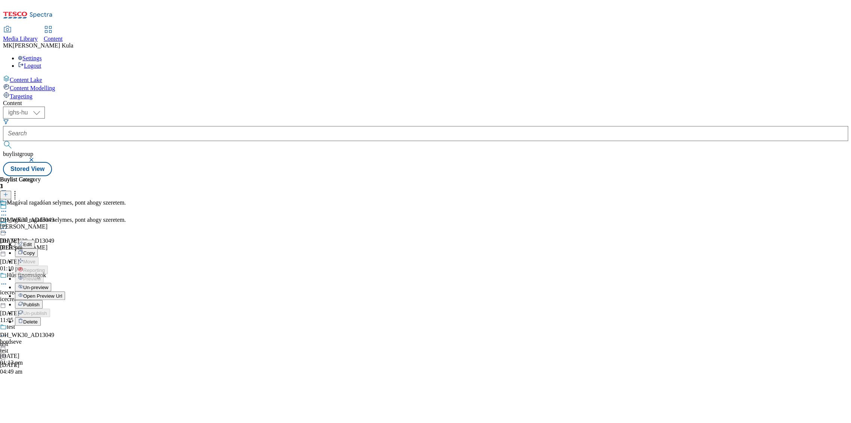
click at [43, 300] on button "Publish" at bounding box center [29, 304] width 28 height 9
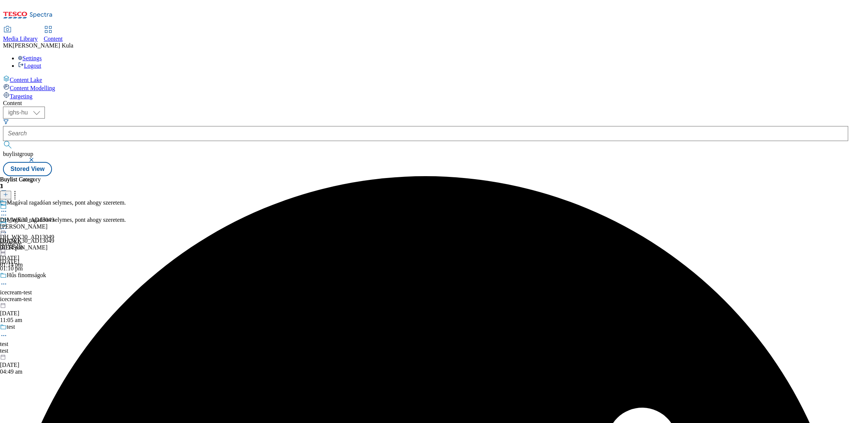
click at [7, 225] on icon at bounding box center [3, 228] width 7 height 7
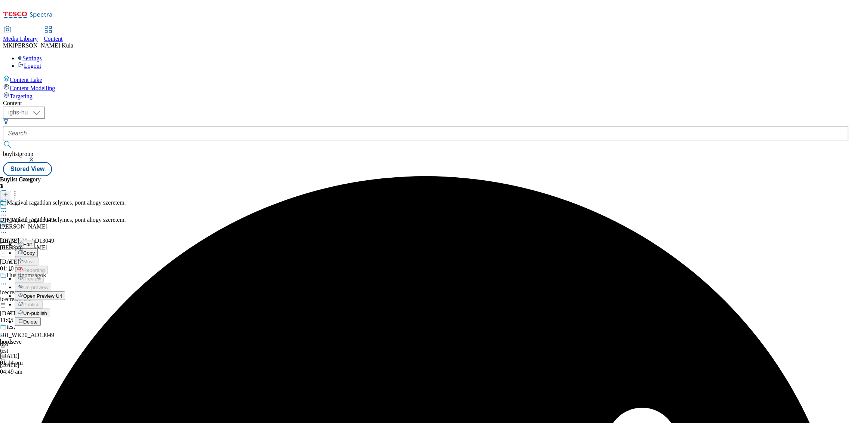
click at [62, 293] on span "Open Preview Url" at bounding box center [42, 296] width 39 height 6
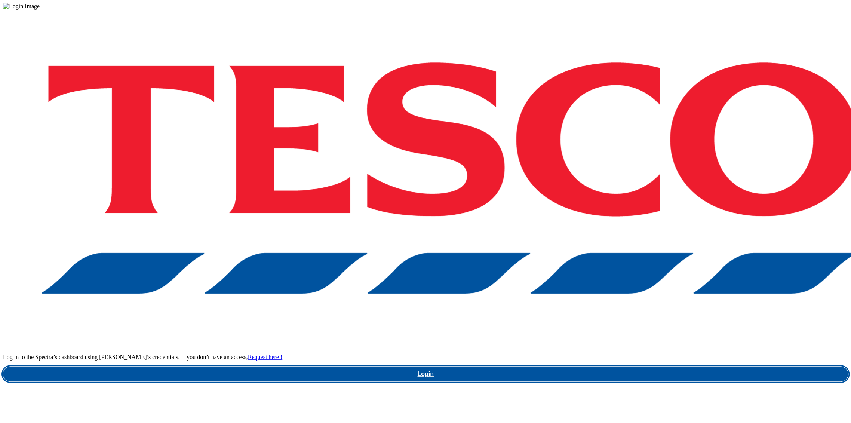
click at [611, 367] on link "Login" at bounding box center [425, 374] width 845 height 15
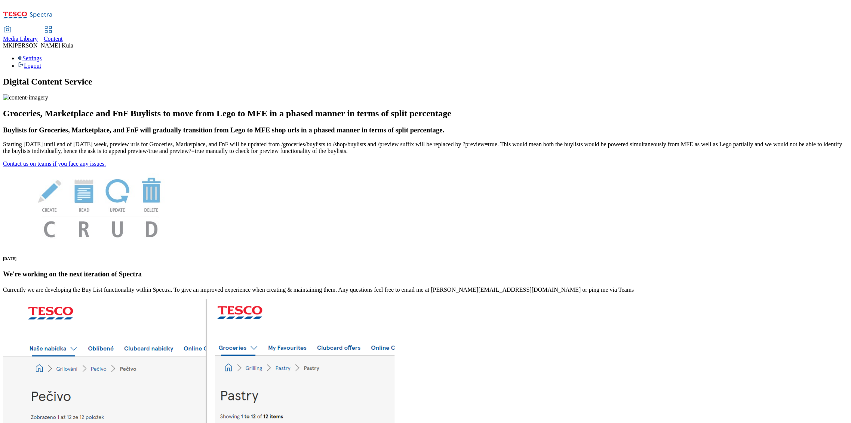
click at [38, 36] on span "Media Library" at bounding box center [20, 39] width 35 height 6
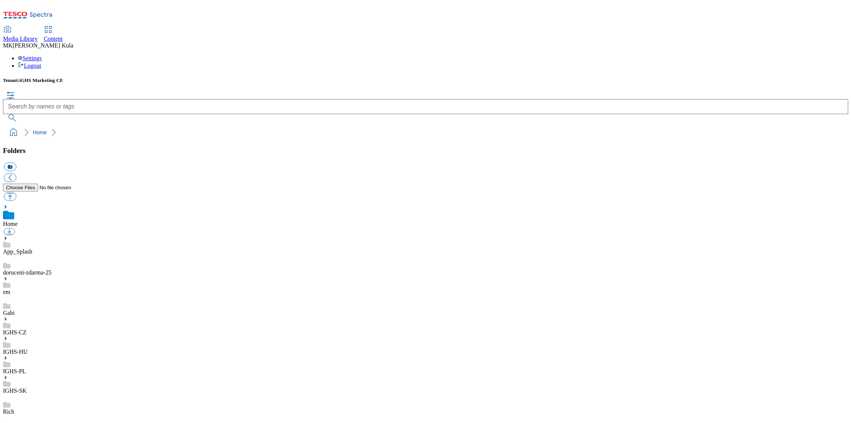
click at [28, 349] on link "IGHS-HU" at bounding box center [15, 352] width 25 height 6
click at [8, 328] on icon at bounding box center [5, 330] width 5 height 5
